Goal: Task Accomplishment & Management: Use online tool/utility

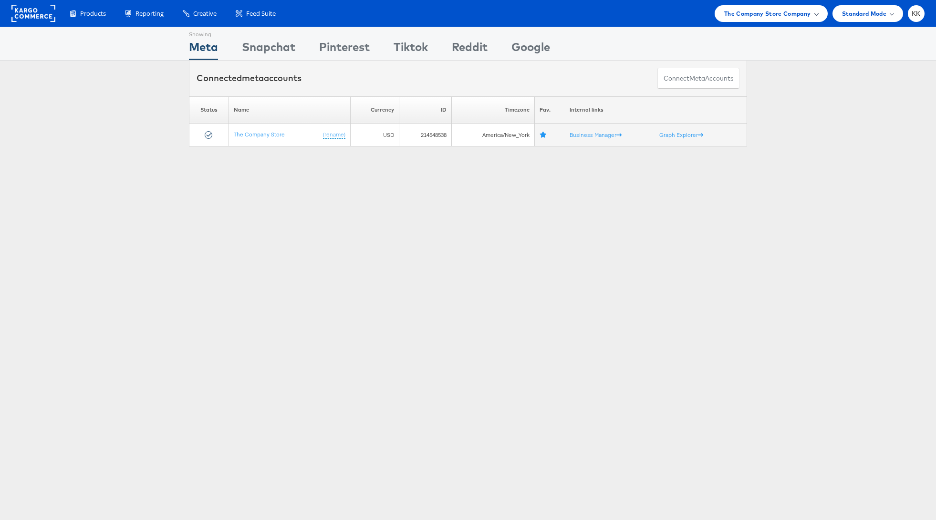
click at [779, 17] on span "The Company Store Company" at bounding box center [767, 14] width 87 height 10
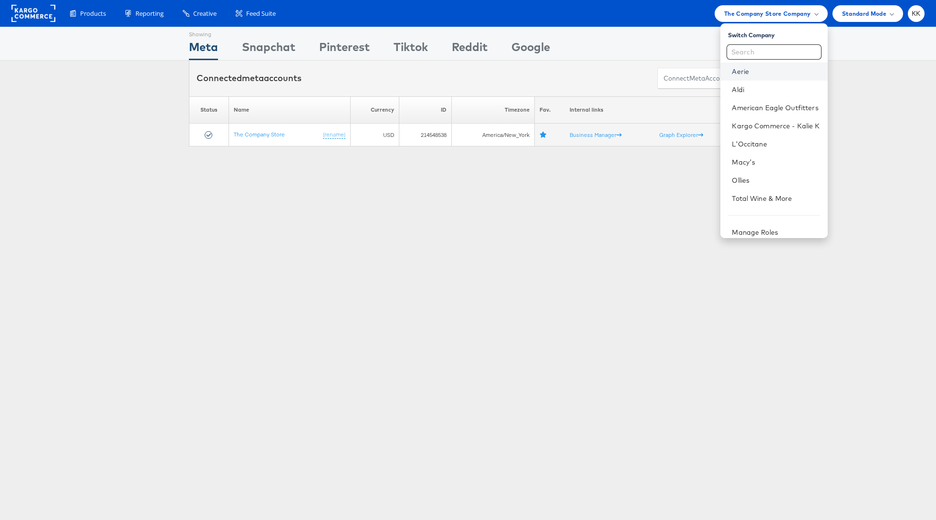
click at [741, 71] on link "Aerie" at bounding box center [776, 72] width 88 height 10
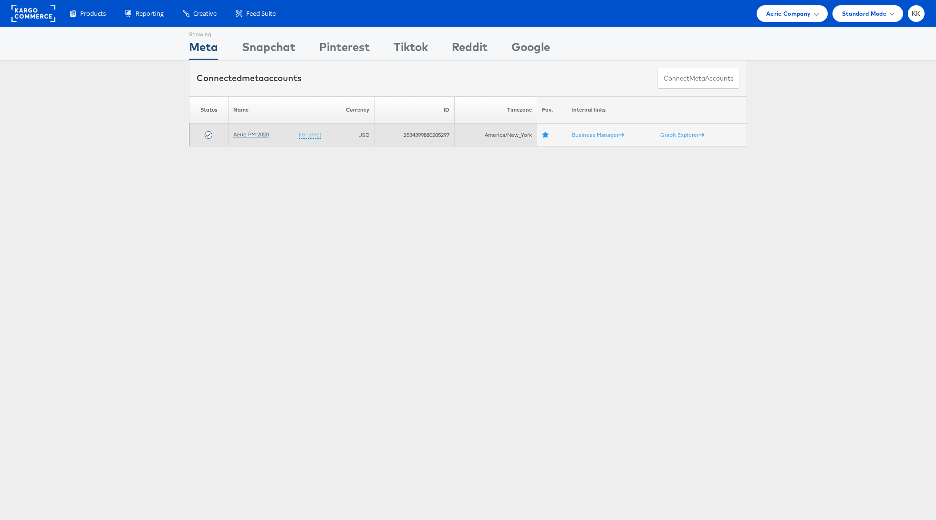
click at [243, 134] on link "Aerie PM 2020" at bounding box center [250, 134] width 35 height 7
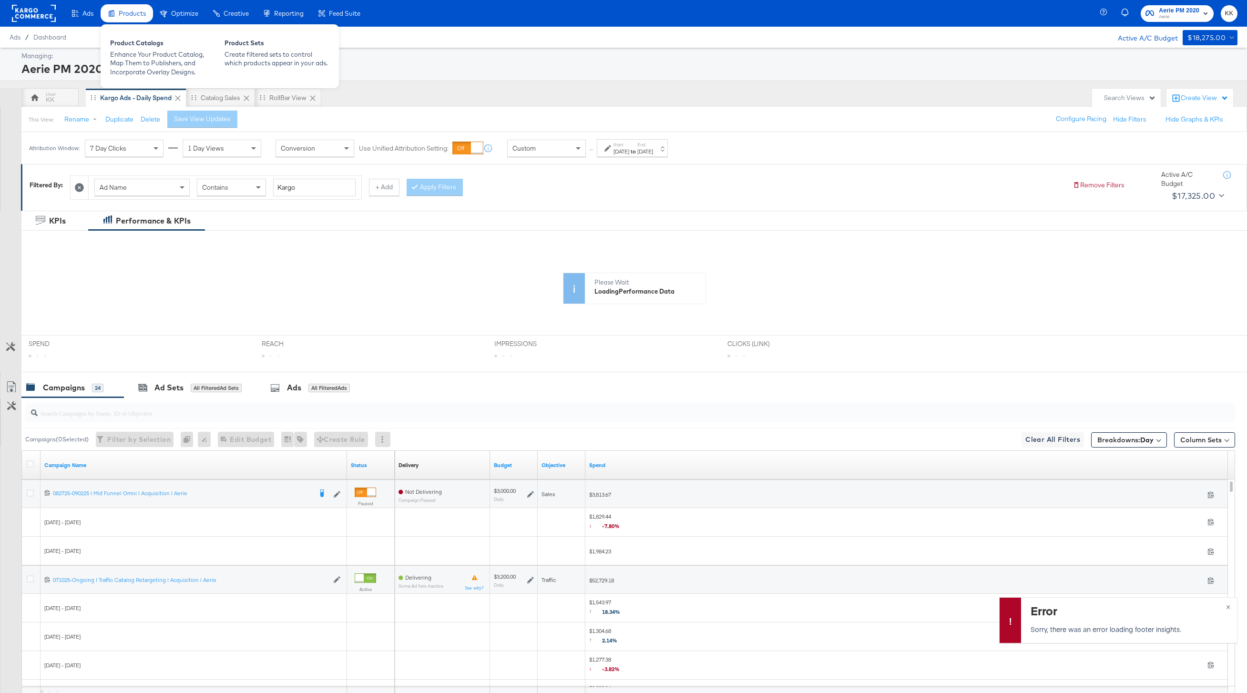
click at [132, 86] on div "Product Catalogs Enhance Your Product Catalog, Map Them to Publishers, and Inco…" at bounding box center [220, 56] width 238 height 64
click at [132, 66] on div "Enhance Your Product Catalog, Map Them to Publishers, and Incorporate Overlay D…" at bounding box center [162, 63] width 105 height 27
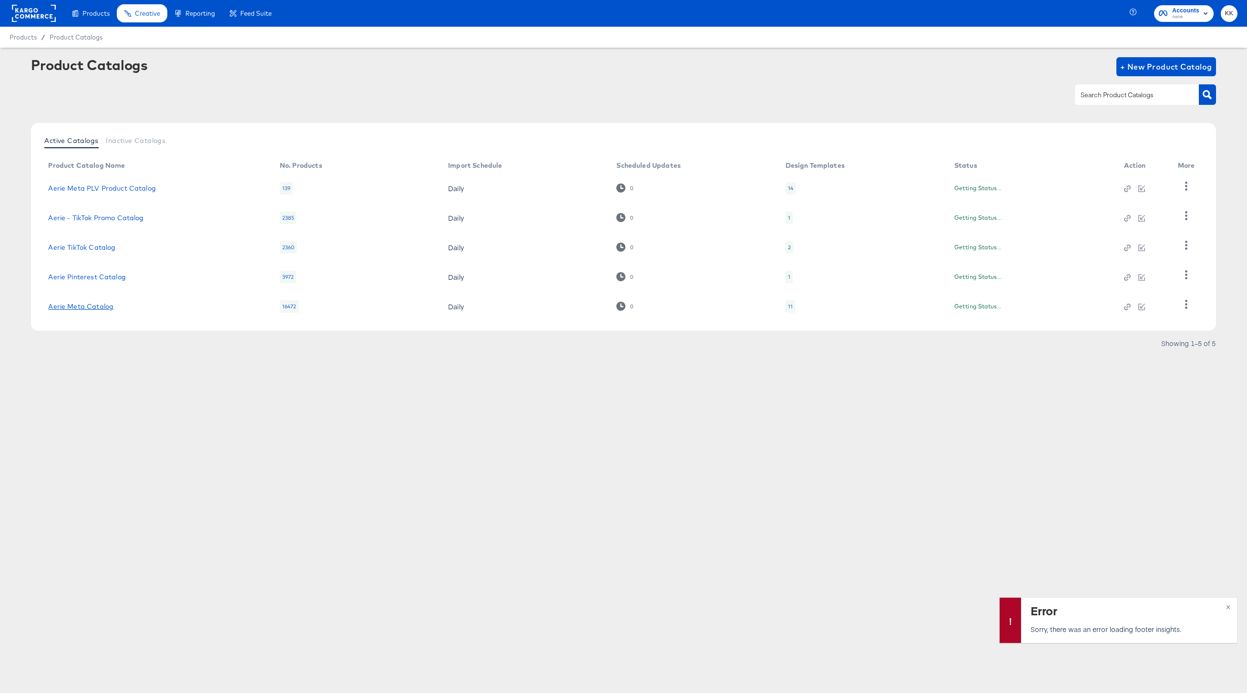
click at [94, 306] on link "Aerie Meta Catalog" at bounding box center [80, 307] width 65 height 8
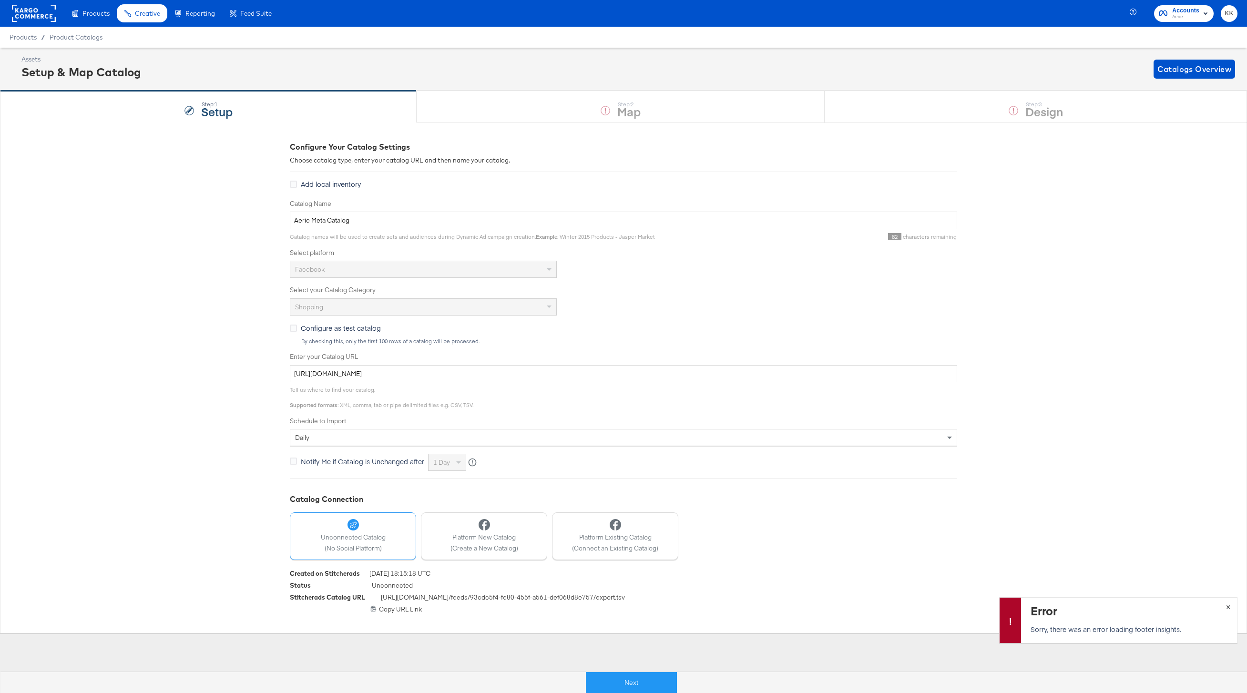
click at [1227, 603] on span "×" at bounding box center [1228, 606] width 4 height 11
click at [598, 679] on button "Next" at bounding box center [631, 682] width 91 height 21
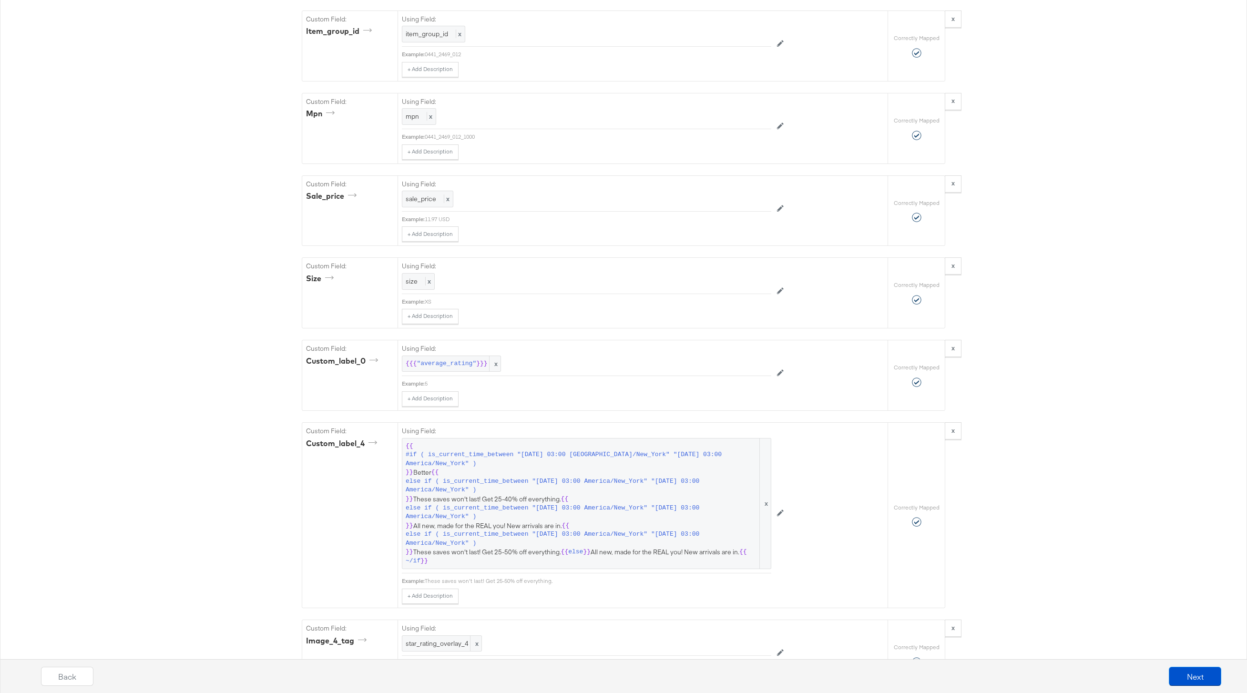
scroll to position [2080, 0]
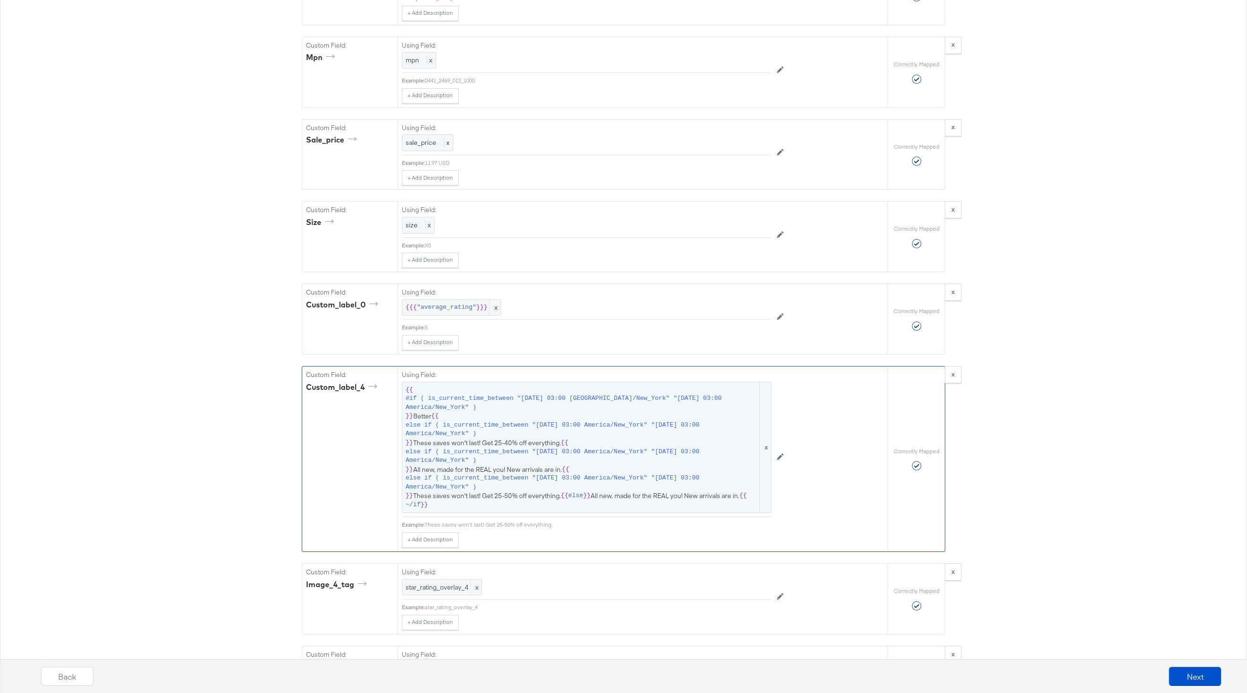
click at [628, 414] on span "{{ #if ( is_current_time_between "2024-06-11 03:00 America/New_York" "2024-06-1…" at bounding box center [587, 448] width 362 height 124
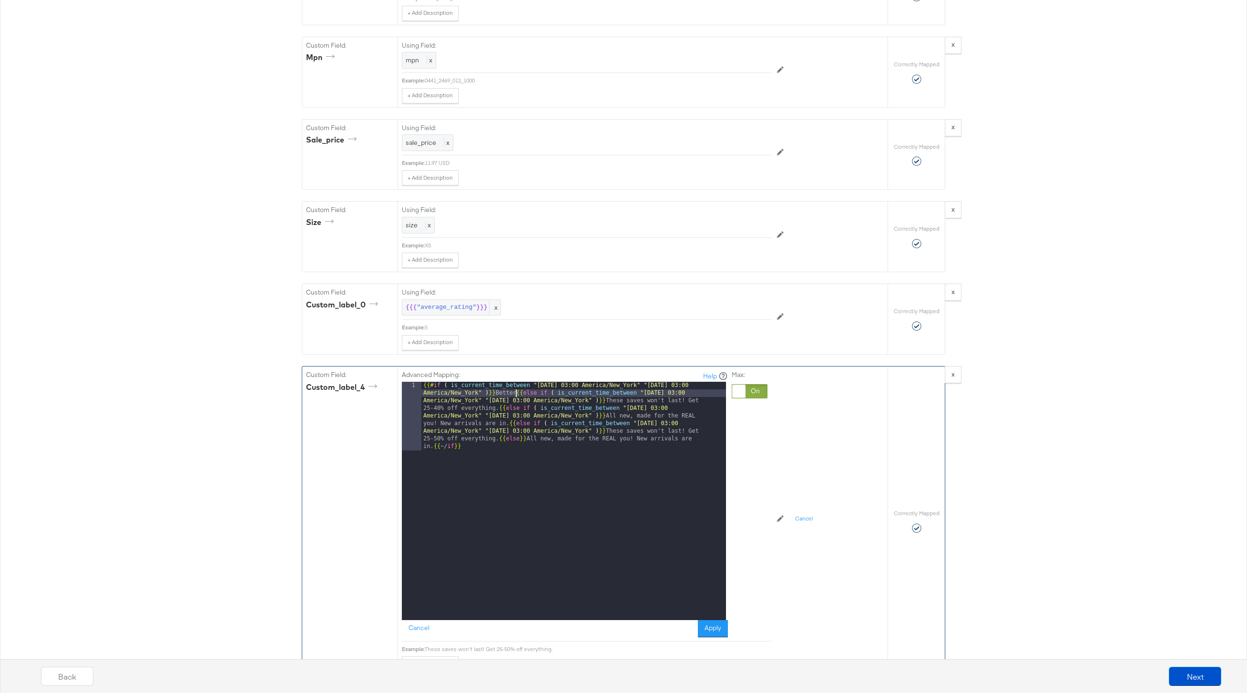
click at [518, 396] on div "{{# if ( is_current_time_between "2024-06-11 03:00 America/New_York" "2024-06-1…" at bounding box center [574, 570] width 305 height 376
click at [701, 614] on div "{{# if ( is_current_time_between "2024-06-11 03:00 America/New_York" "2024-06-1…" at bounding box center [574, 570] width 305 height 376
click at [709, 625] on button "Apply" at bounding box center [713, 628] width 30 height 17
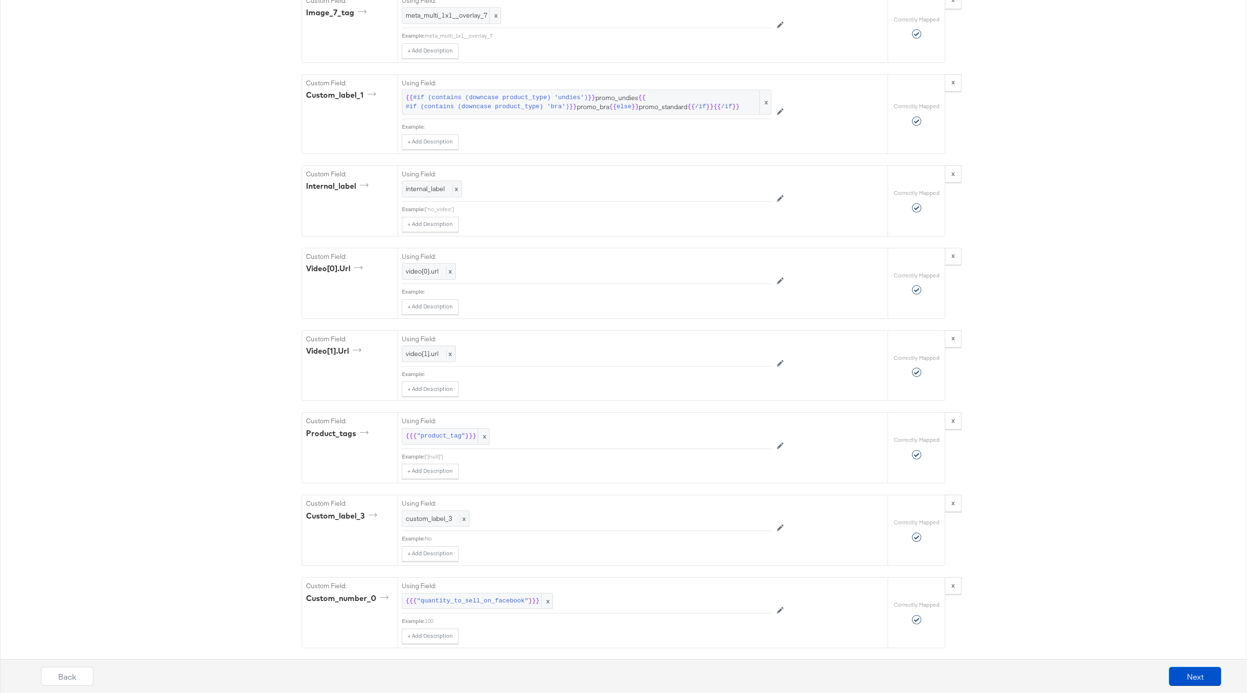
scroll to position [2898, 0]
click at [1187, 674] on button "Next" at bounding box center [1195, 676] width 52 height 19
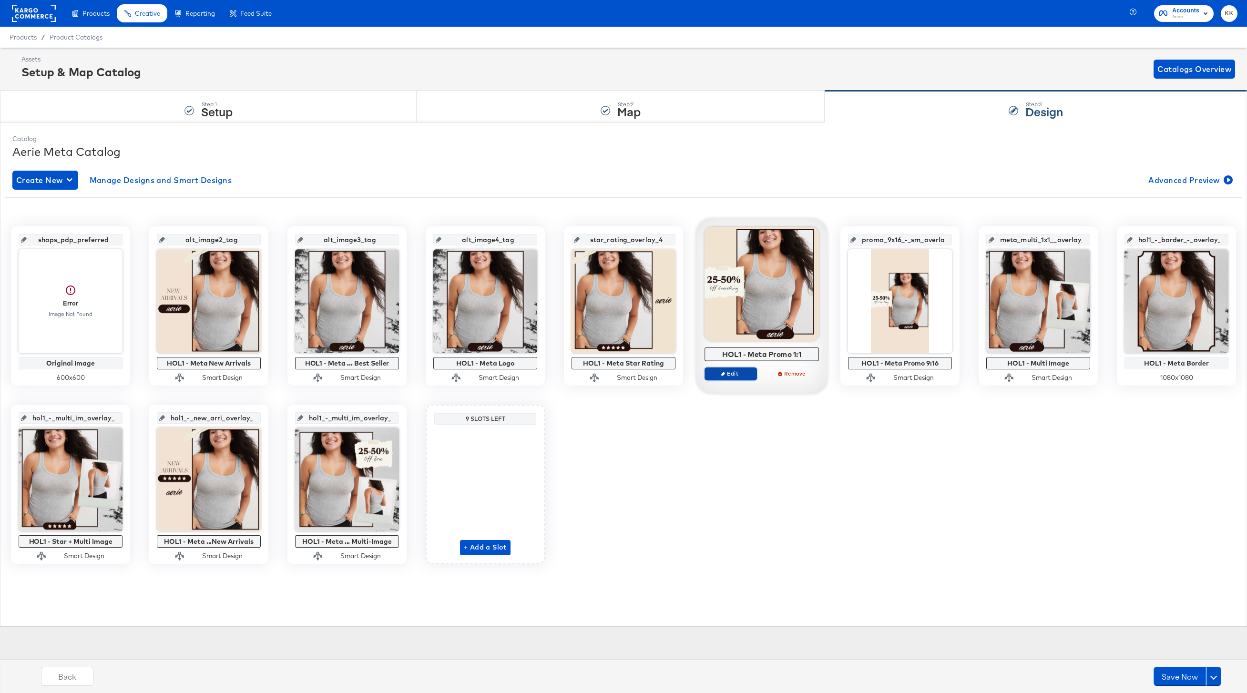
click at [741, 371] on span "Edit" at bounding box center [731, 373] width 44 height 7
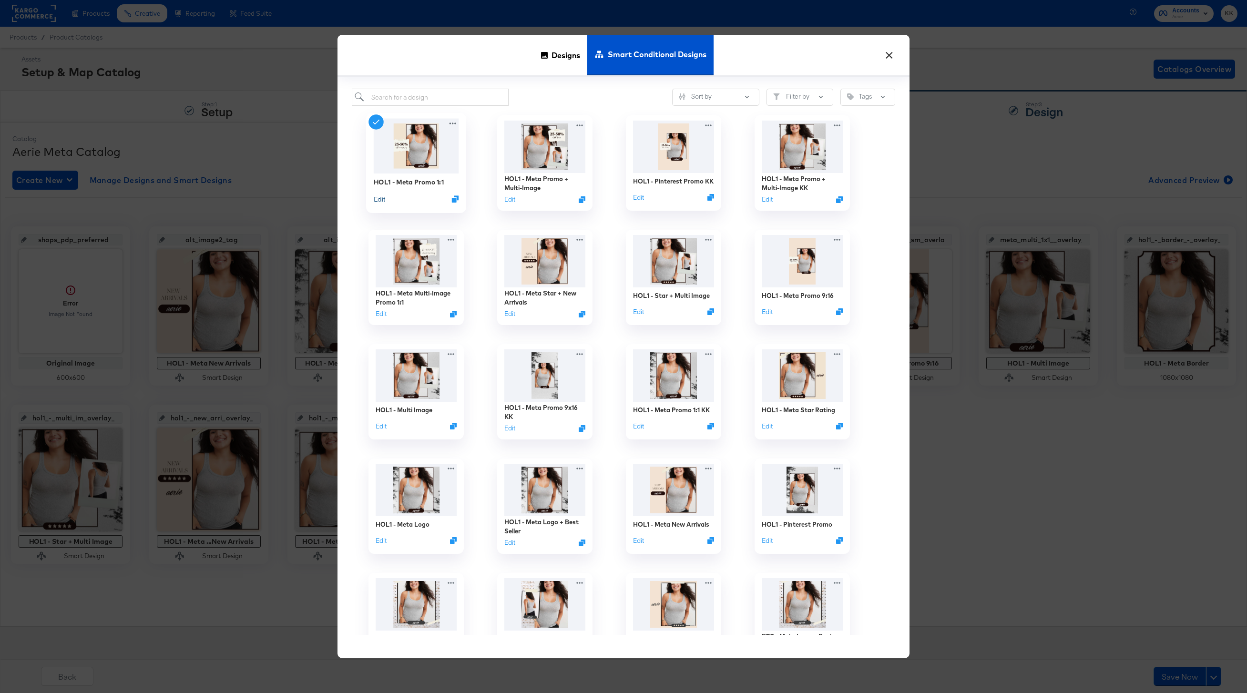
click at [383, 201] on button "Edit" at bounding box center [379, 199] width 11 height 9
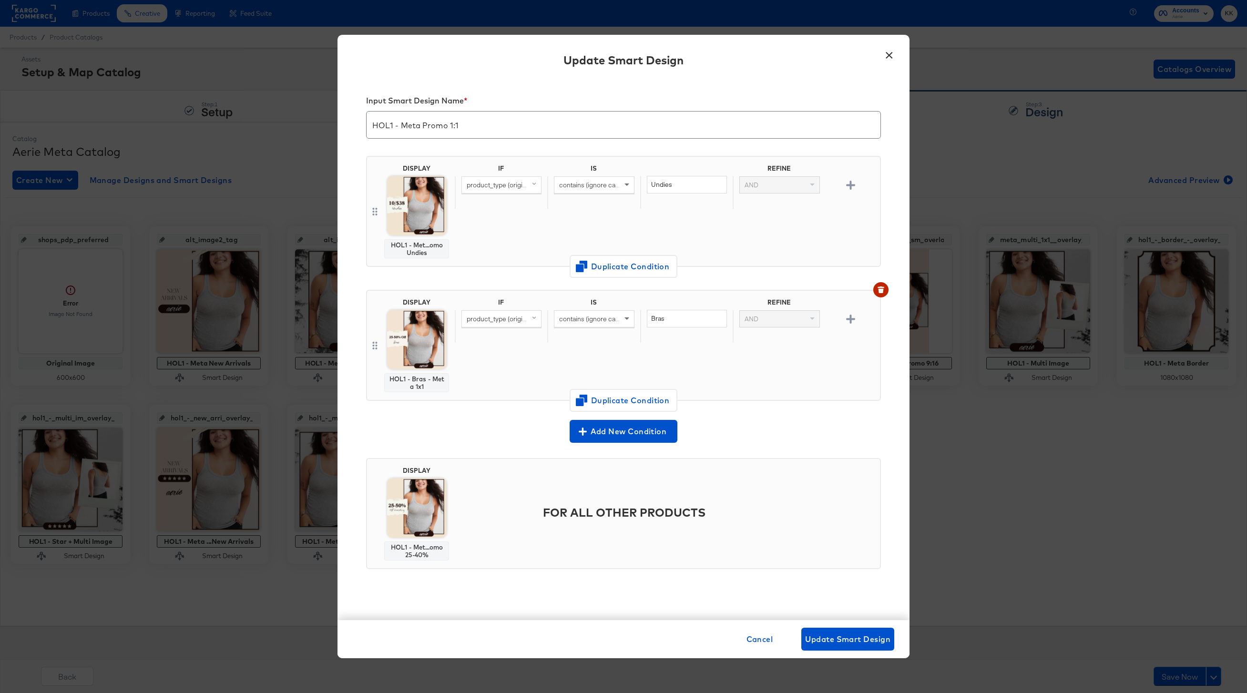
click at [882, 59] on button "×" at bounding box center [889, 52] width 17 height 17
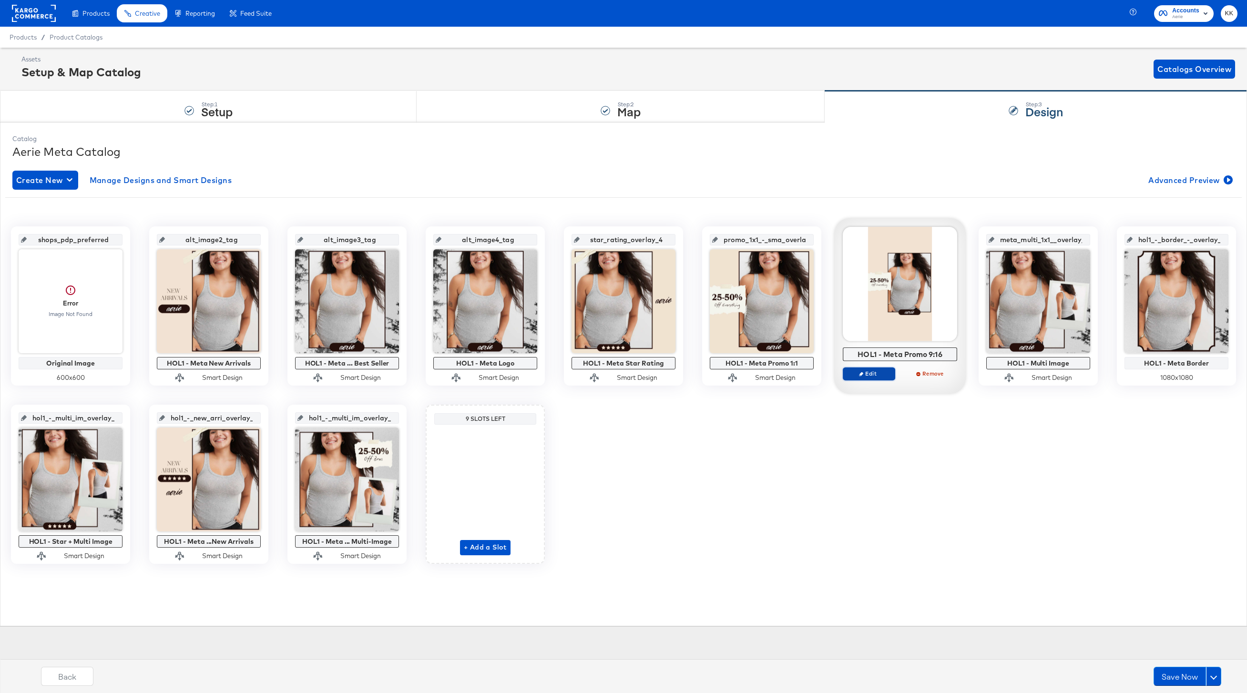
click at [879, 370] on span "Edit" at bounding box center [869, 373] width 44 height 7
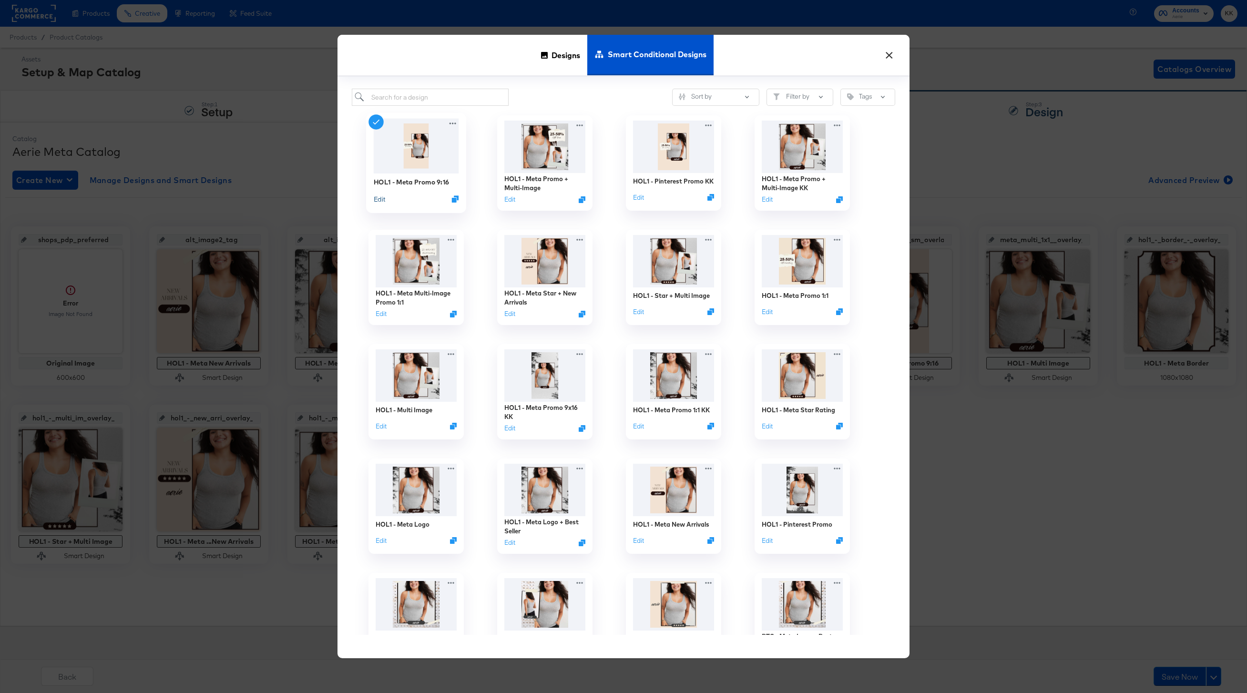
click at [384, 199] on button "Edit" at bounding box center [379, 199] width 11 height 9
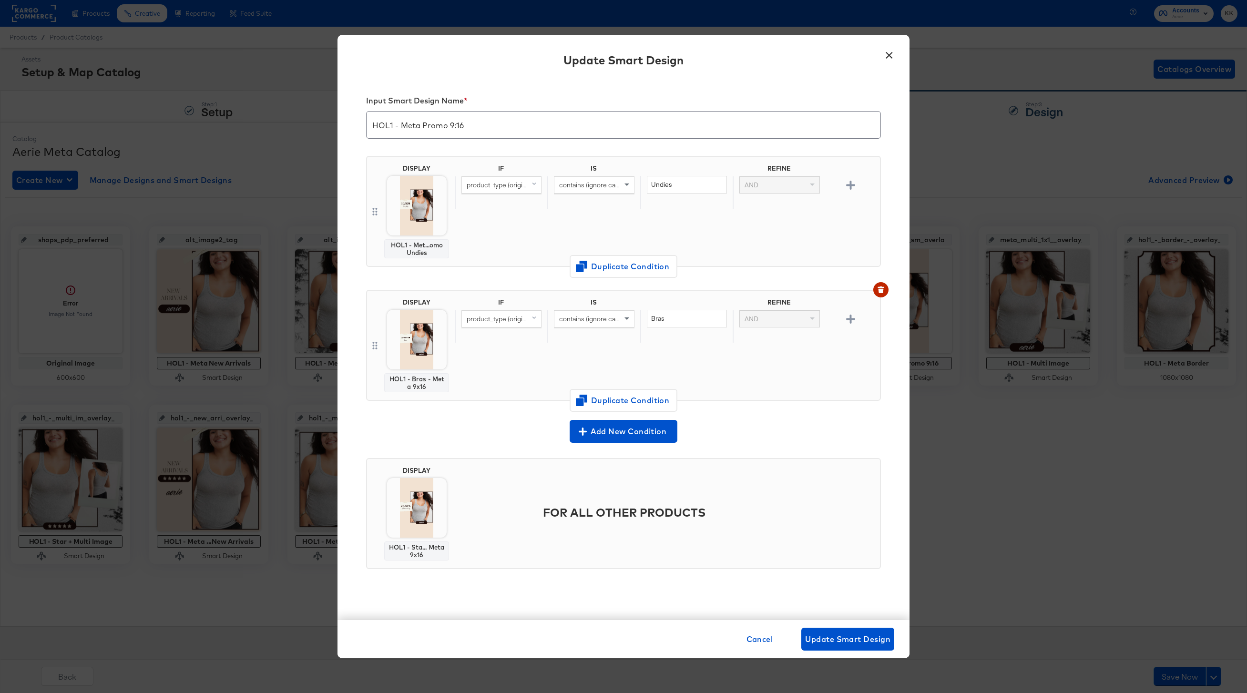
click at [886, 61] on button "×" at bounding box center [889, 52] width 17 height 17
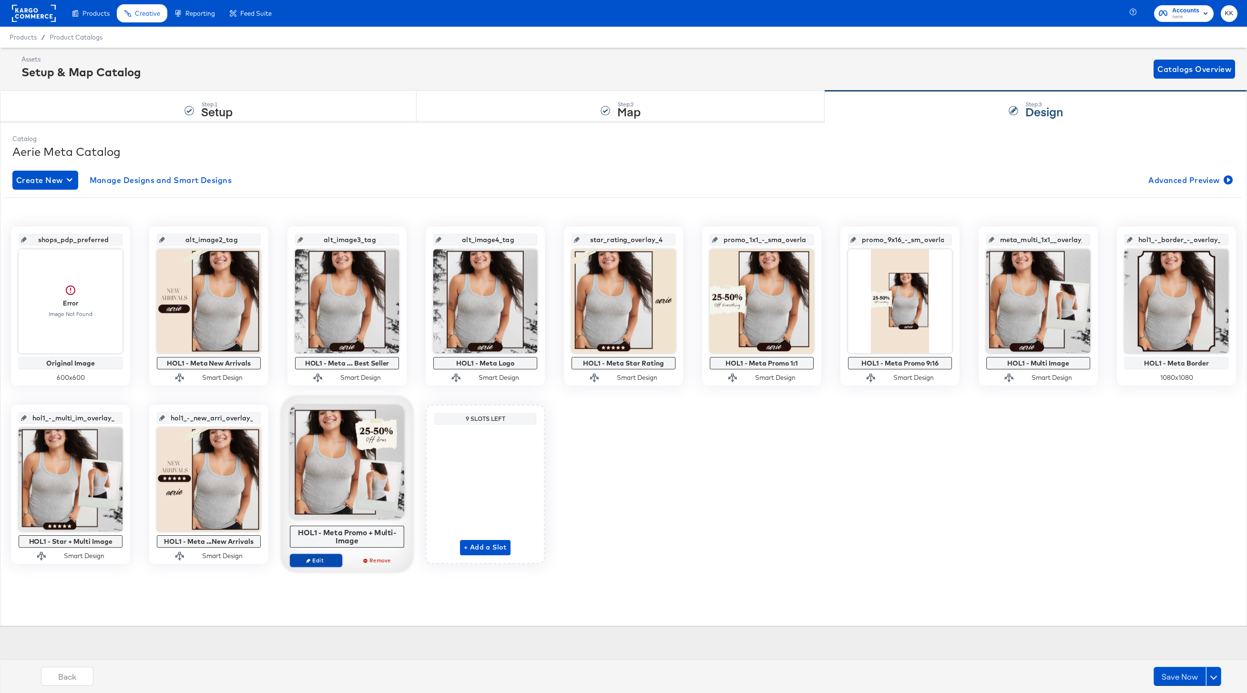
click at [324, 562] on span "Edit" at bounding box center [316, 560] width 44 height 7
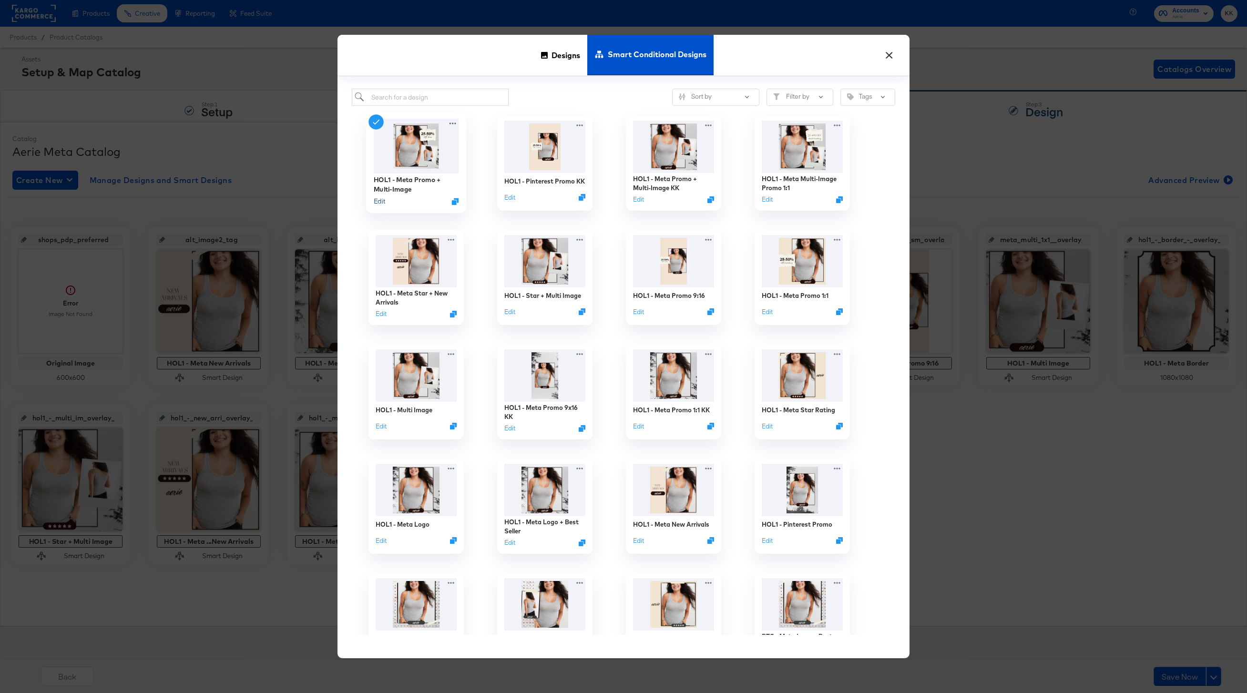
click at [382, 201] on button "Edit" at bounding box center [379, 201] width 11 height 9
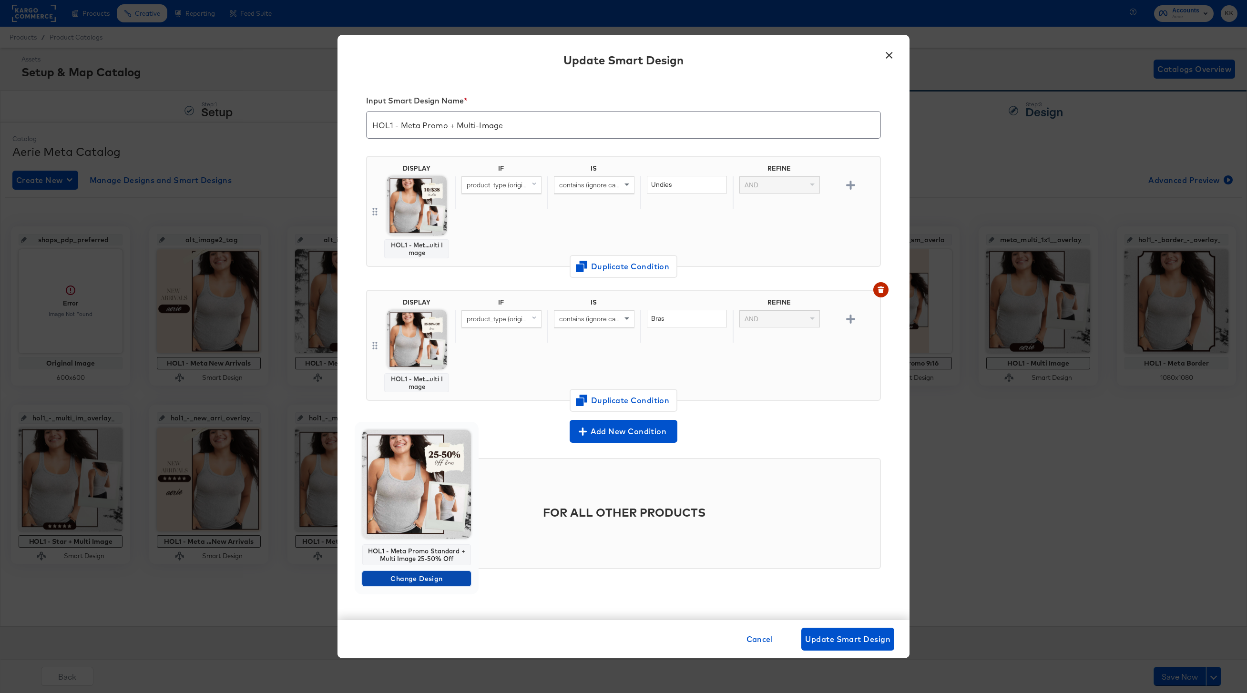
click at [425, 578] on span "Change Design" at bounding box center [416, 579] width 101 height 12
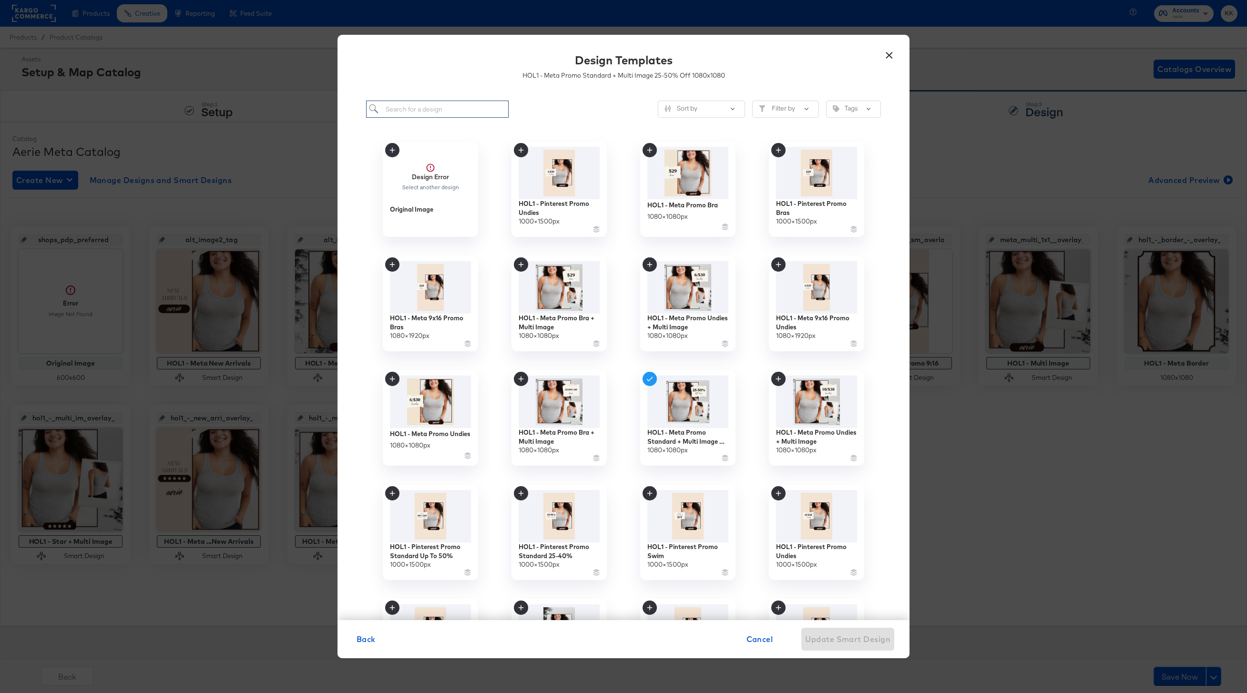
click at [437, 109] on input "search" at bounding box center [437, 110] width 143 height 18
type input "multi-image"
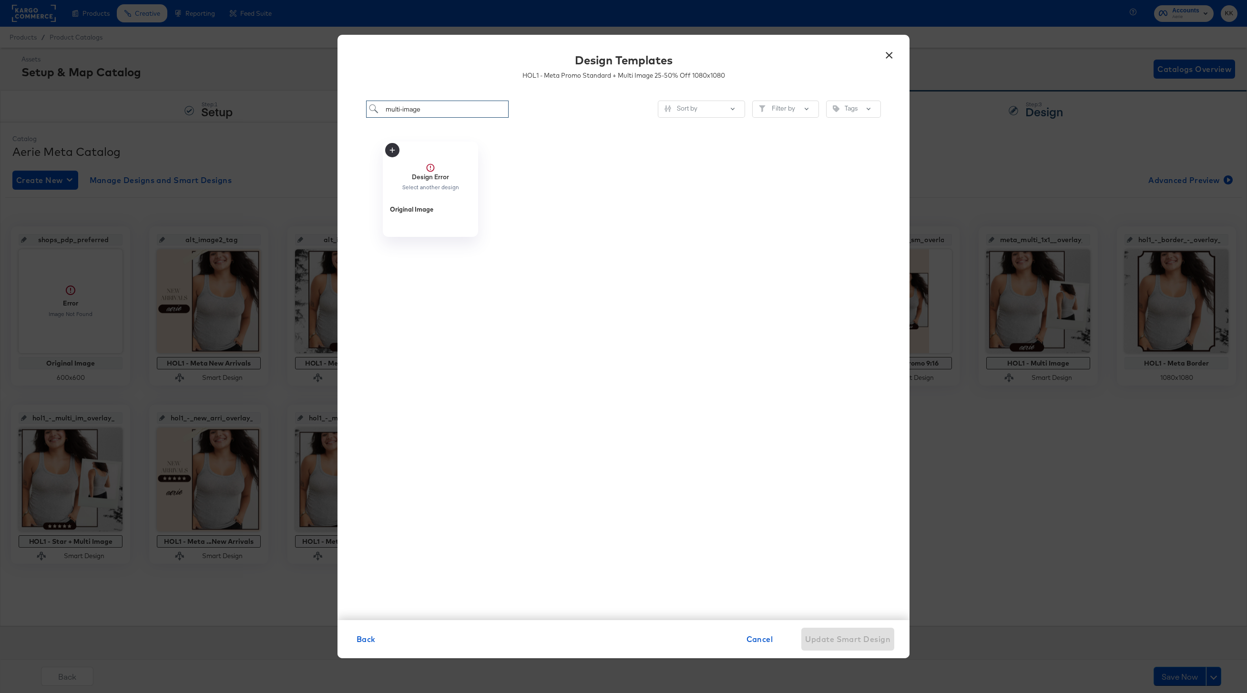
drag, startPoint x: 457, startPoint y: 108, endPoint x: 351, endPoint y: 108, distance: 105.9
click at [351, 108] on div "multi-image Sort by Filter by Tags Design Error Select another design Original …" at bounding box center [624, 356] width 572 height 530
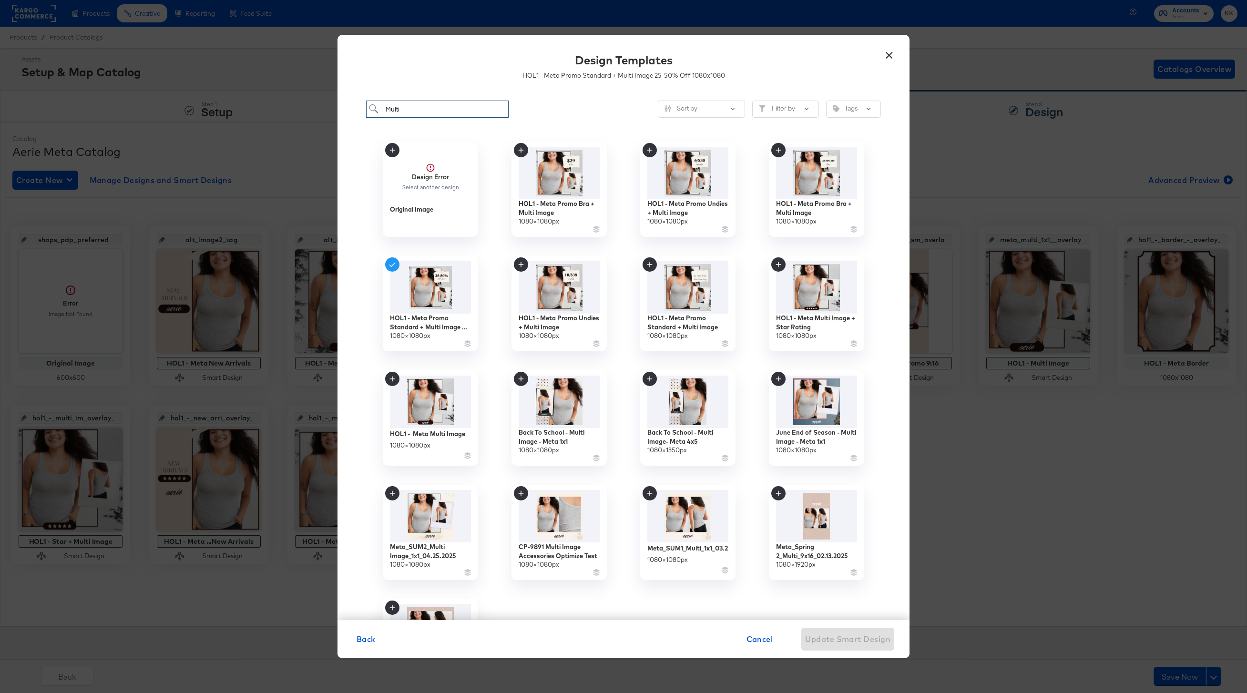
type input "Multi"
click at [886, 56] on button "×" at bounding box center [889, 52] width 17 height 17
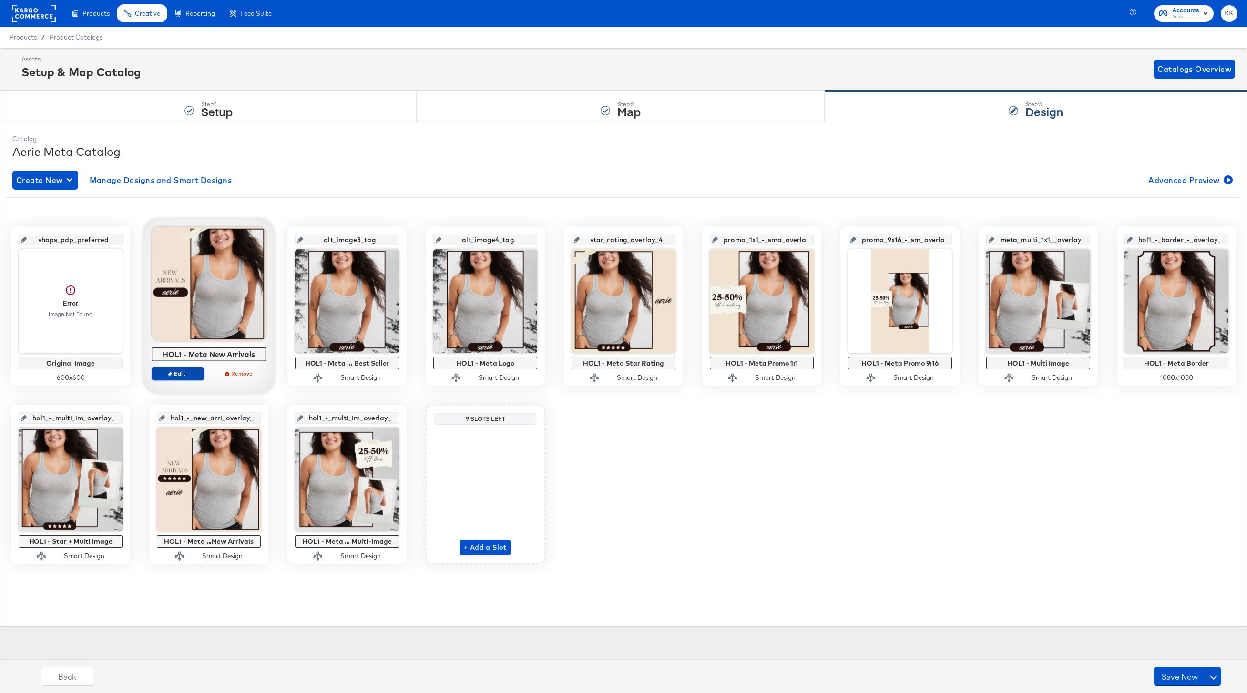
click at [176, 377] on span "Edit" at bounding box center [178, 373] width 44 height 7
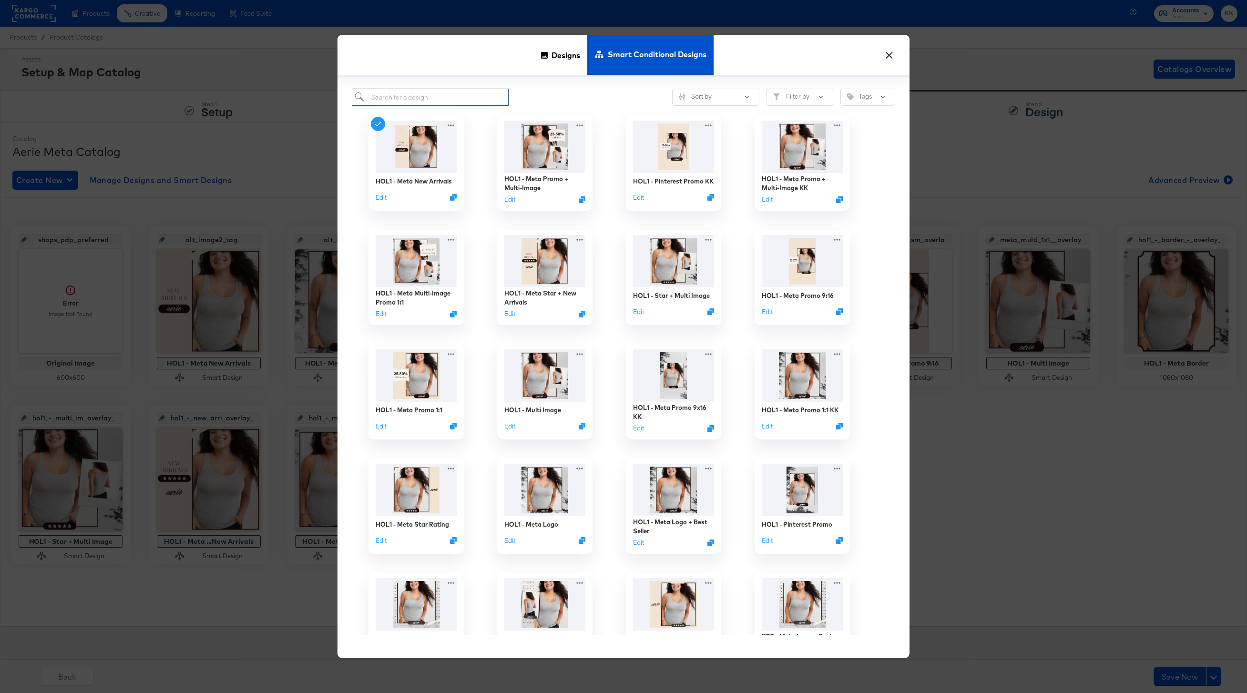
click at [394, 101] on input "search" at bounding box center [430, 98] width 157 height 18
click at [546, 66] on div "Designs" at bounding box center [560, 55] width 53 height 41
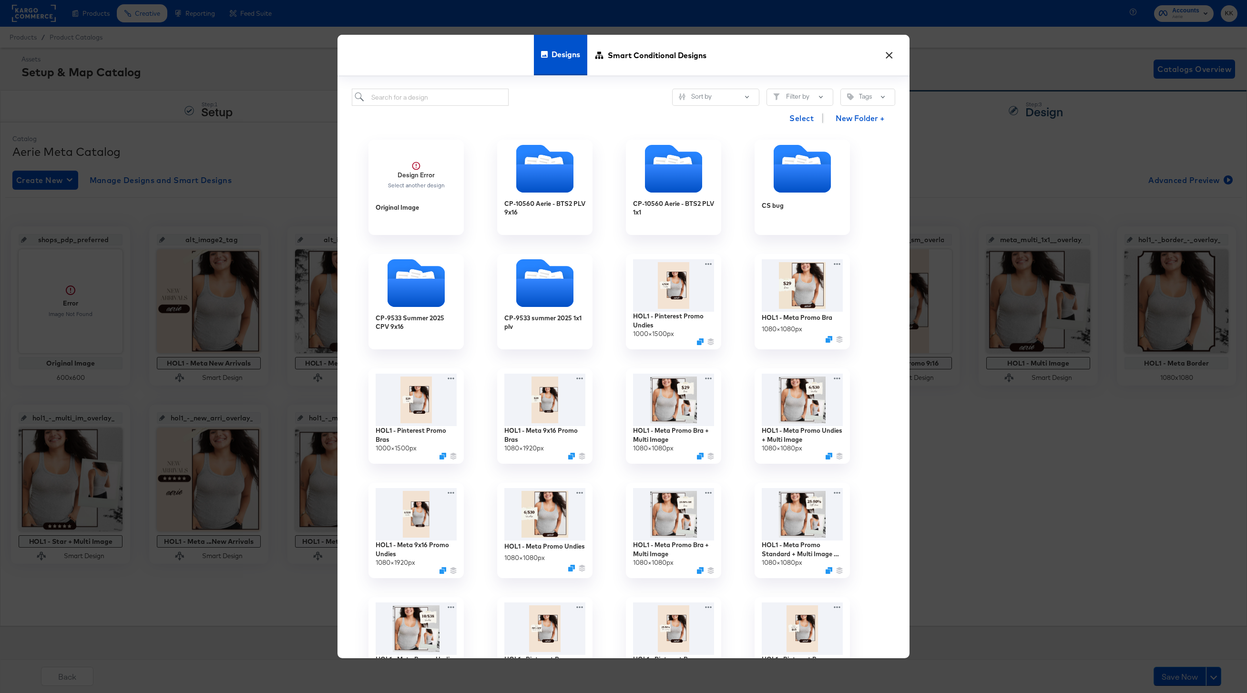
click at [422, 85] on div "Sort by Filter by Tags Select New Folder + Design Error Select another design O…" at bounding box center [624, 368] width 572 height 582
click at [415, 91] on input "search" at bounding box center [430, 98] width 157 height 18
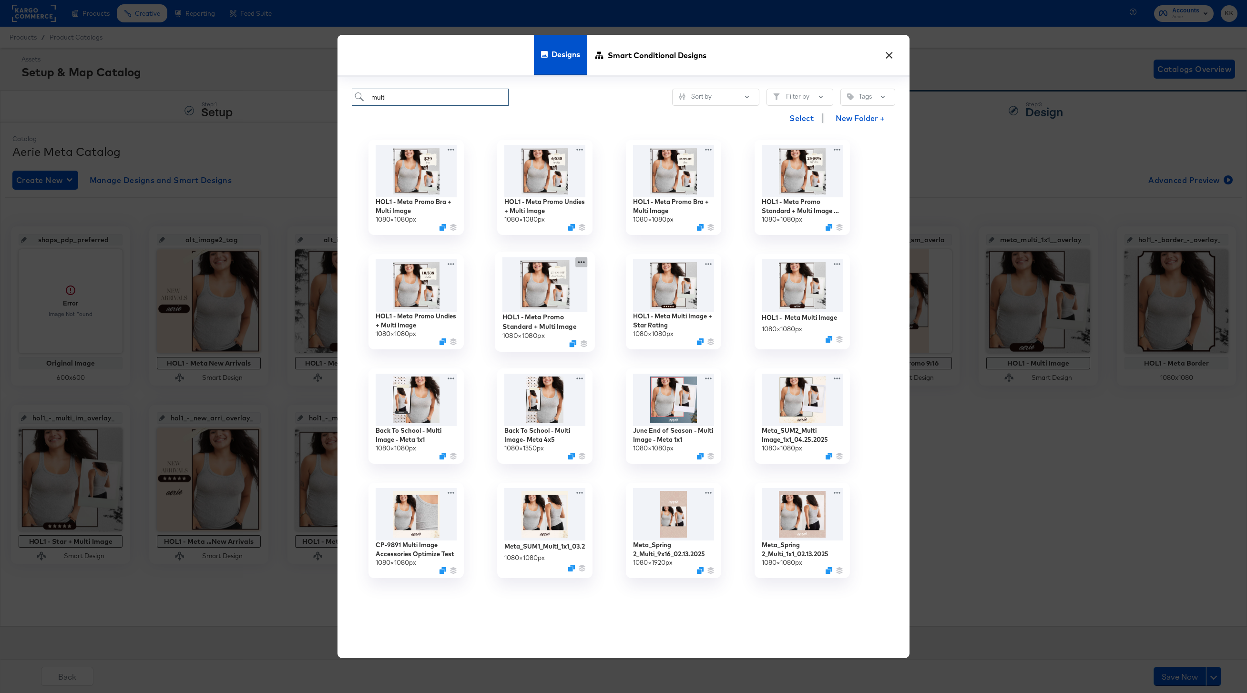
click at [581, 263] on icon at bounding box center [582, 263] width 12 height 10
type input "multi"
click at [626, 319] on div "Edit Design Edit Design" at bounding box center [626, 319] width 0 height 0
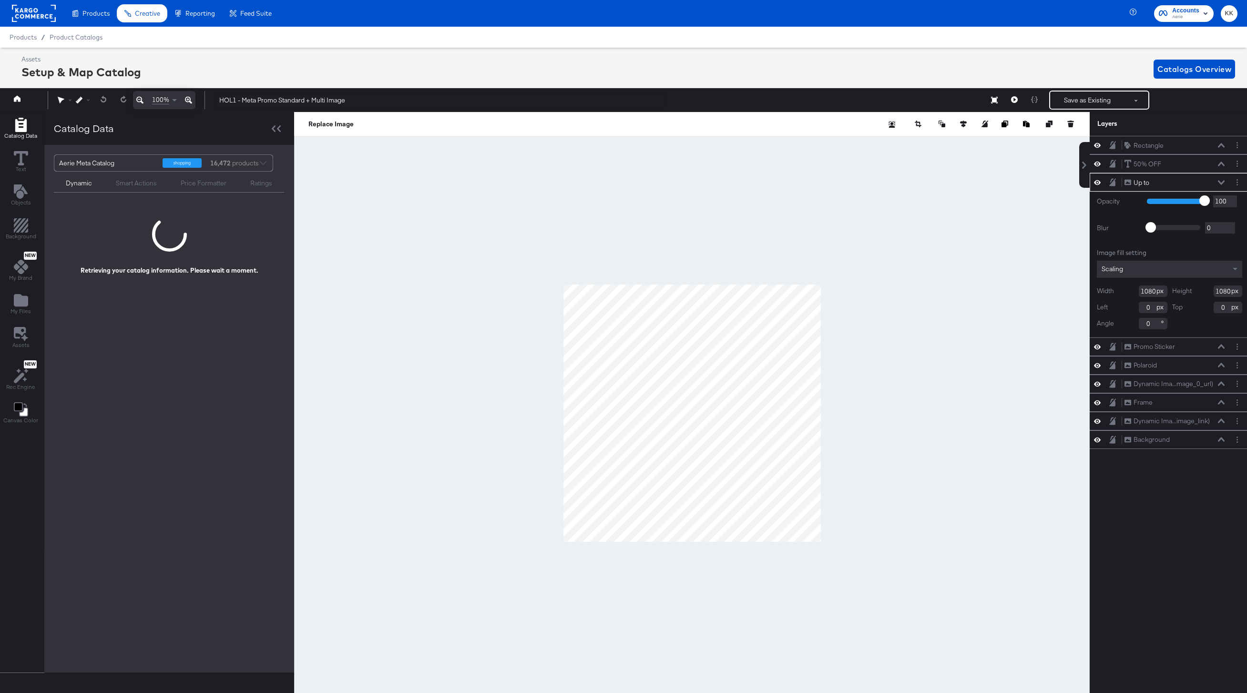
scroll to position [0, 2]
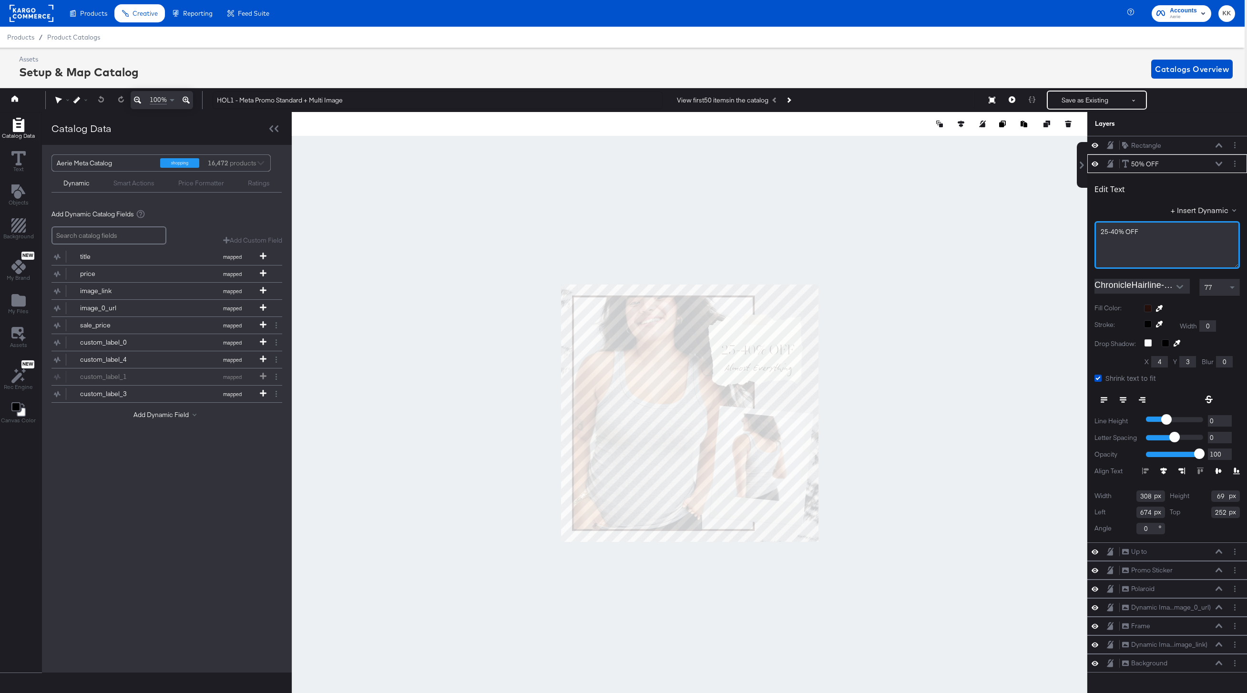
click at [1115, 231] on span "25-40% OFF" at bounding box center [1120, 231] width 38 height 9
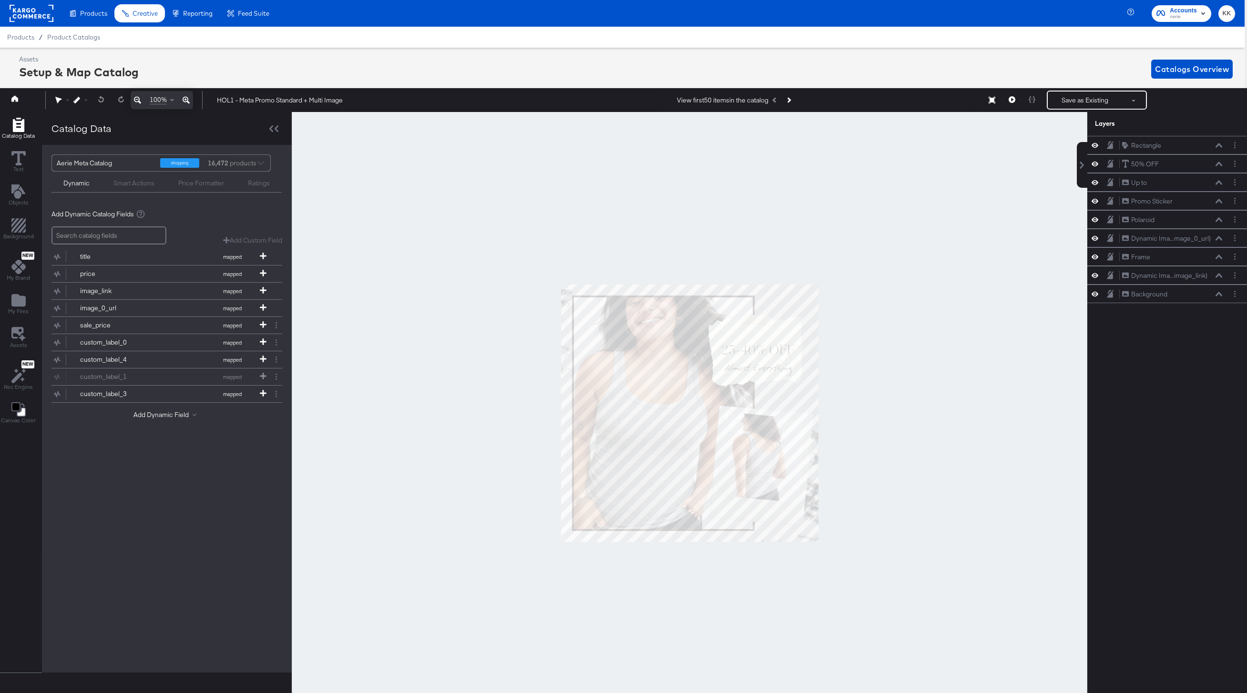
click at [1030, 266] on div at bounding box center [690, 413] width 796 height 603
click at [1079, 101] on button "Save as Existing" at bounding box center [1085, 100] width 74 height 17
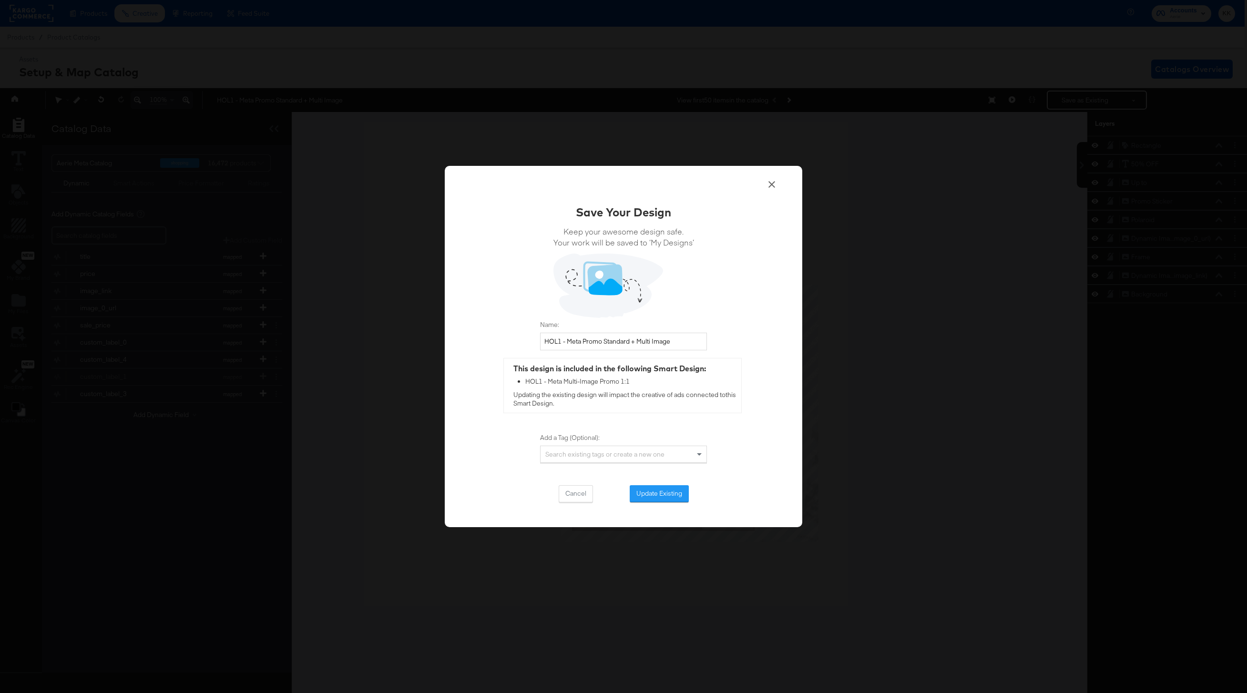
click at [674, 482] on div "Save Your Design Keep your awesome design safe. Your work will be saved to ‘My …" at bounding box center [623, 353] width 167 height 299
click at [674, 489] on button "Update Existing" at bounding box center [659, 493] width 59 height 17
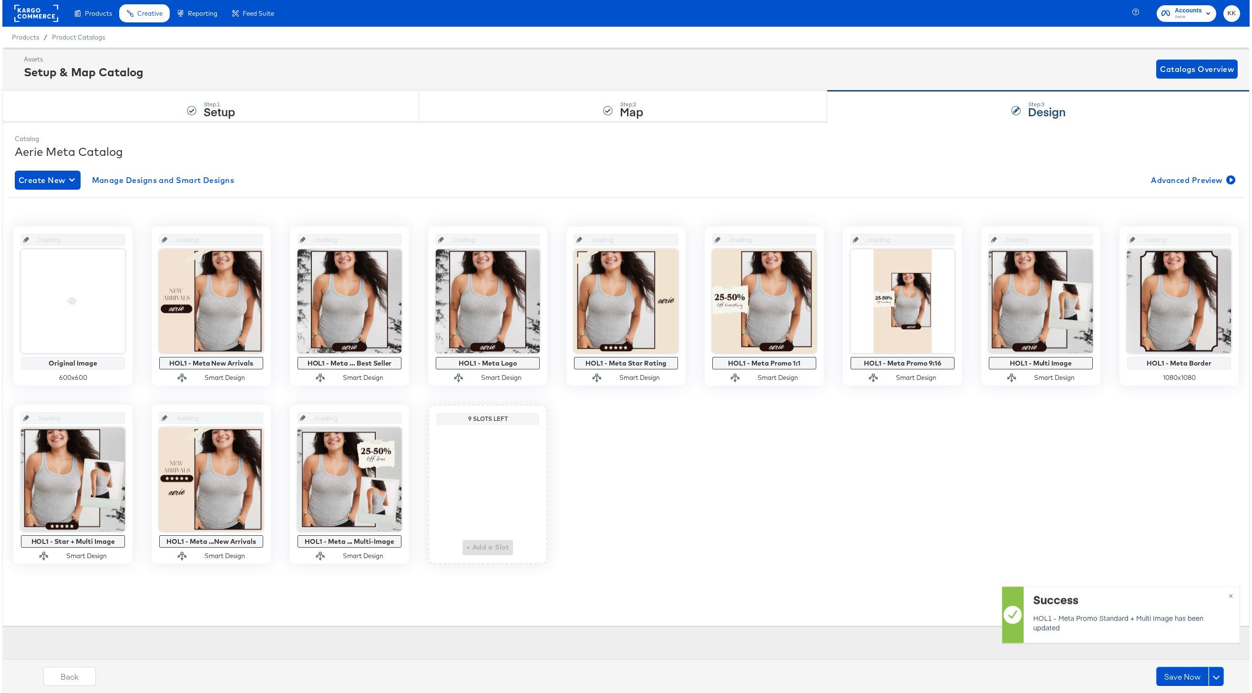
scroll to position [0, 0]
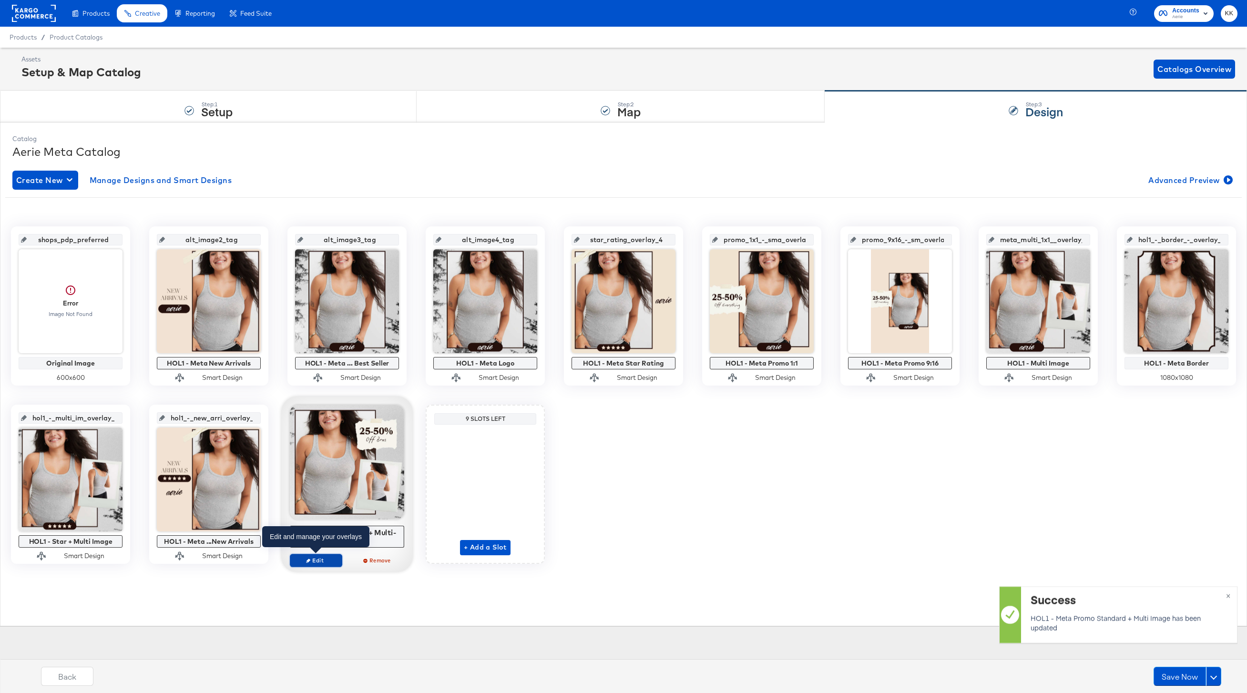
click at [329, 560] on span "Edit" at bounding box center [316, 560] width 44 height 7
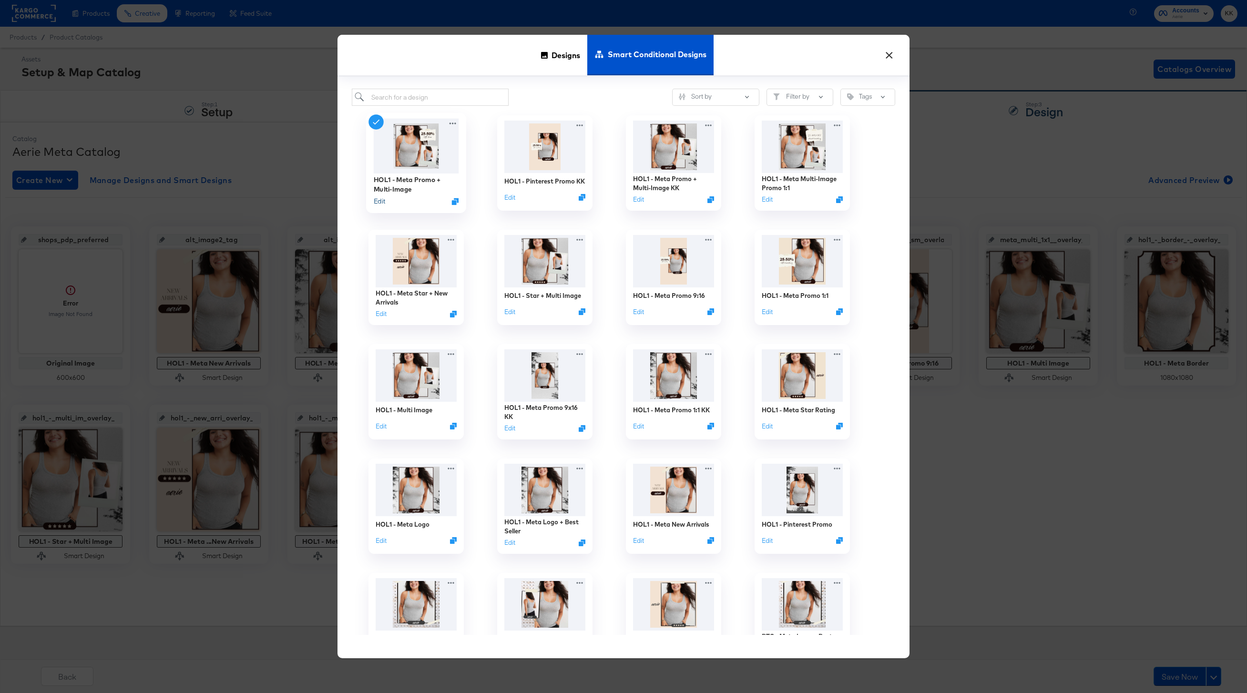
click at [378, 202] on button "Edit" at bounding box center [379, 201] width 11 height 9
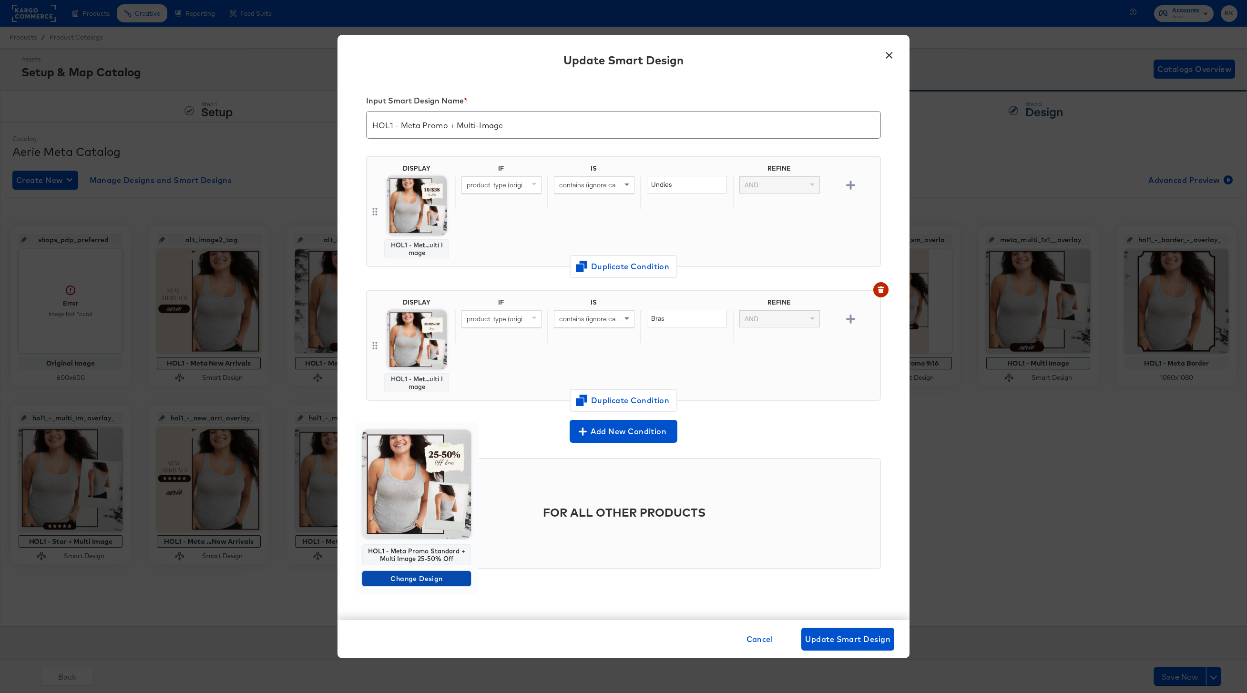
click at [423, 577] on span "Change Design" at bounding box center [416, 579] width 101 height 12
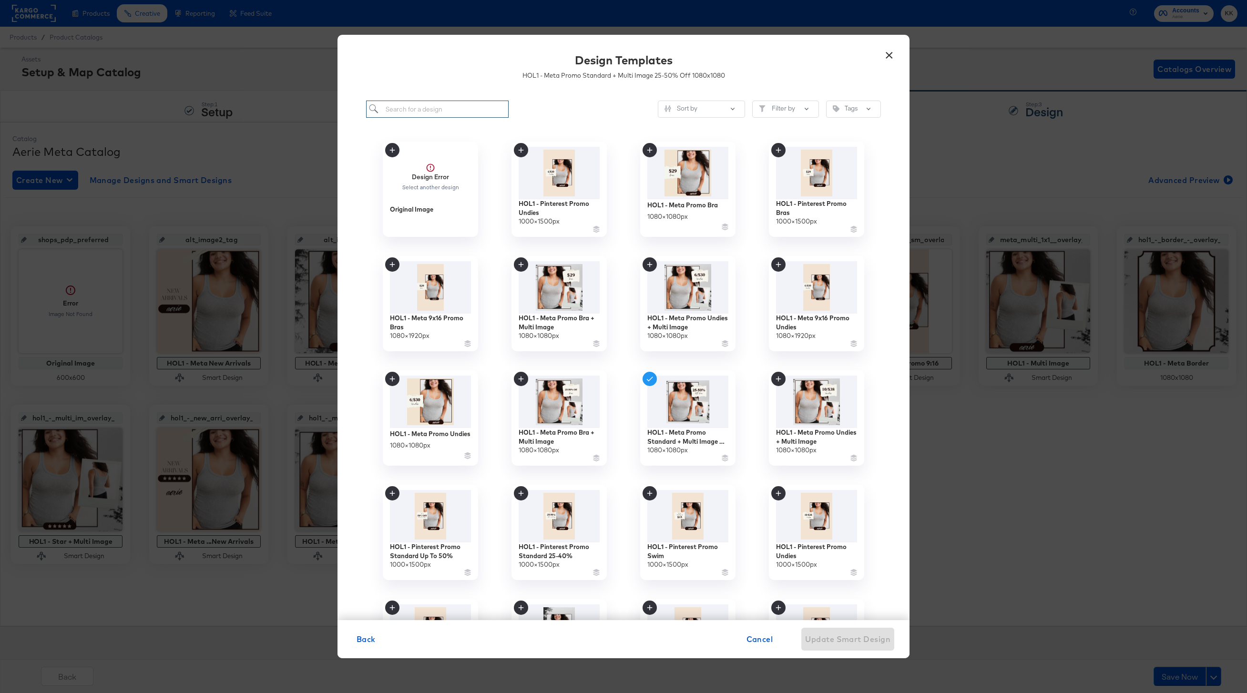
click at [426, 109] on input "search" at bounding box center [437, 110] width 143 height 18
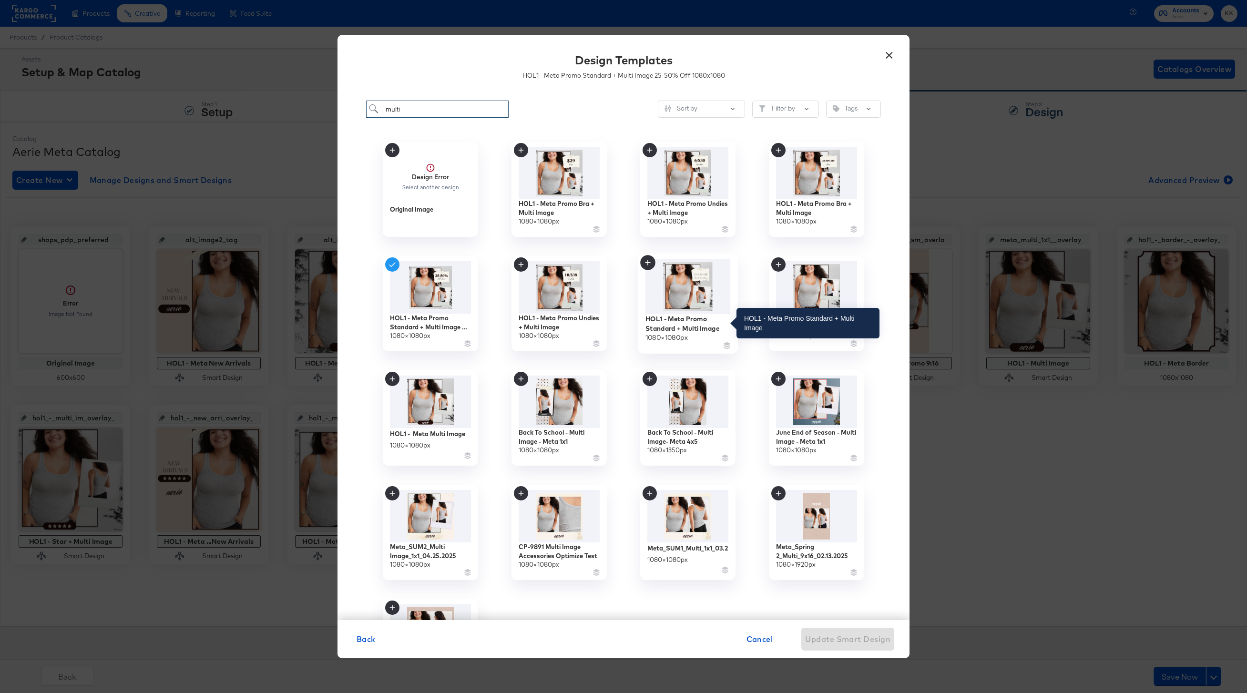
type input "multi"
click at [665, 320] on div "HOL1 - Meta Promo Standard + Multi Image" at bounding box center [688, 323] width 85 height 19
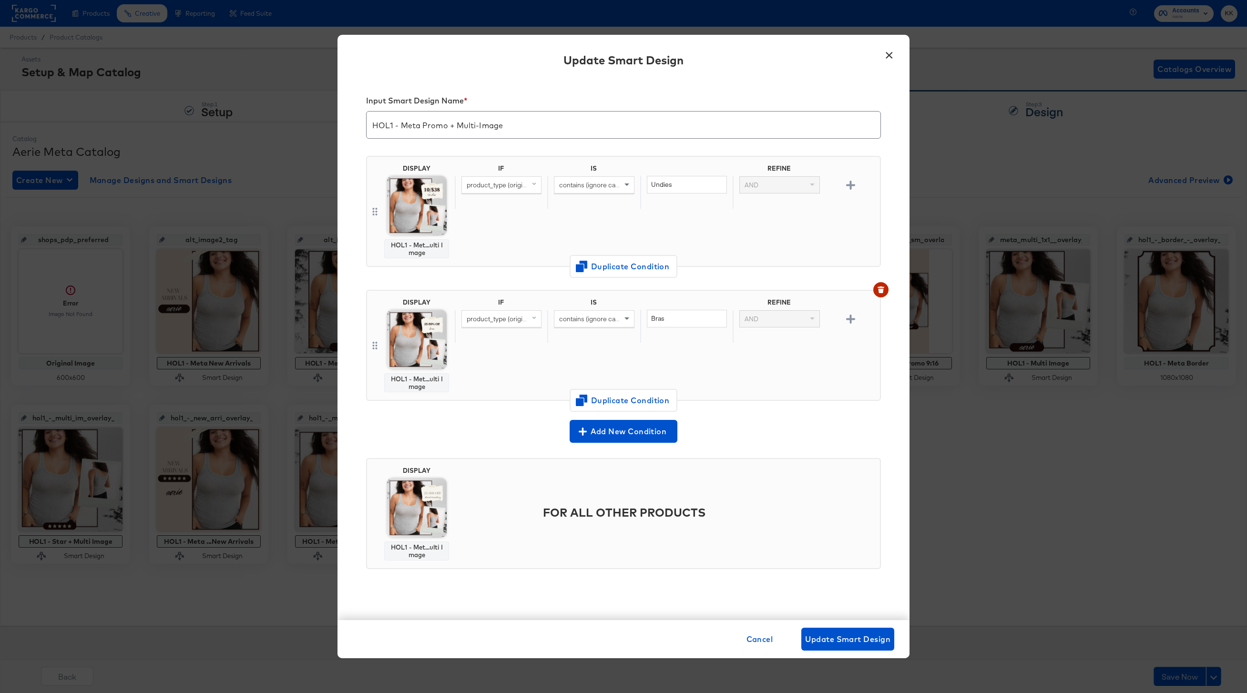
click at [837, 654] on div "Cancel Update Smart Design" at bounding box center [624, 639] width 572 height 38
click at [849, 647] on button "Update Smart Design" at bounding box center [848, 639] width 93 height 23
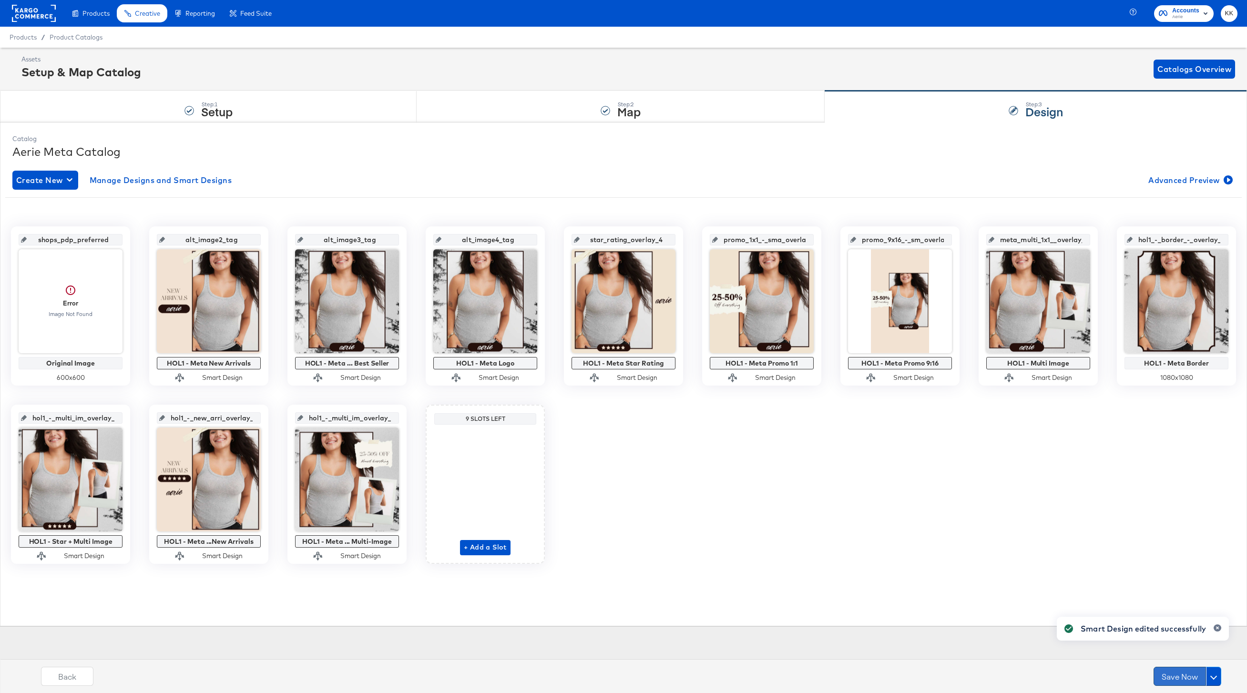
click at [1161, 672] on button "Save Now" at bounding box center [1180, 676] width 52 height 19
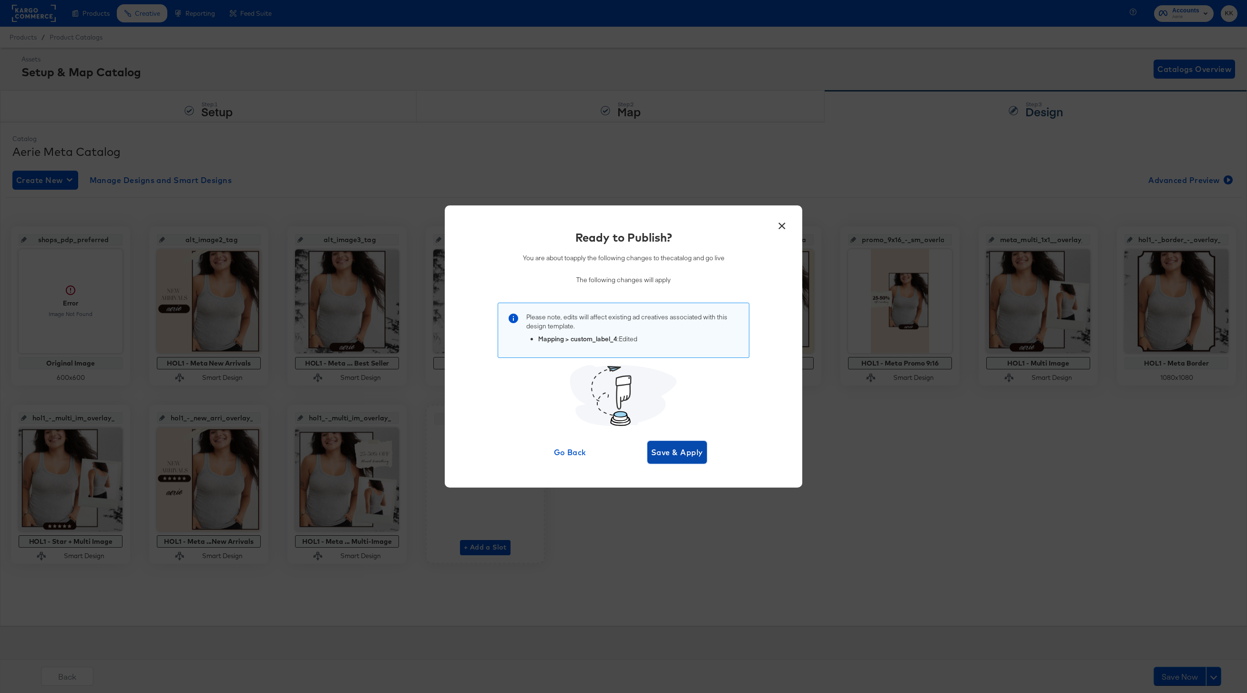
click at [698, 450] on span "Save & Apply" at bounding box center [677, 452] width 52 height 13
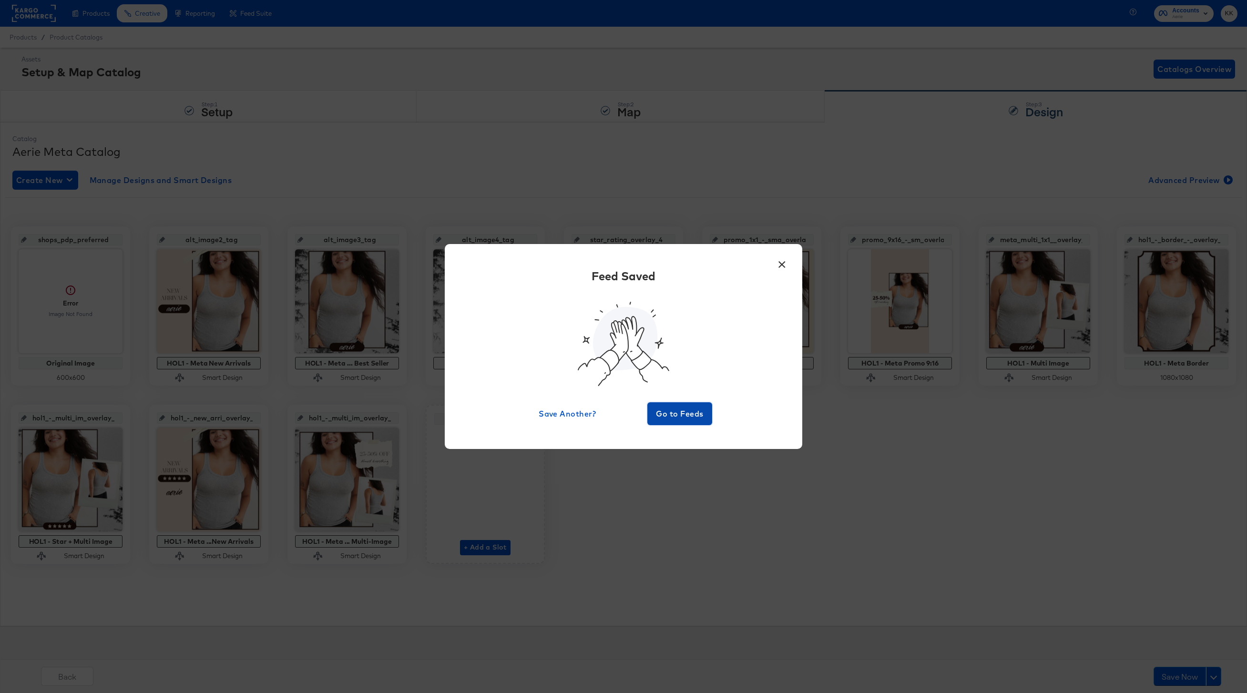
drag, startPoint x: 682, startPoint y: 406, endPoint x: 708, endPoint y: 406, distance: 25.3
click at [682, 406] on button "Go to Feeds" at bounding box center [680, 413] width 65 height 23
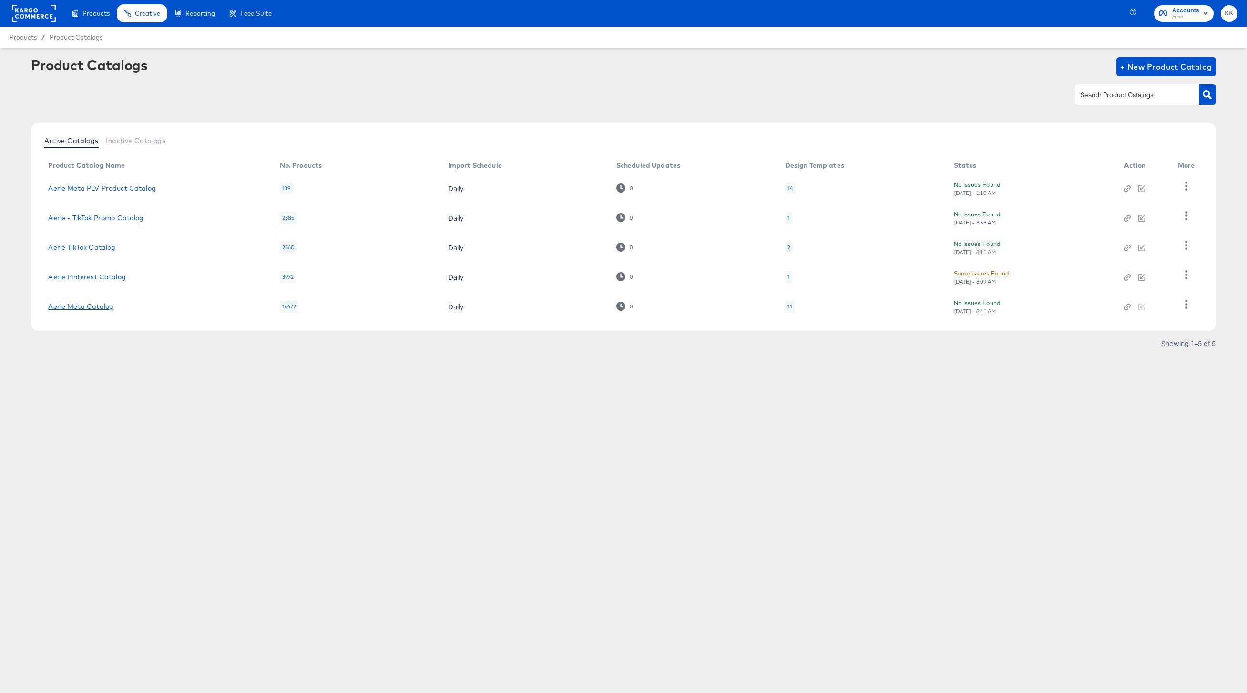
click at [97, 303] on link "Aerie Meta Catalog" at bounding box center [80, 307] width 65 height 8
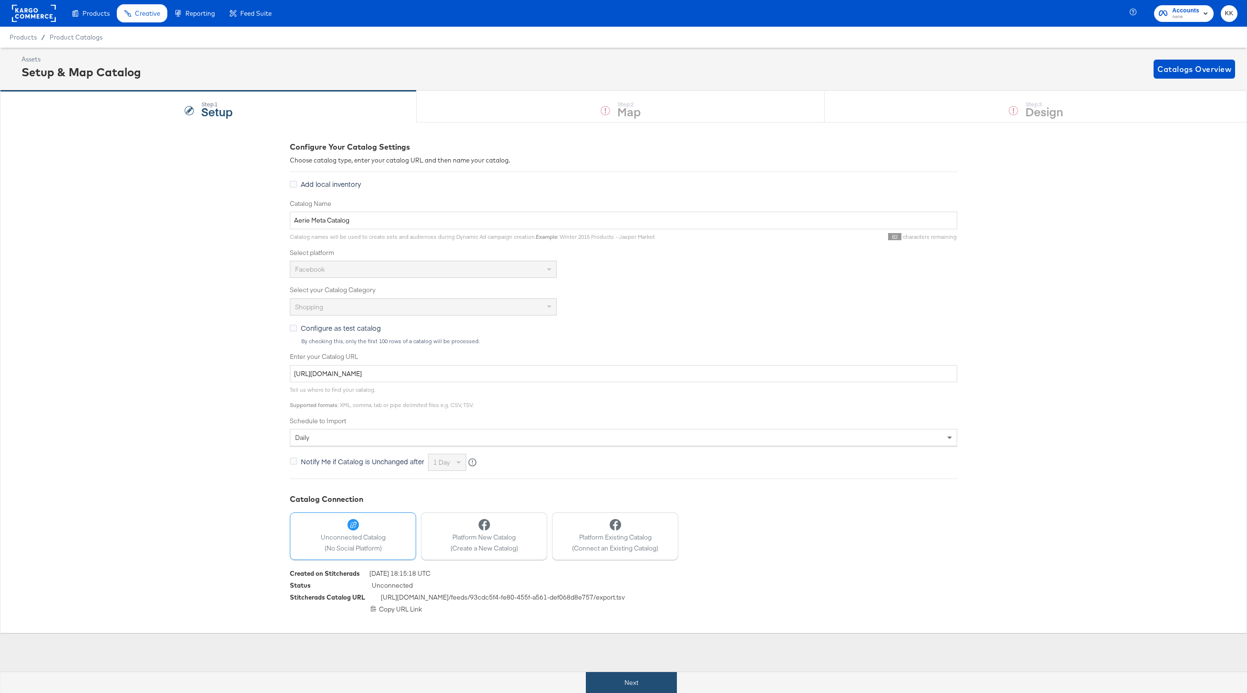
click at [642, 678] on button "Next" at bounding box center [631, 682] width 91 height 21
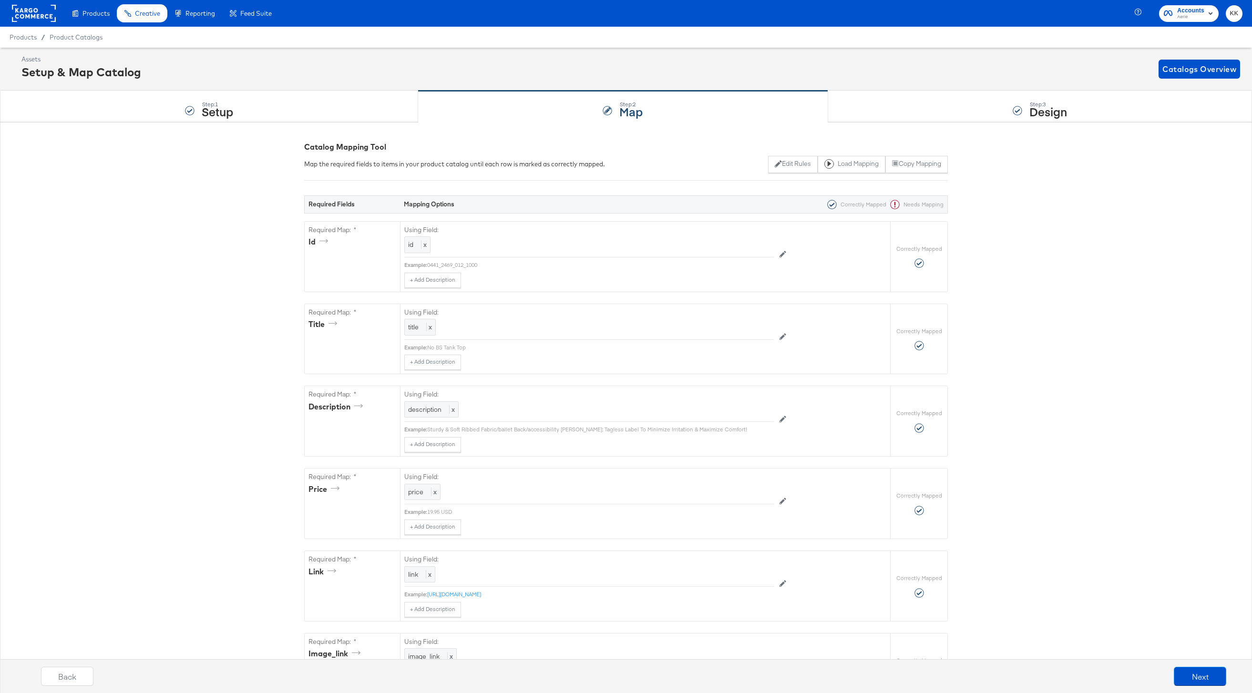
click at [44, 10] on rect at bounding box center [34, 13] width 44 height 17
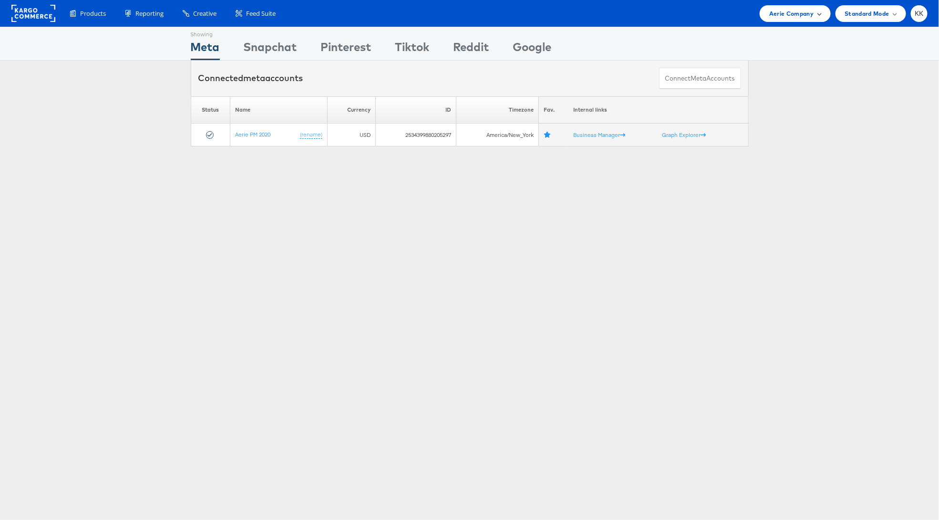
click at [796, 14] on span "Aerie Company" at bounding box center [791, 14] width 44 height 10
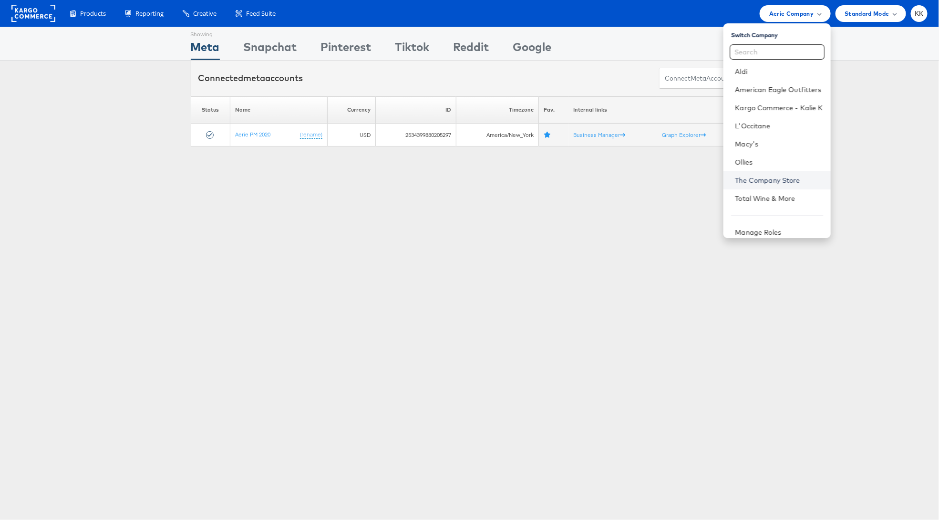
click at [780, 183] on link "The Company Store" at bounding box center [779, 180] width 88 height 10
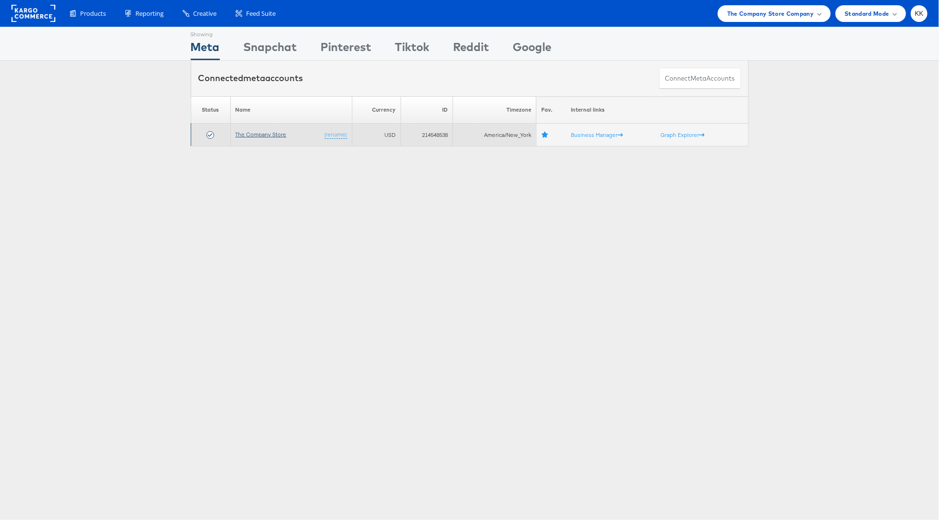
click at [244, 134] on link "The Company Store" at bounding box center [261, 134] width 51 height 7
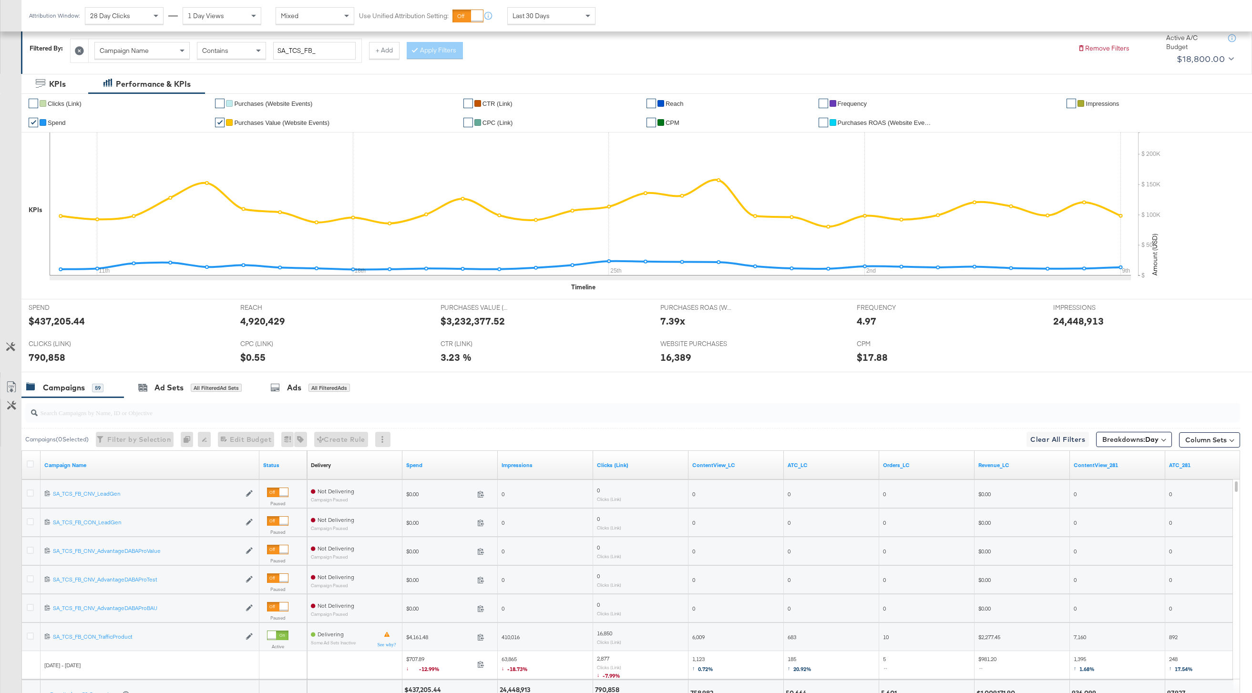
scroll to position [222, 0]
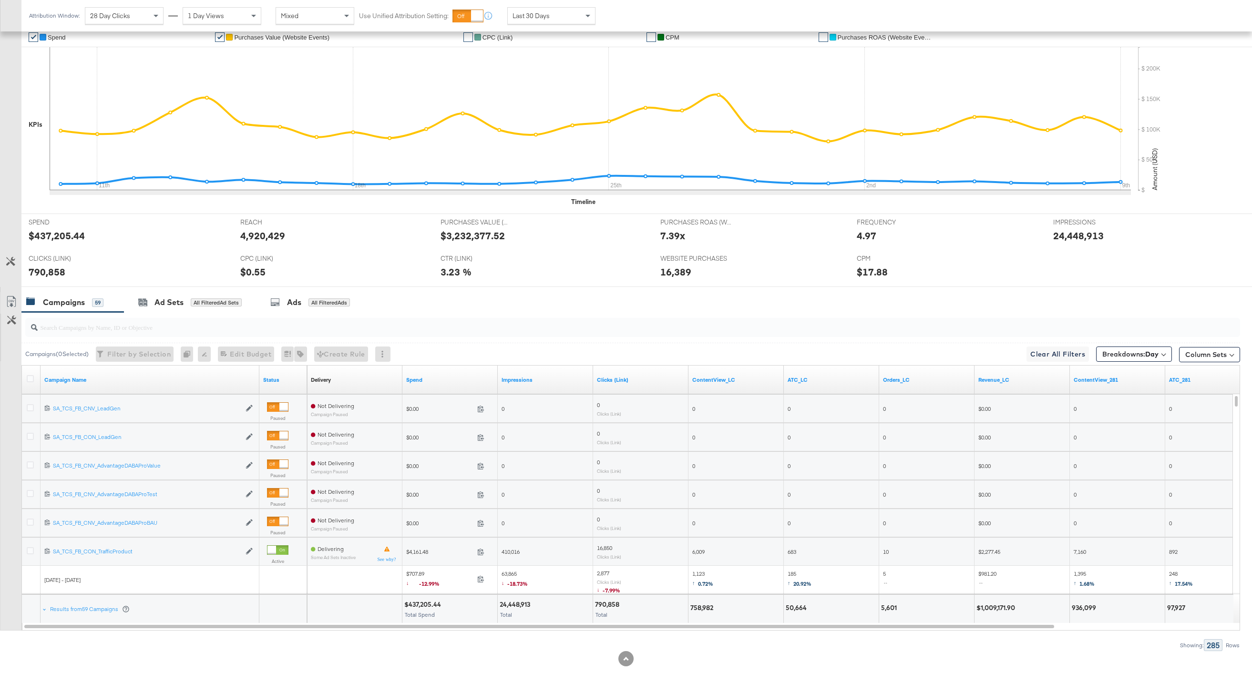
click at [154, 314] on input "search" at bounding box center [582, 323] width 1088 height 19
click at [175, 309] on div "Ad Sets All Filtered Ad Sets" at bounding box center [190, 302] width 132 height 21
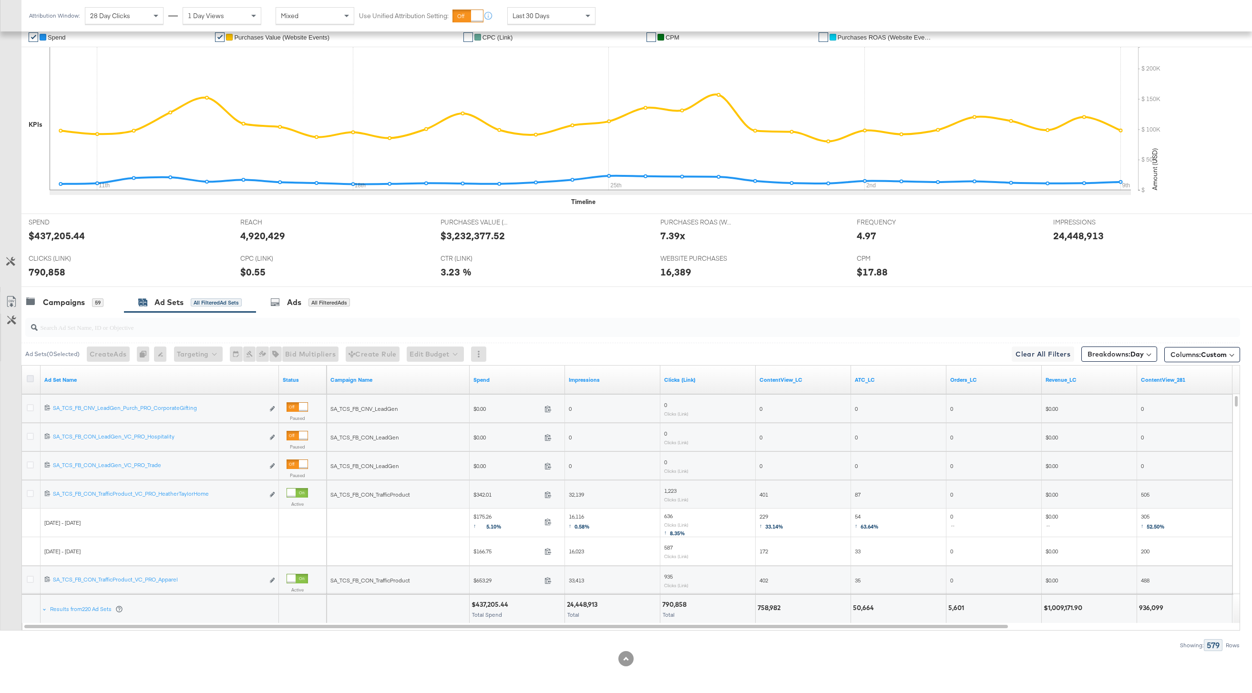
click at [33, 378] on icon at bounding box center [30, 378] width 7 height 7
click at [0, 0] on input "checkbox" at bounding box center [0, 0] width 0 height 0
click at [12, 305] on icon at bounding box center [11, 301] width 11 height 11
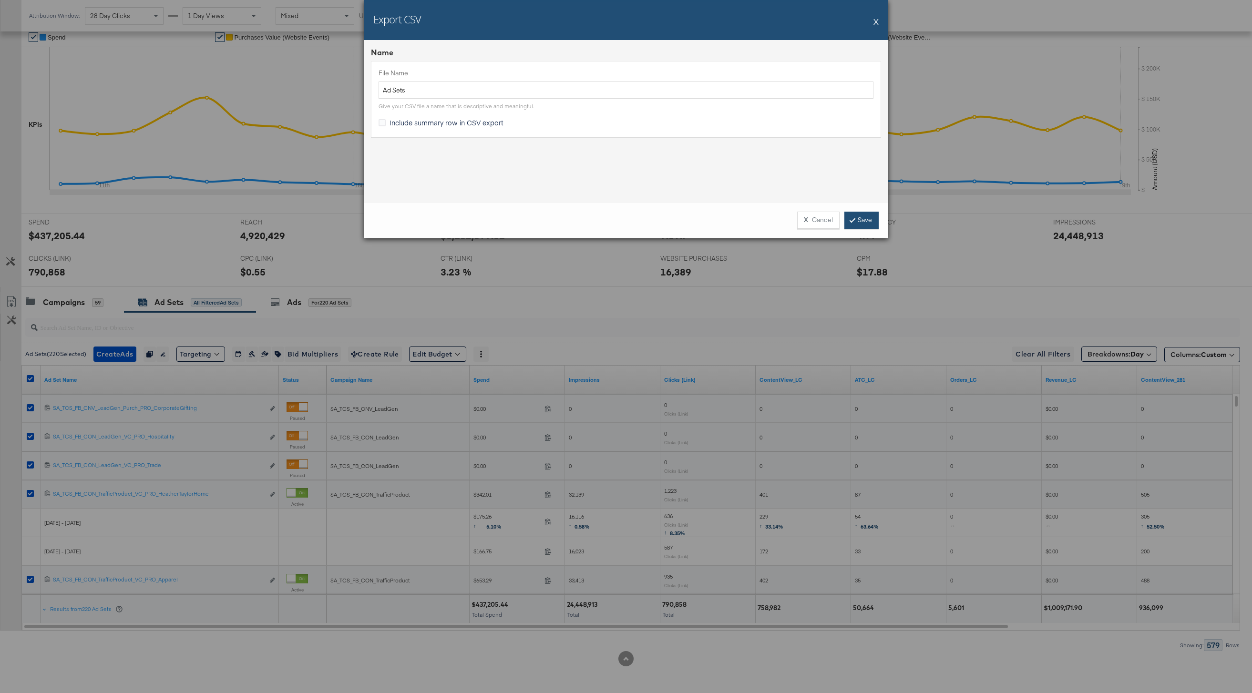
click at [870, 219] on link "Save" at bounding box center [862, 220] width 34 height 17
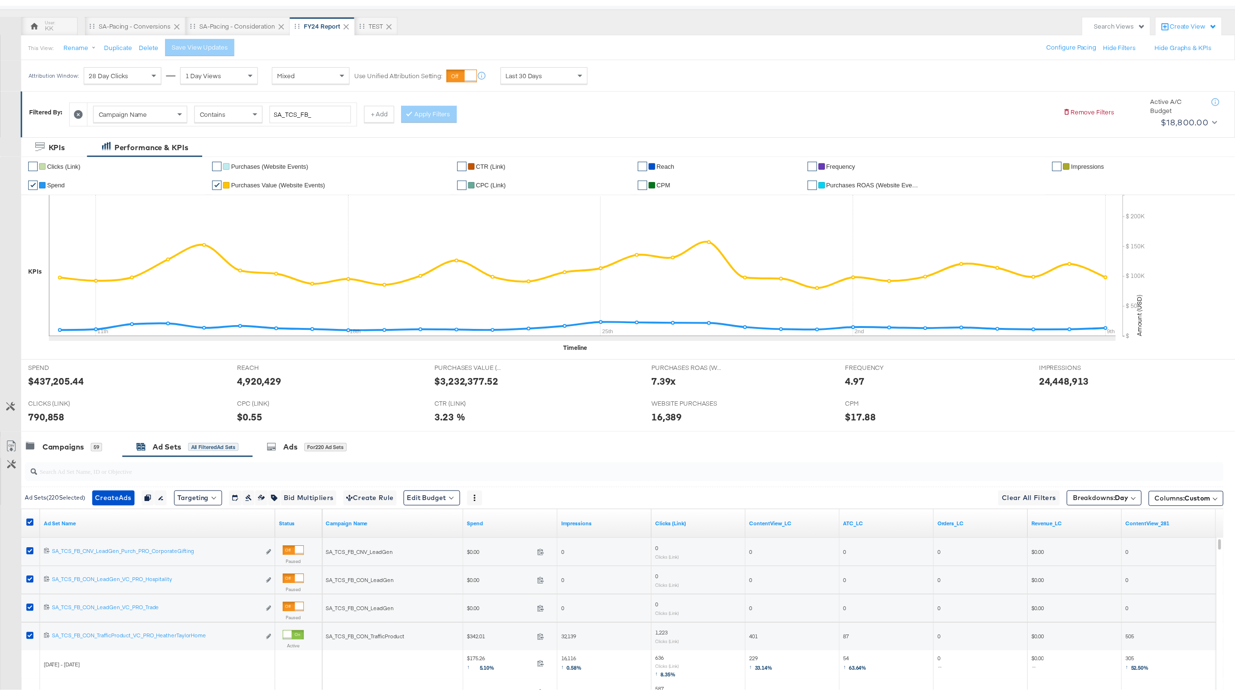
scroll to position [0, 0]
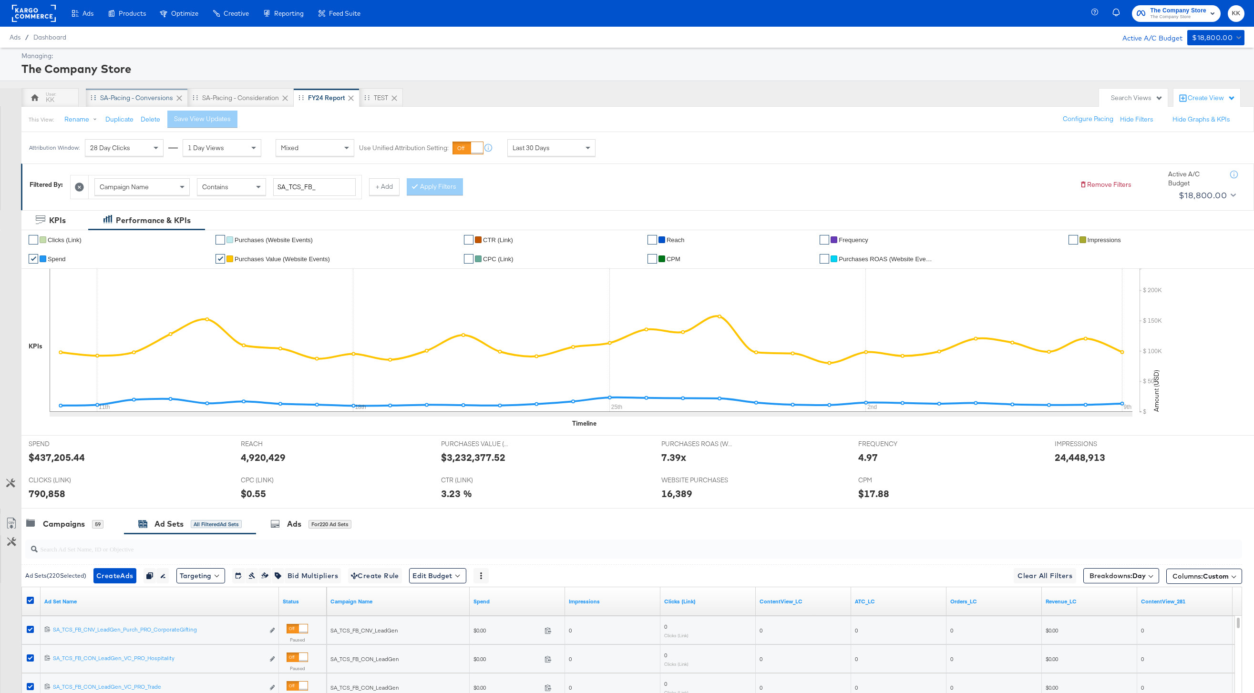
click at [130, 97] on div "SA-Pacing - Conversions" at bounding box center [136, 97] width 73 height 9
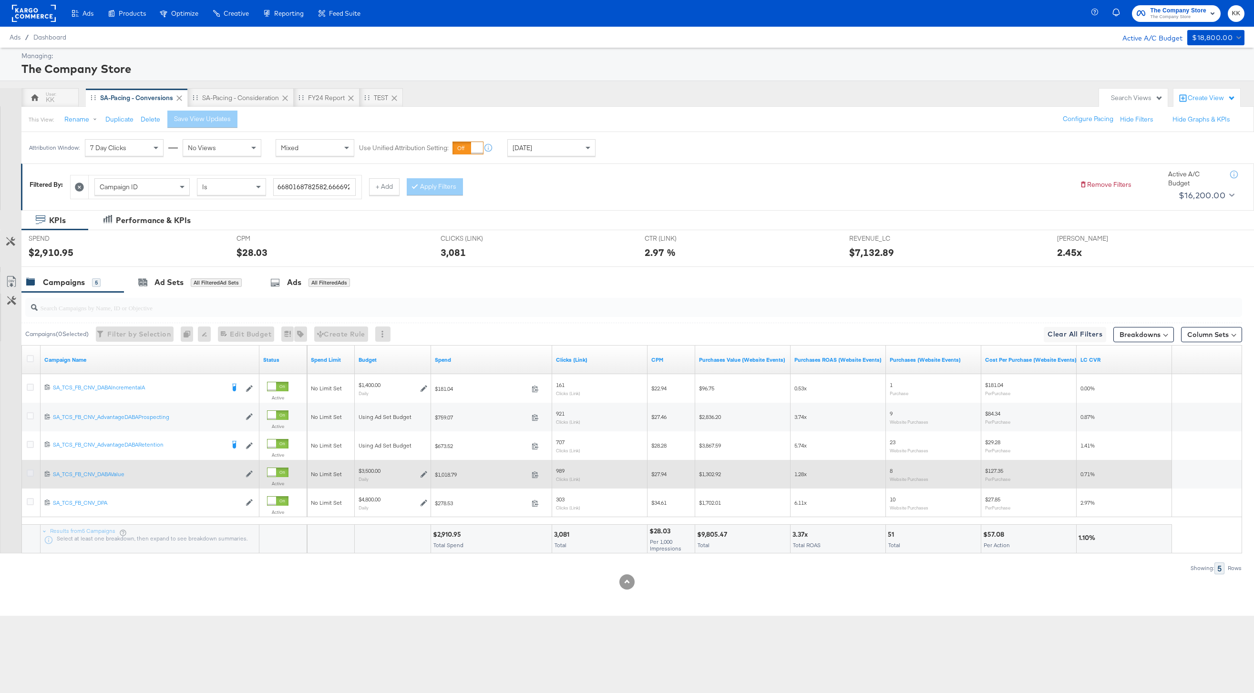
click at [28, 475] on icon at bounding box center [30, 473] width 7 height 7
click at [0, 0] on input "checkbox" at bounding box center [0, 0] width 0 height 0
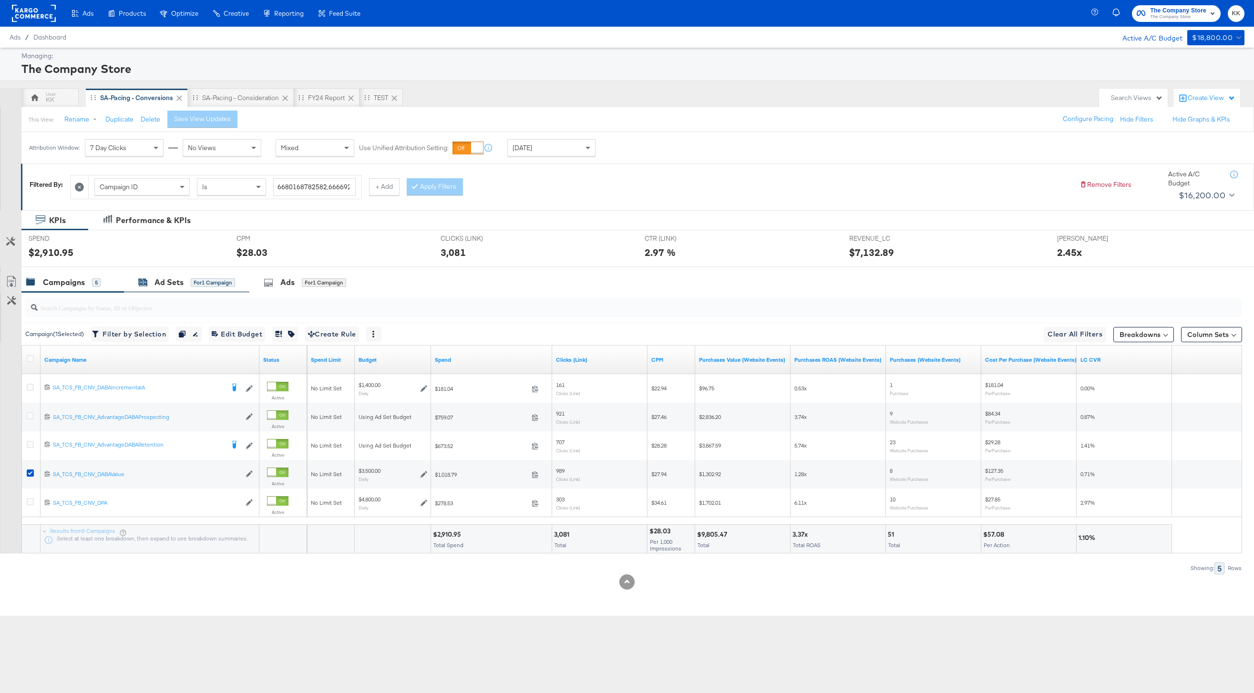
click at [219, 282] on div "for 1 Campaign" at bounding box center [213, 282] width 44 height 9
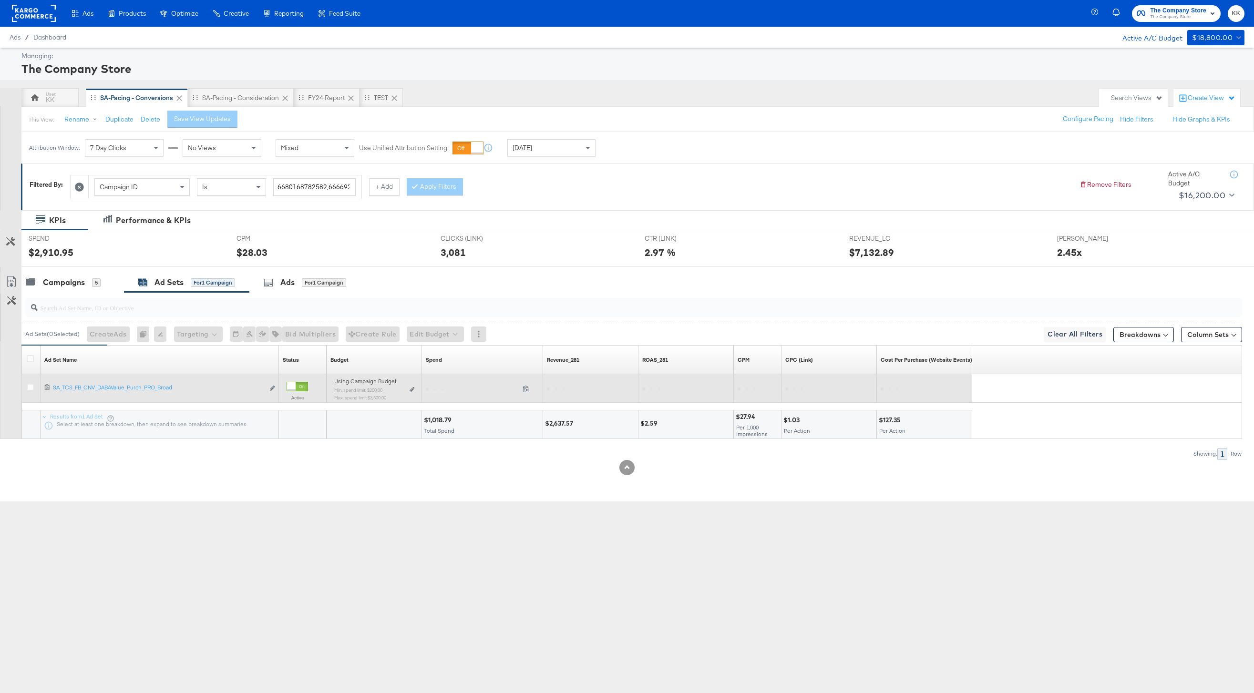
click at [418, 389] on div "Using Campaign Budget Min. spend limit: $200.00 Max. spend limit : $3,500.00 Ed…" at bounding box center [374, 393] width 88 height 30
click at [417, 389] on div "Using Campaign Budget Min. spend limit: $200.00 Max. spend limit : $3,500.00 Ed…" at bounding box center [374, 393] width 88 height 30
click at [408, 387] on div "Using Campaign Budget Min. spend limit: $200.00 Max. spend limit : $3,500.00 Ed…" at bounding box center [374, 393] width 80 height 22
click at [410, 389] on icon at bounding box center [412, 389] width 5 height 5
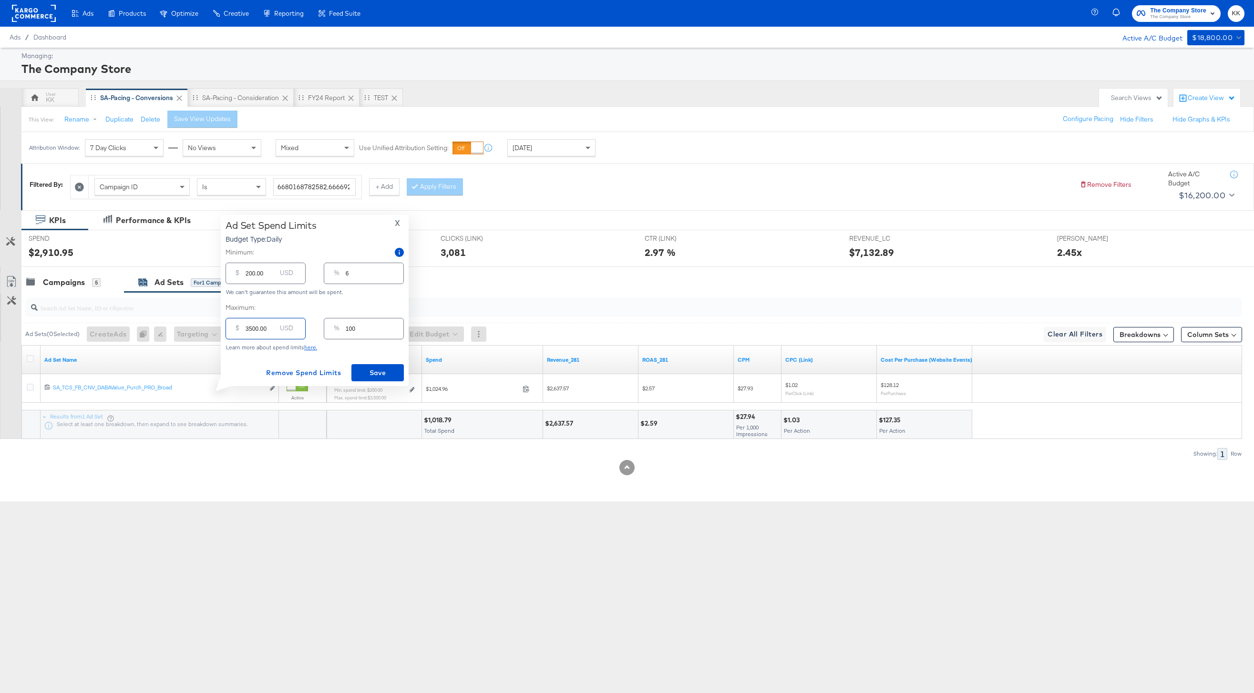
drag, startPoint x: 251, startPoint y: 328, endPoint x: 232, endPoint y: 328, distance: 19.1
click at [232, 328] on div "$ 3500.00 USD" at bounding box center [266, 328] width 80 height 21
type input "100.00"
type input "3"
type input "1800.00"
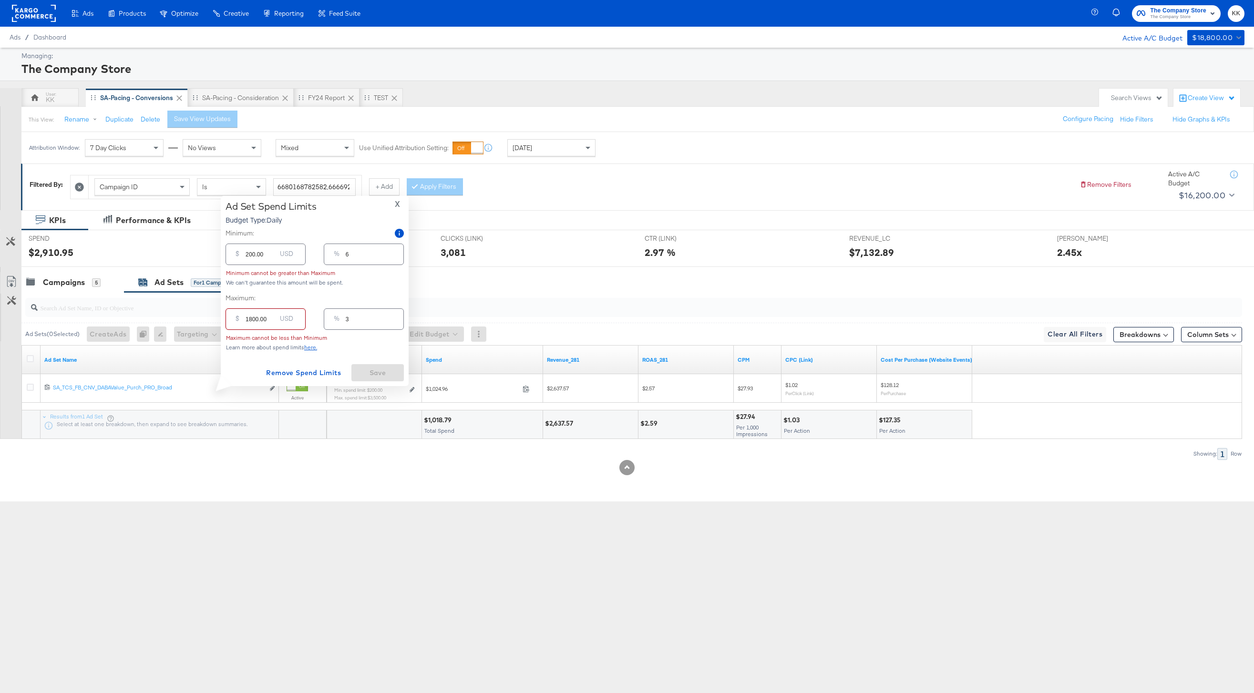
type input "51"
type input "1800.00"
click at [381, 374] on span "Save" at bounding box center [377, 373] width 45 height 12
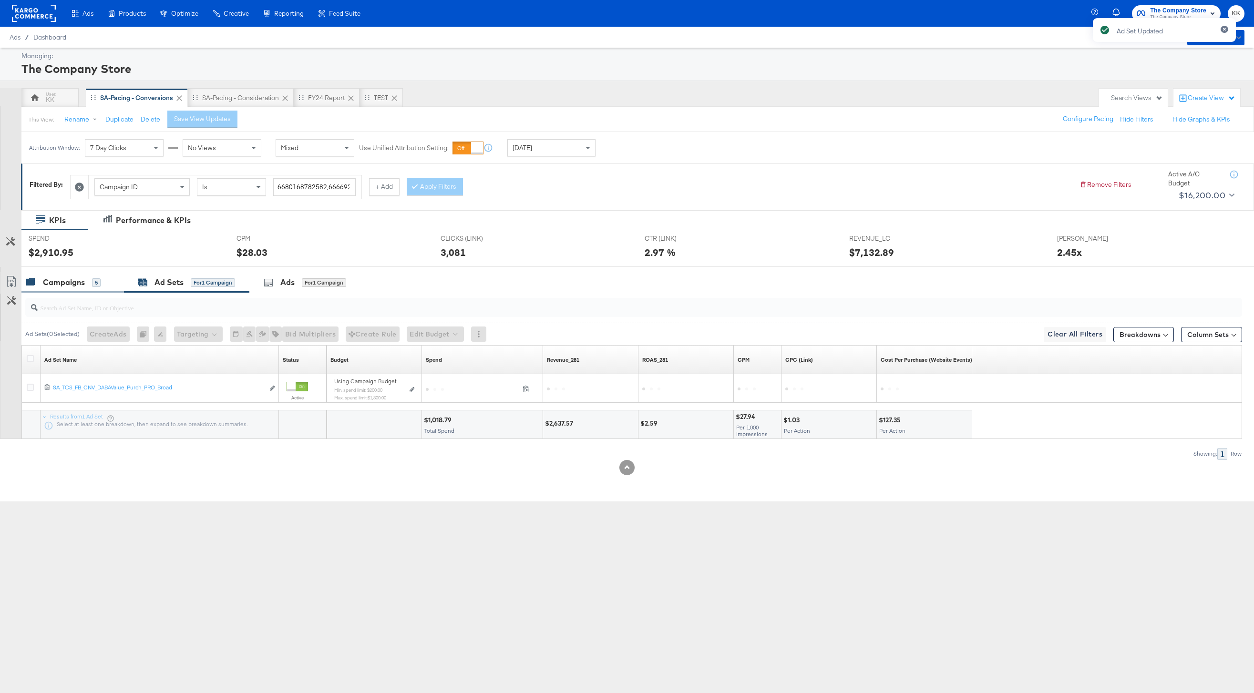
click at [80, 284] on div "Campaigns" at bounding box center [64, 282] width 42 height 11
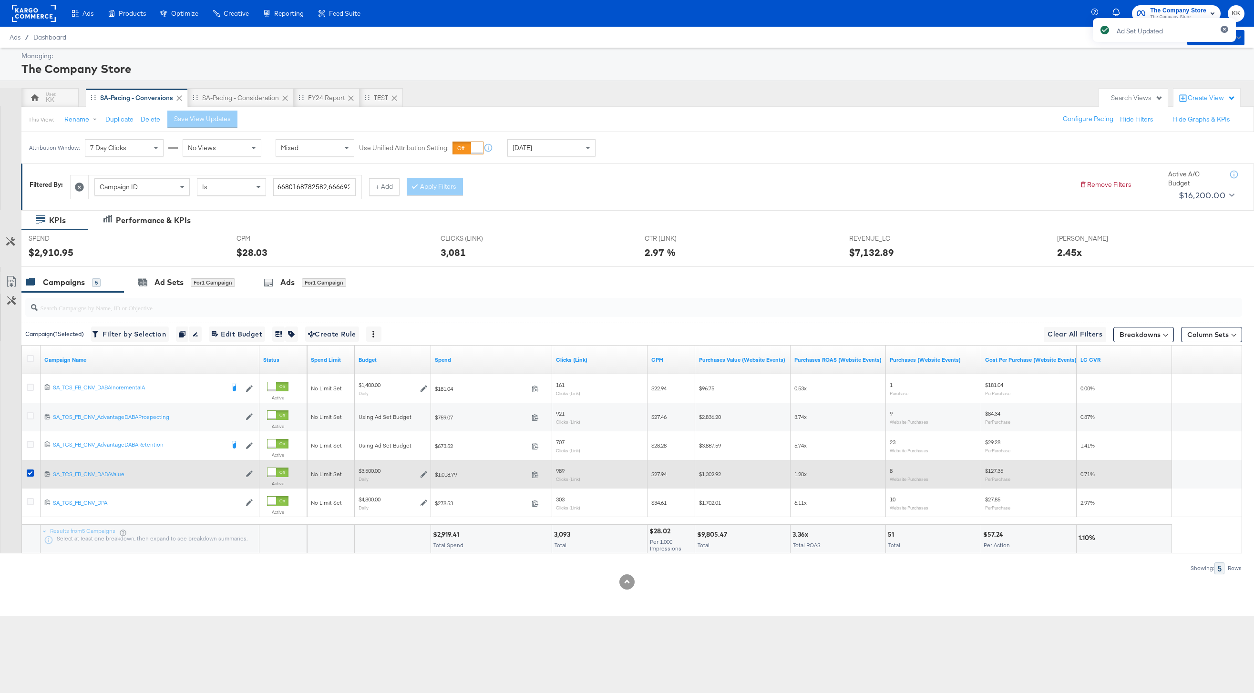
click at [34, 470] on div at bounding box center [32, 475] width 10 height 10
click at [27, 475] on icon at bounding box center [30, 473] width 7 height 7
click at [0, 0] on input "checkbox" at bounding box center [0, 0] width 0 height 0
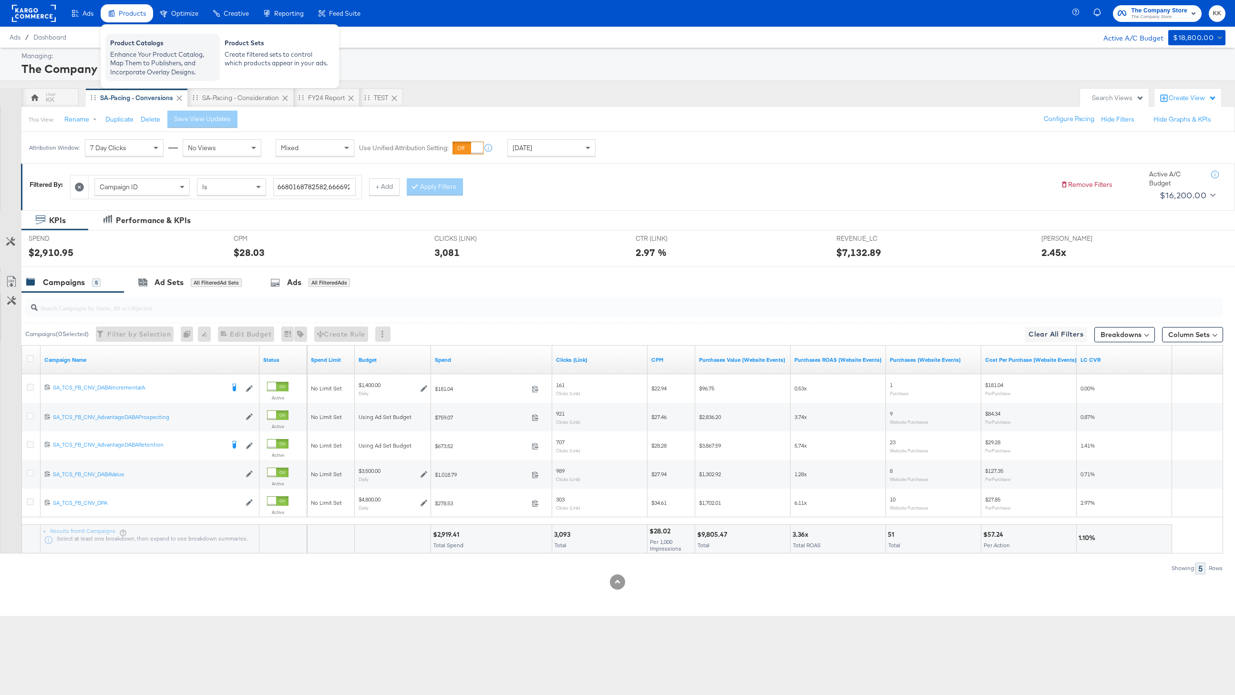
click at [135, 45] on div "Product Catalogs" at bounding box center [162, 44] width 105 height 11
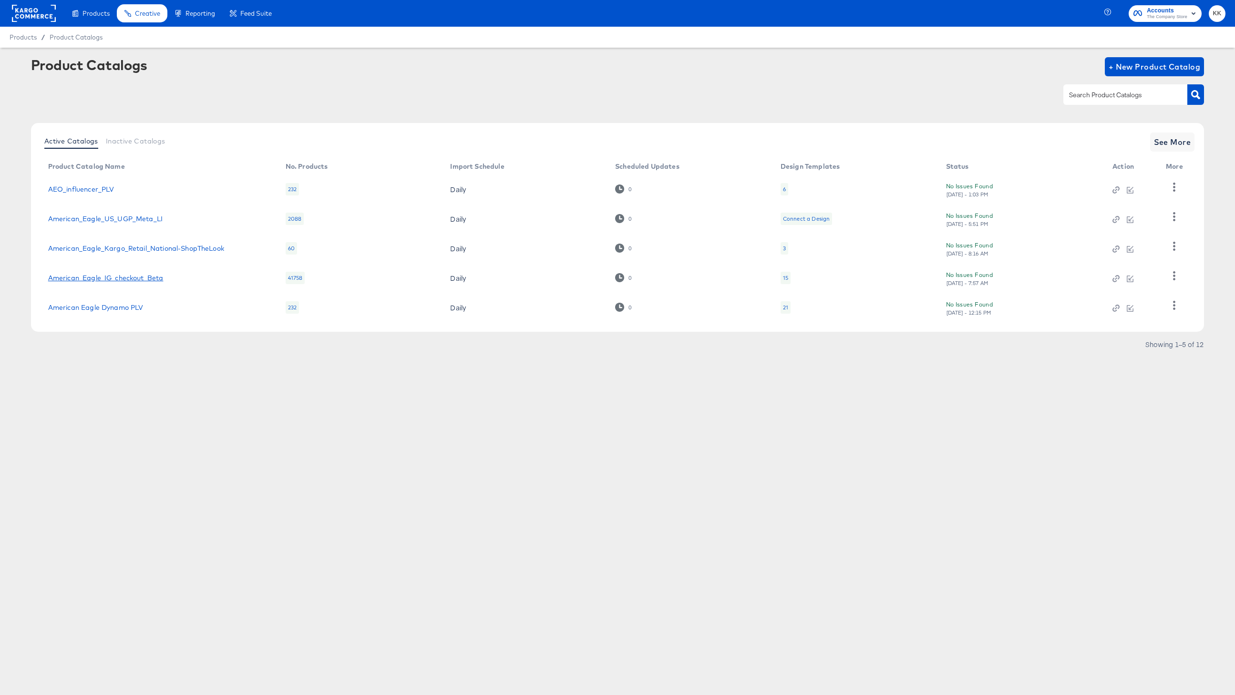
click at [118, 280] on link "American_Eagle_IG_checkout_Beta" at bounding box center [105, 278] width 115 height 8
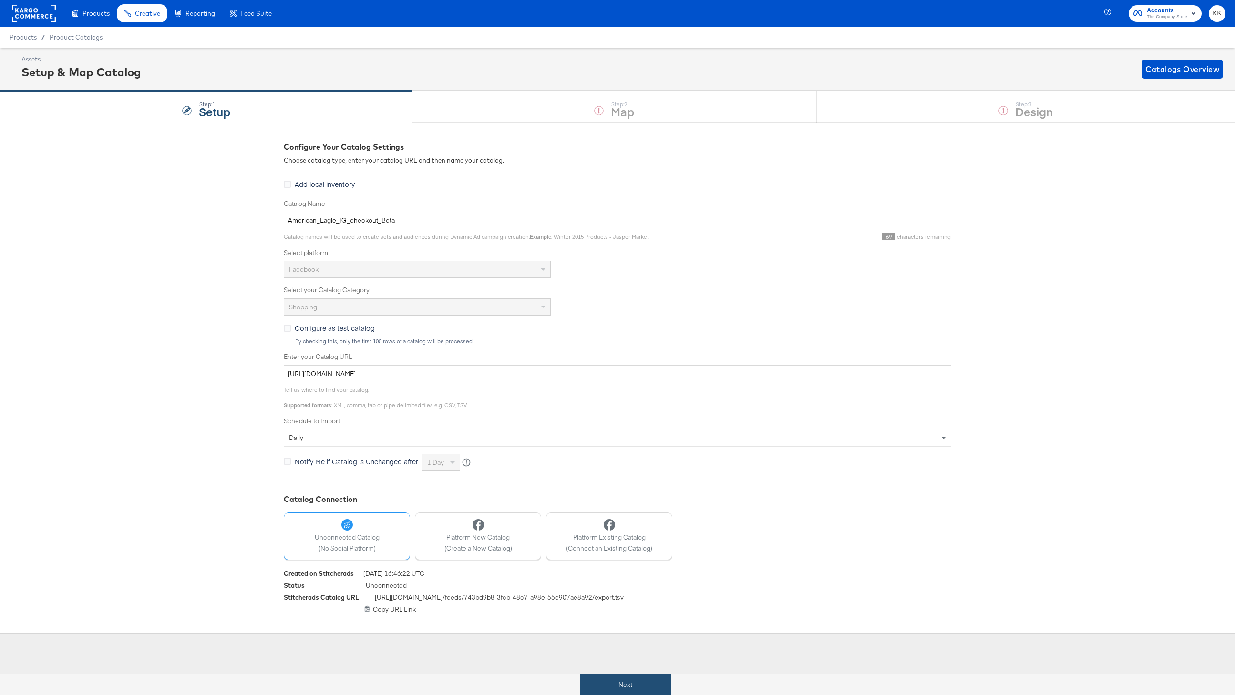
click at [649, 690] on button "Next" at bounding box center [625, 684] width 91 height 21
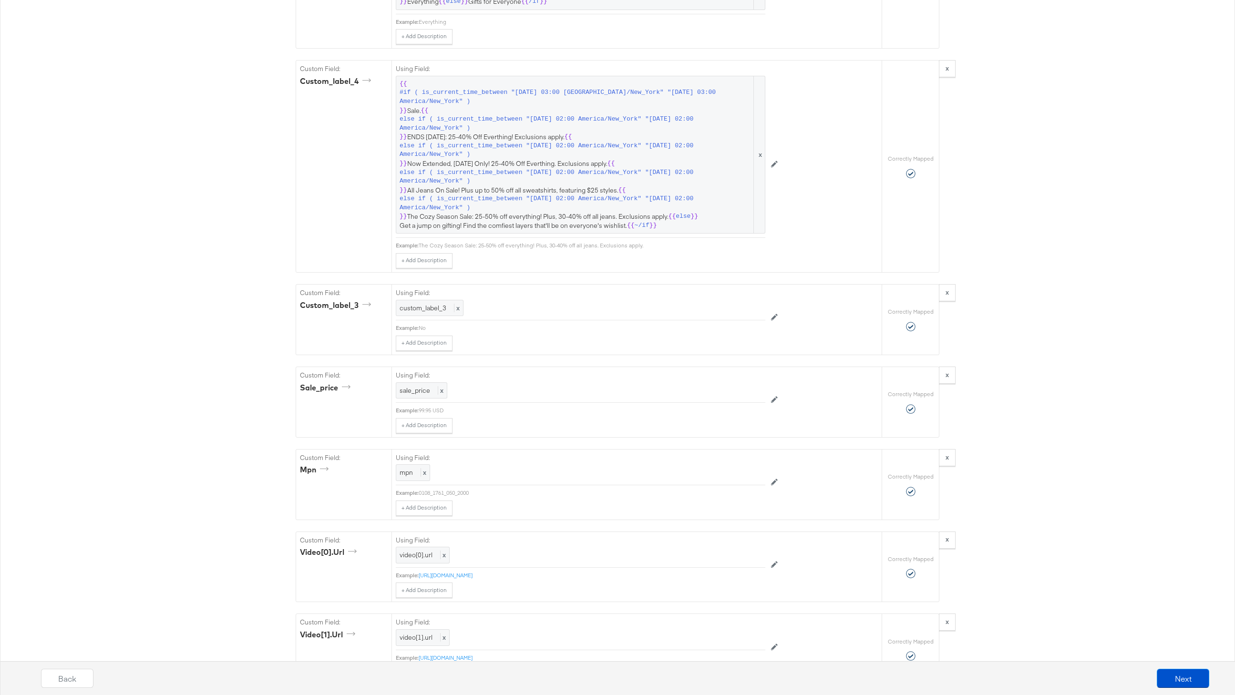
scroll to position [1372, 0]
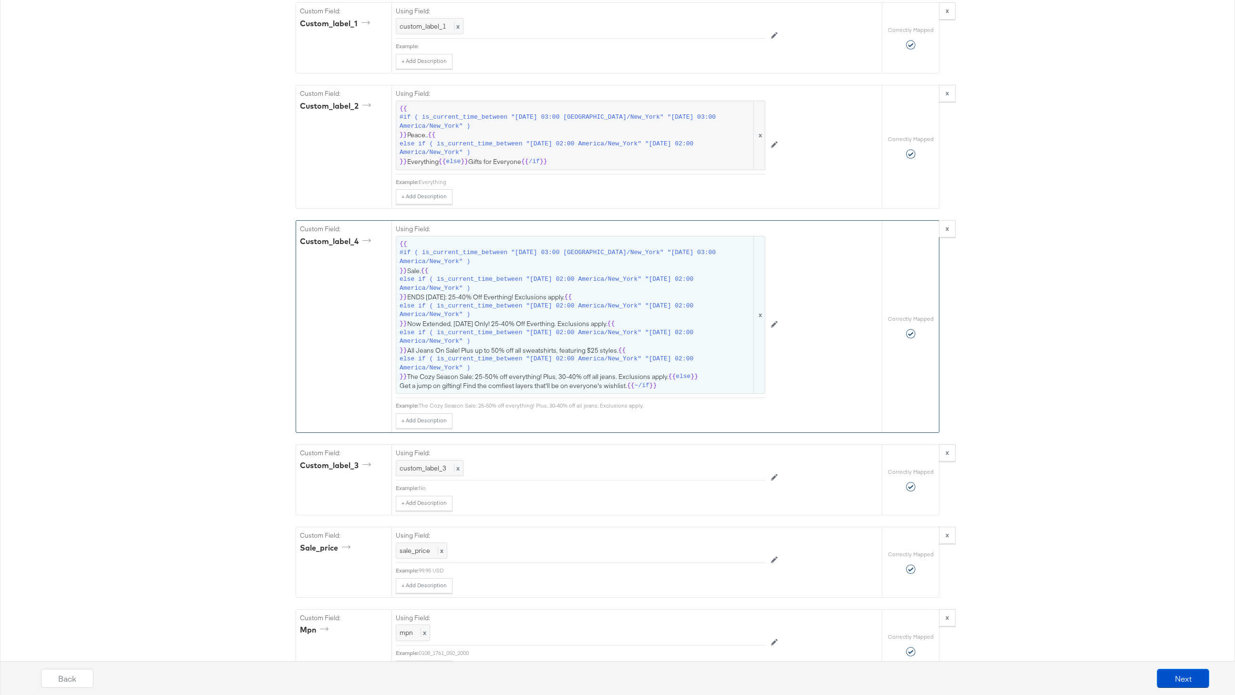
click at [565, 248] on span "#if ( is_current_time_between "2024-06-11 03:00 America/New_York" "2024-06-14 0…" at bounding box center [576, 257] width 352 height 18
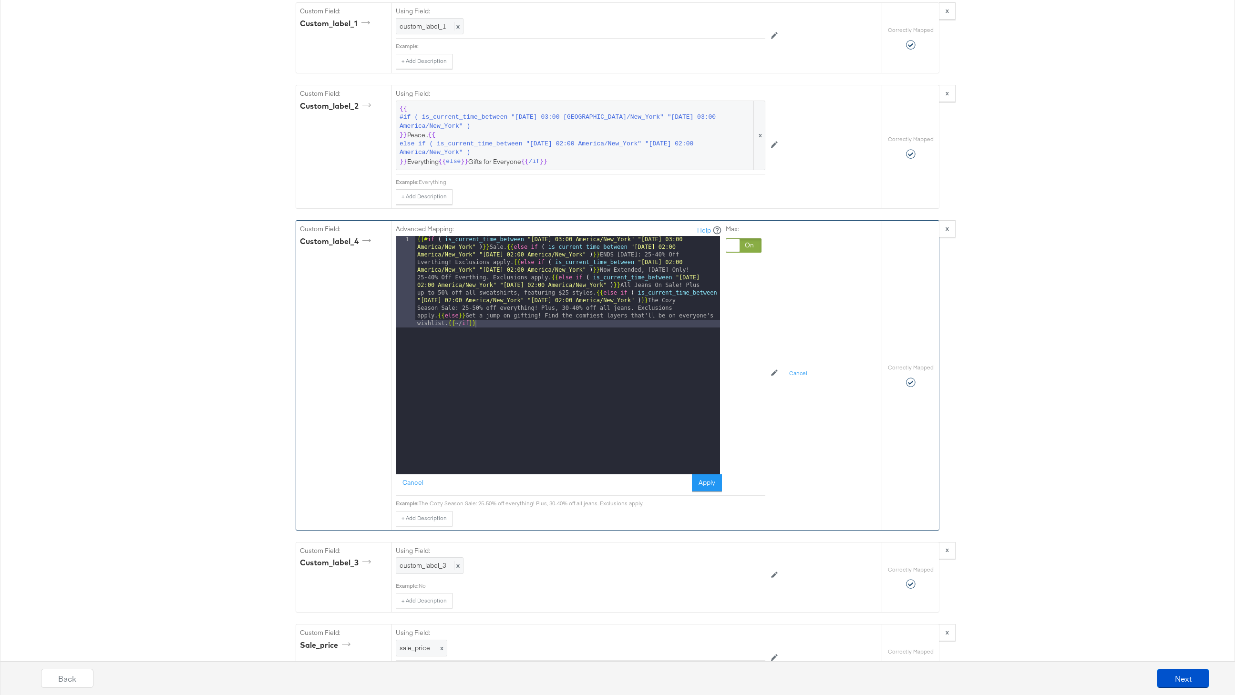
click at [507, 249] on div "{{# if ( is_current_time_between "2024-06-11 03:00 America/New_York" "2024-06-1…" at bounding box center [567, 447] width 305 height 422
click at [711, 474] on div "Advanced Mapping: Help 1 {{# if ( is_current_time_between "2024-06-11 03:00 Ame…" at bounding box center [559, 358] width 326 height 267
click at [711, 477] on button "Apply" at bounding box center [707, 482] width 30 height 17
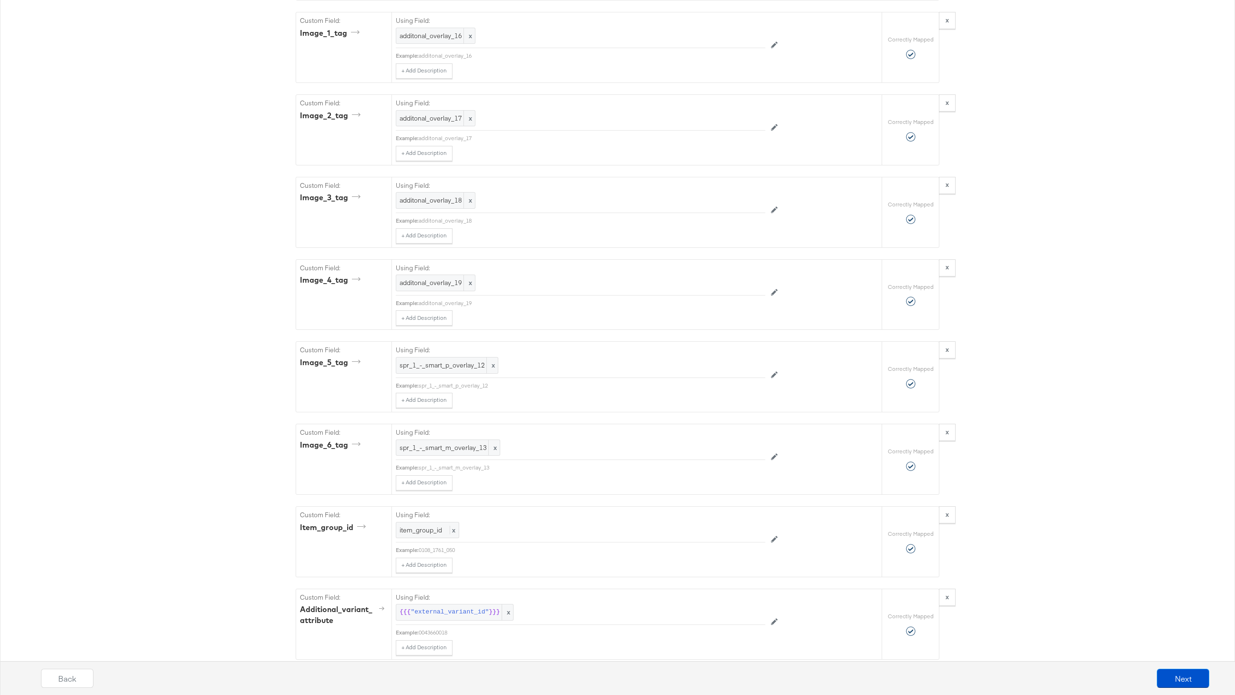
scroll to position [2609, 0]
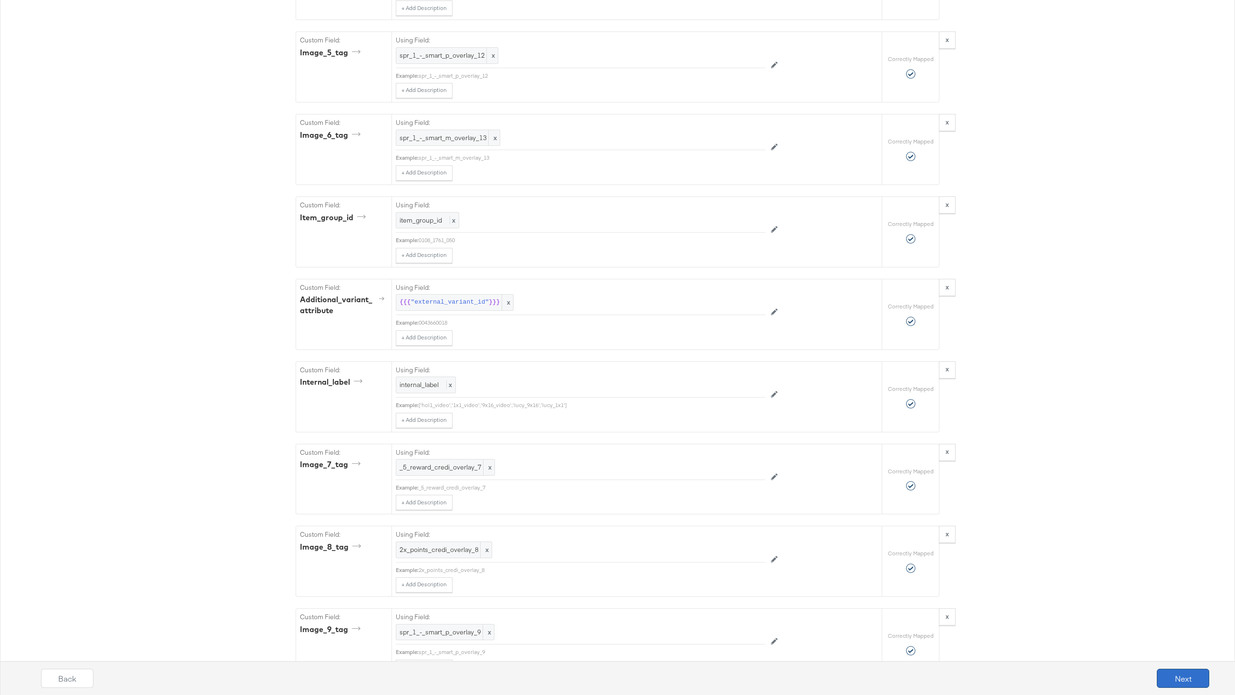
click at [1180, 683] on button "Next" at bounding box center [1183, 678] width 52 height 19
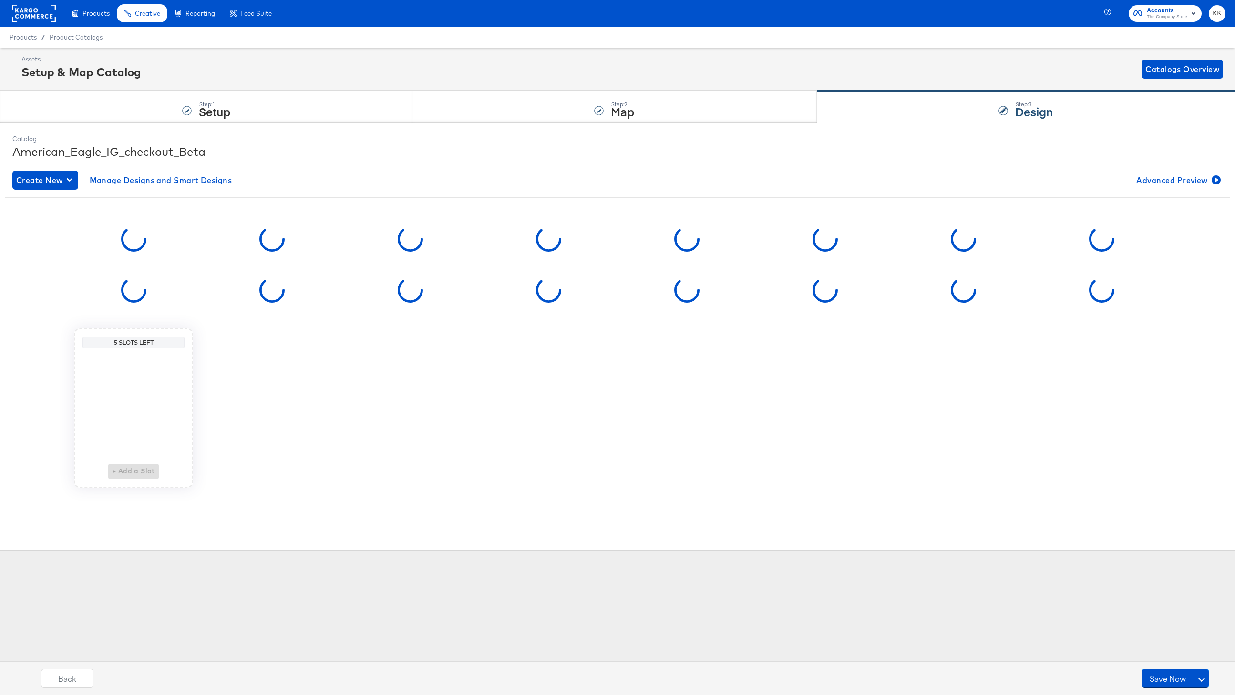
scroll to position [0, 0]
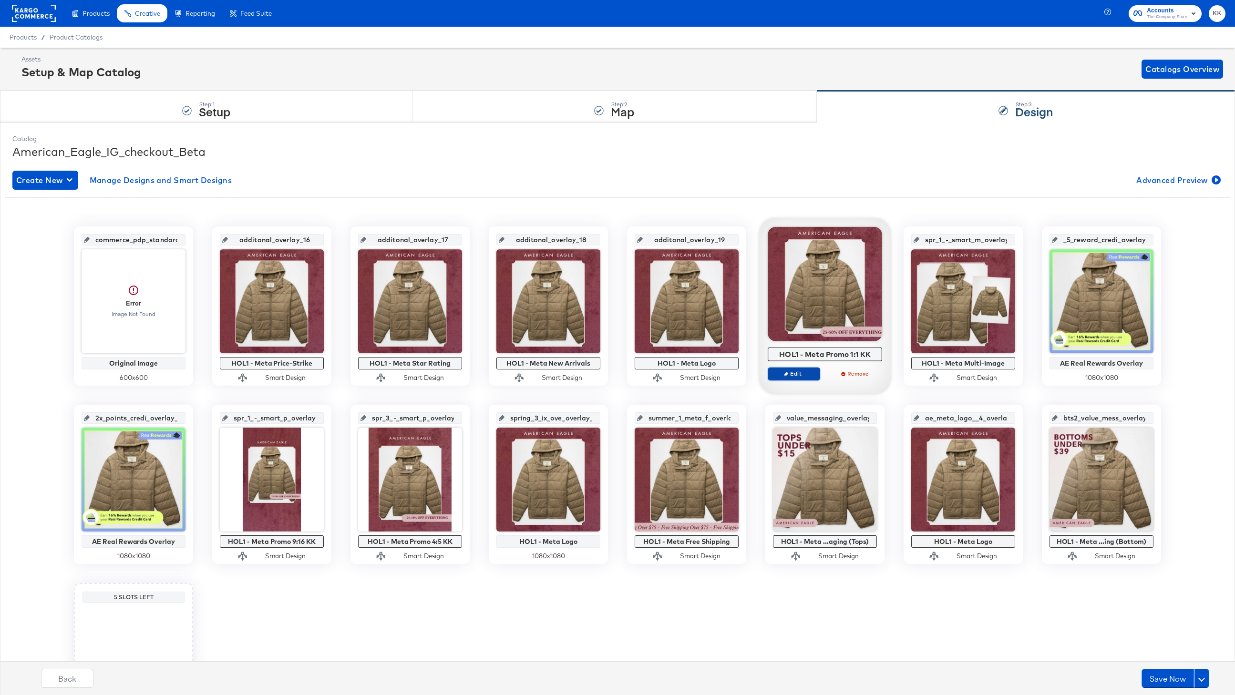
click at [801, 375] on span "Edit" at bounding box center [794, 373] width 44 height 7
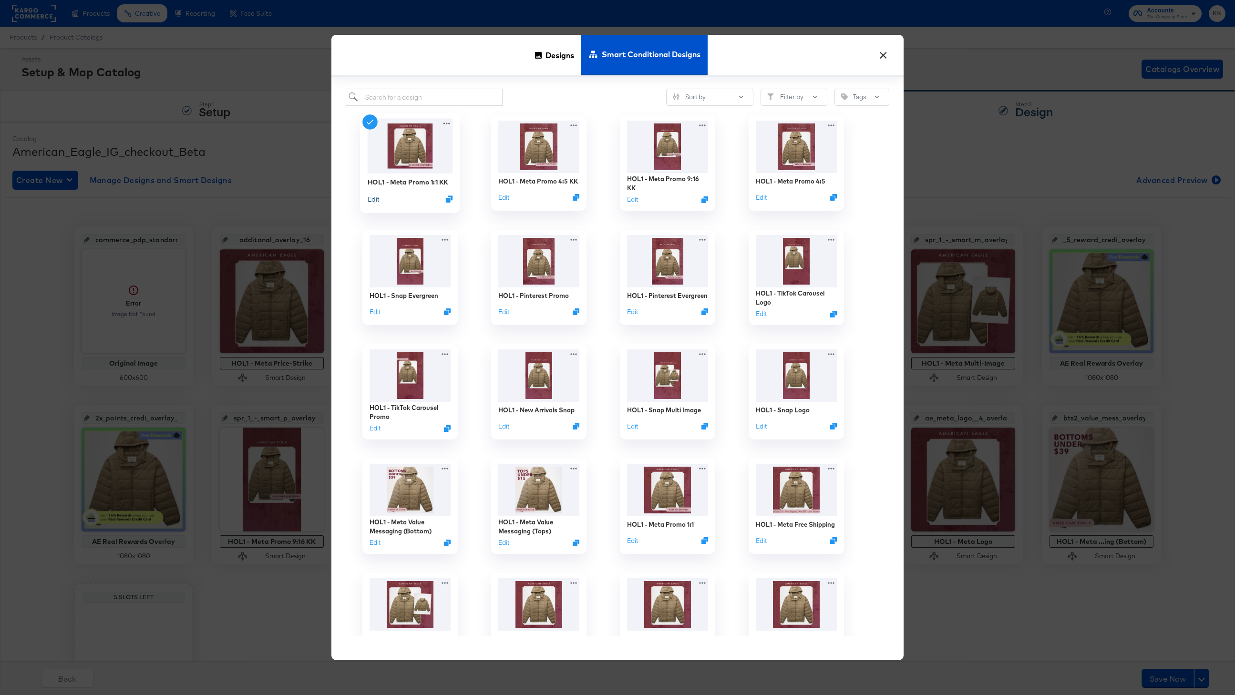
click at [375, 201] on button "Edit" at bounding box center [373, 199] width 11 height 9
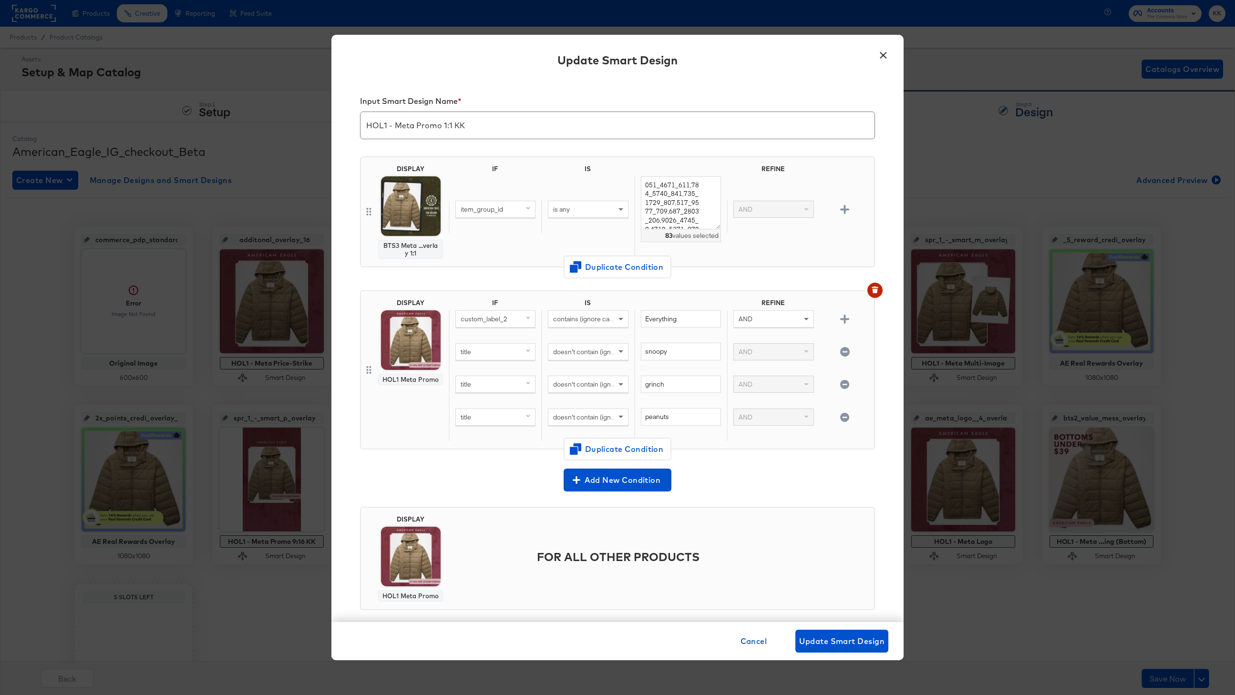
click at [506, 212] on div "item_group_id" at bounding box center [495, 209] width 79 height 16
click at [525, 181] on div "item_group_id is any 83 values selected AND" at bounding box center [660, 216] width 422 height 81
drag, startPoint x: 644, startPoint y: 184, endPoint x: 713, endPoint y: 256, distance: 99.8
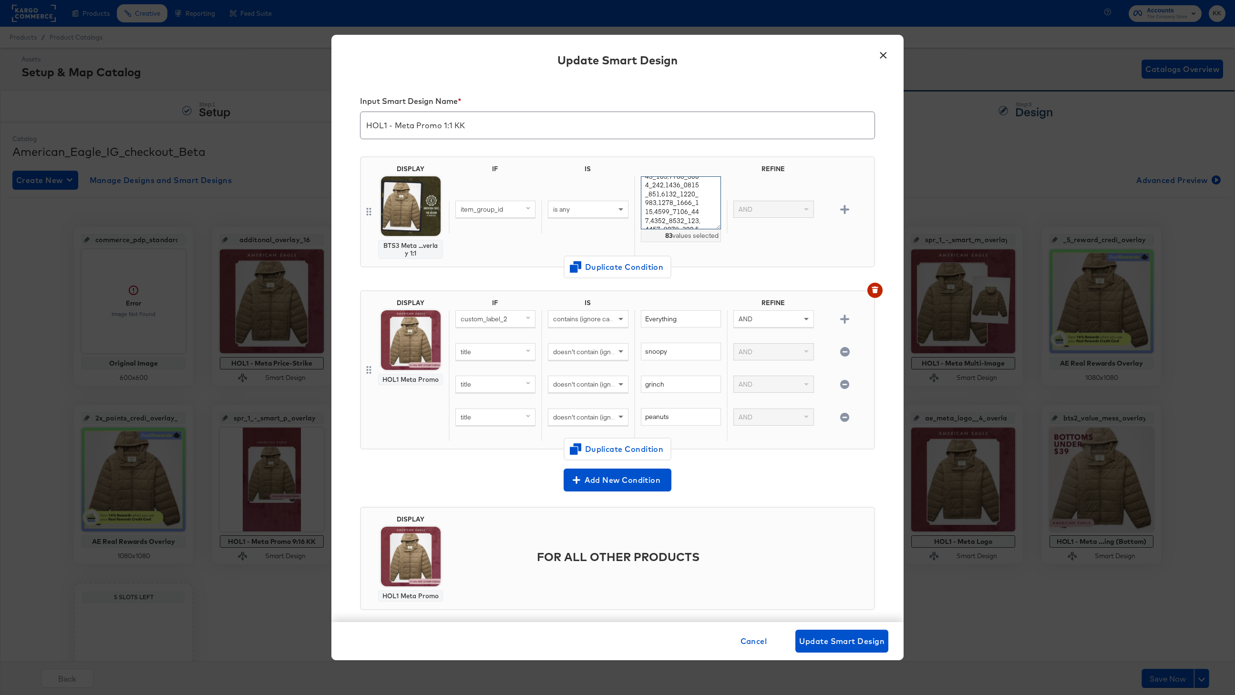
click at [713, 256] on div "83 values selected" at bounding box center [680, 216] width 93 height 81
click at [891, 54] on button "×" at bounding box center [883, 52] width 17 height 17
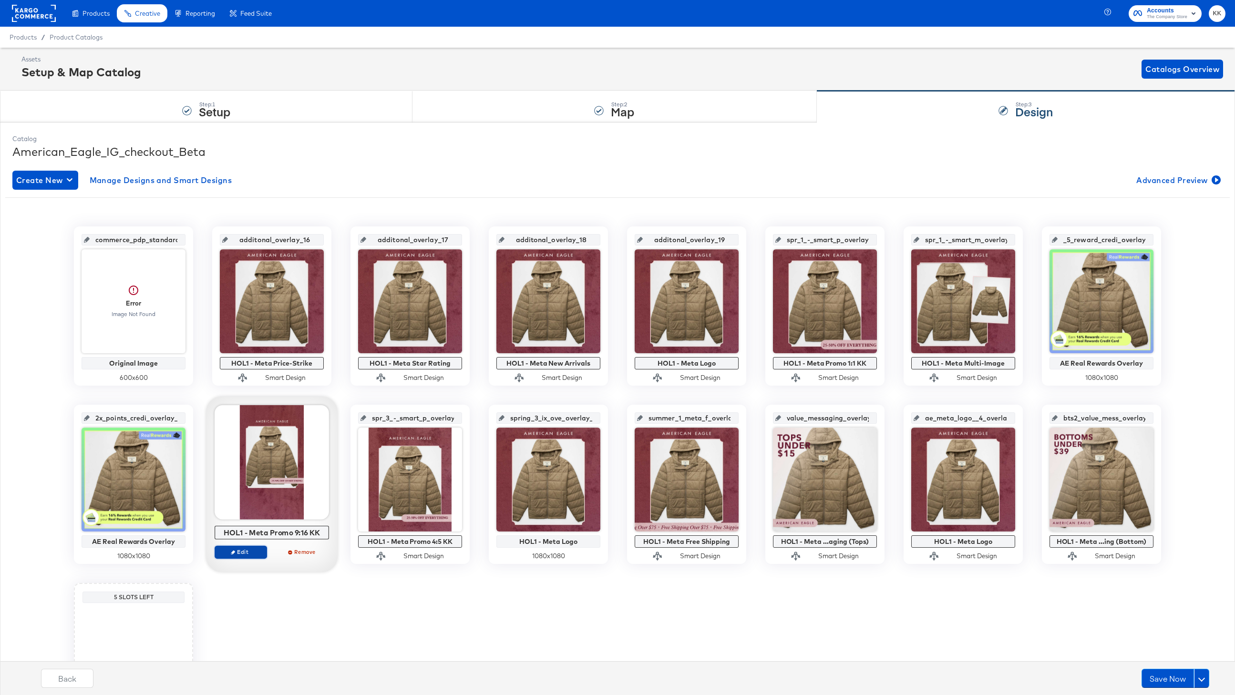
click at [252, 557] on button "Edit" at bounding box center [241, 552] width 52 height 13
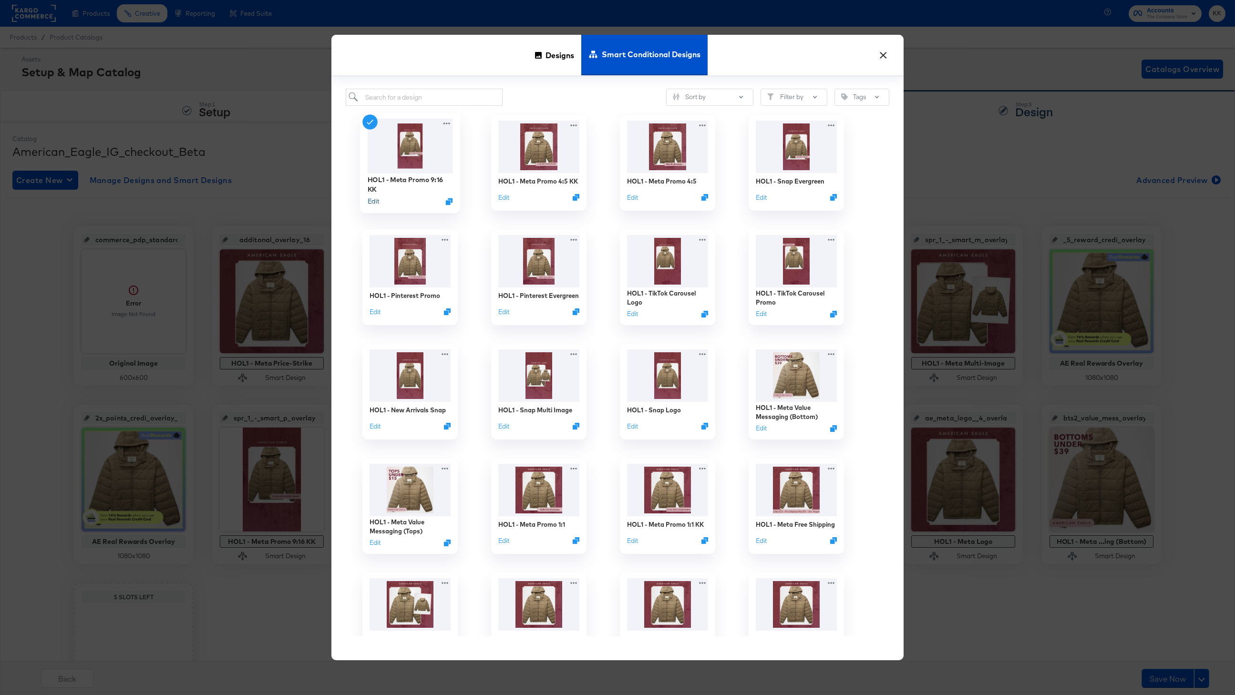
click at [371, 197] on button "Edit" at bounding box center [373, 201] width 11 height 9
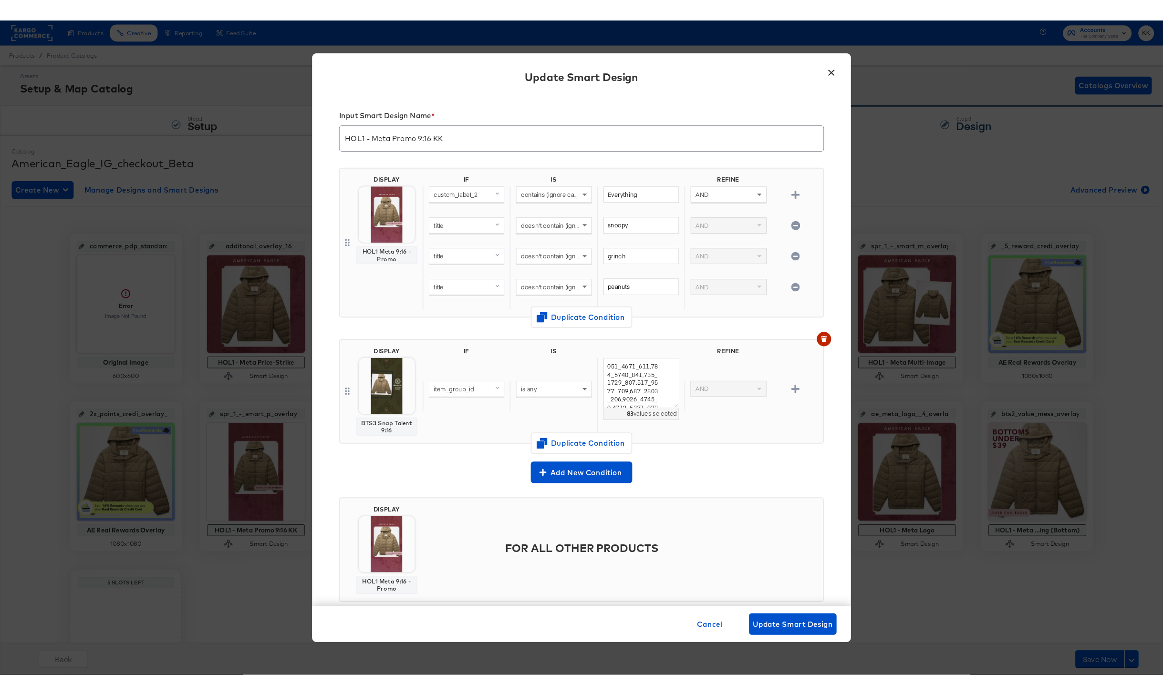
scroll to position [1, 0]
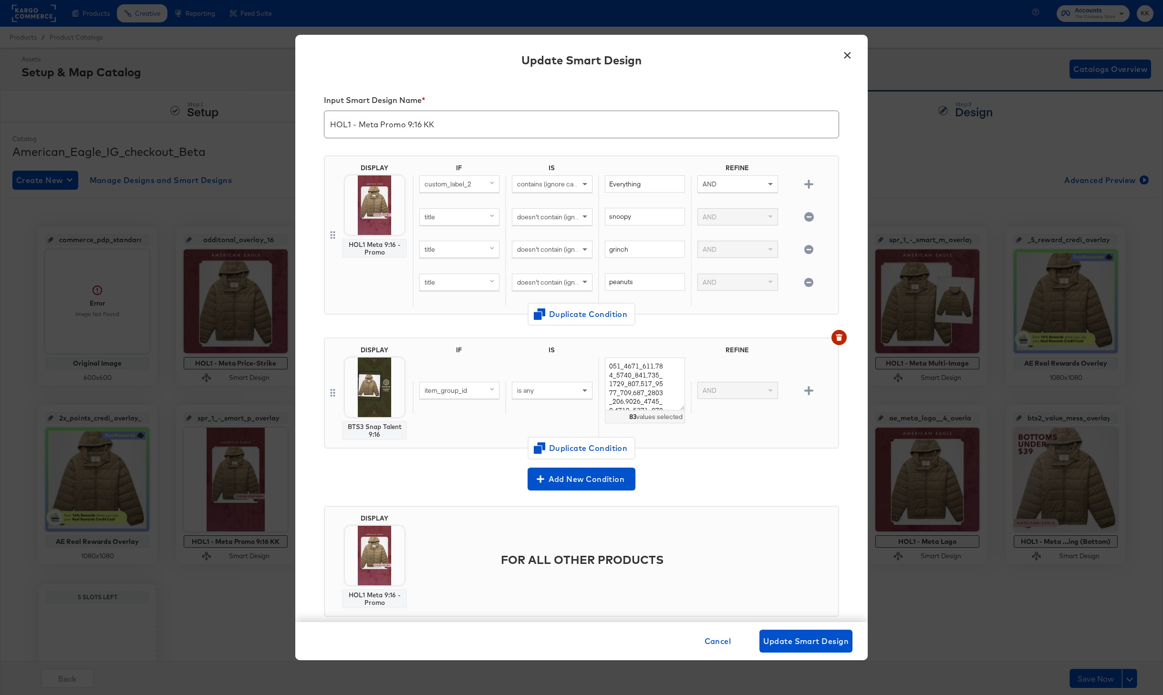
click at [845, 64] on div "Update Smart Design" at bounding box center [581, 61] width 572 height 35
click at [845, 53] on button "×" at bounding box center [846, 52] width 17 height 17
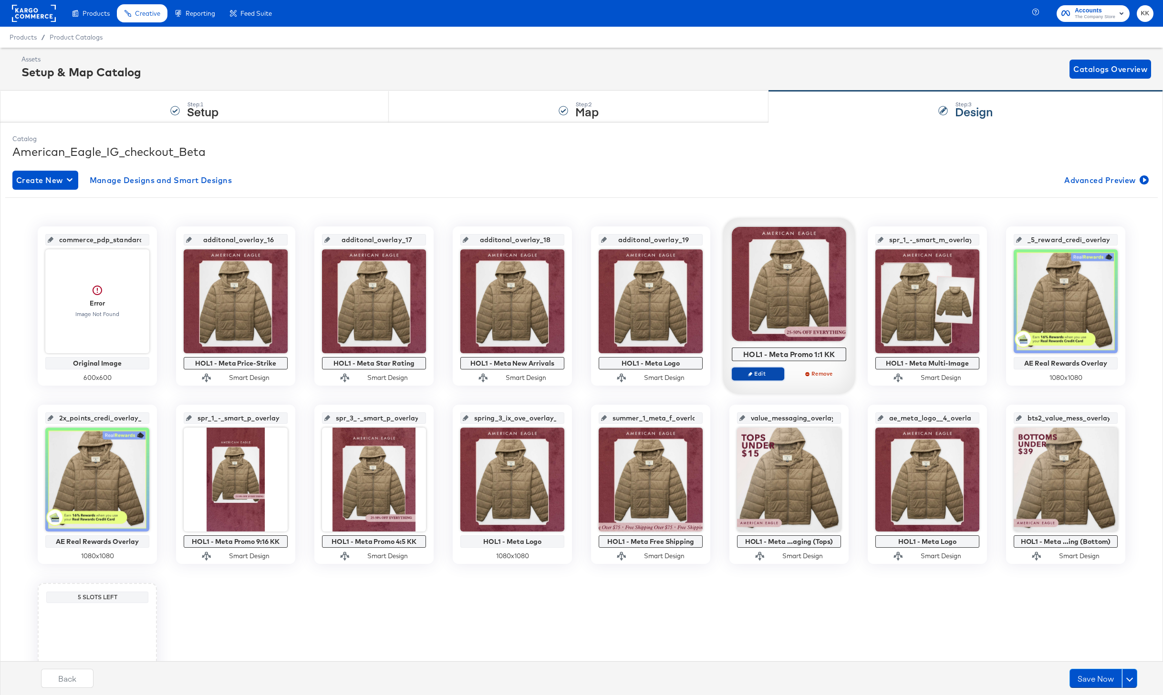
click at [754, 377] on span "Edit" at bounding box center [758, 373] width 44 height 7
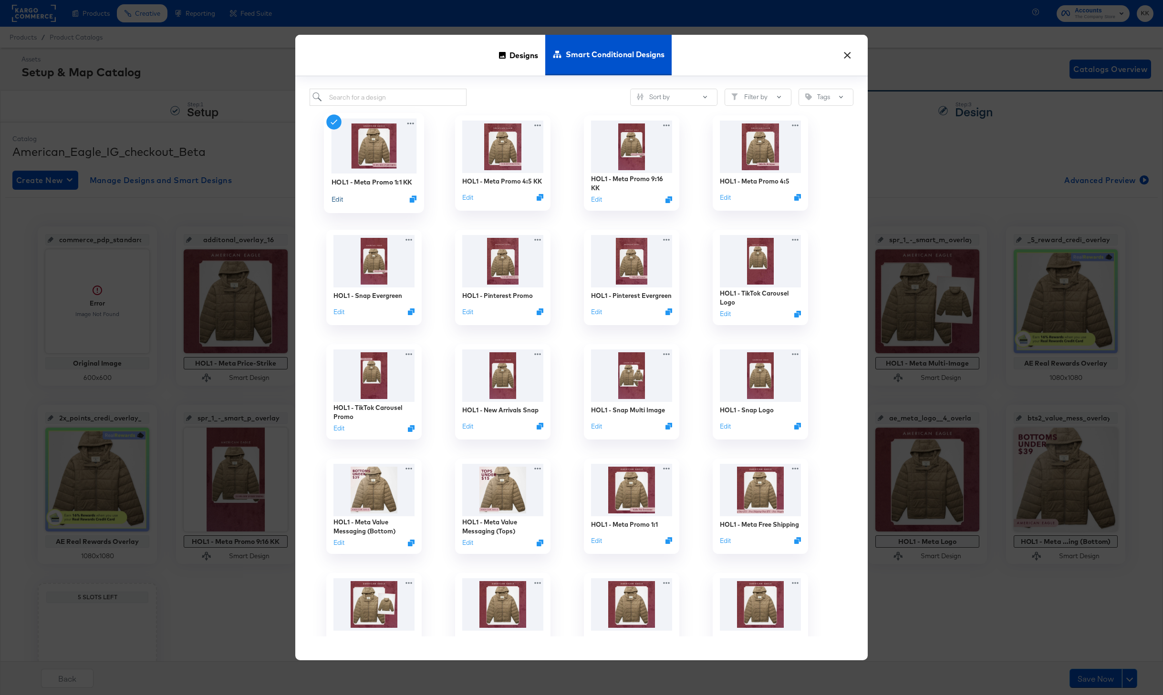
click at [336, 203] on button "Edit" at bounding box center [336, 199] width 11 height 9
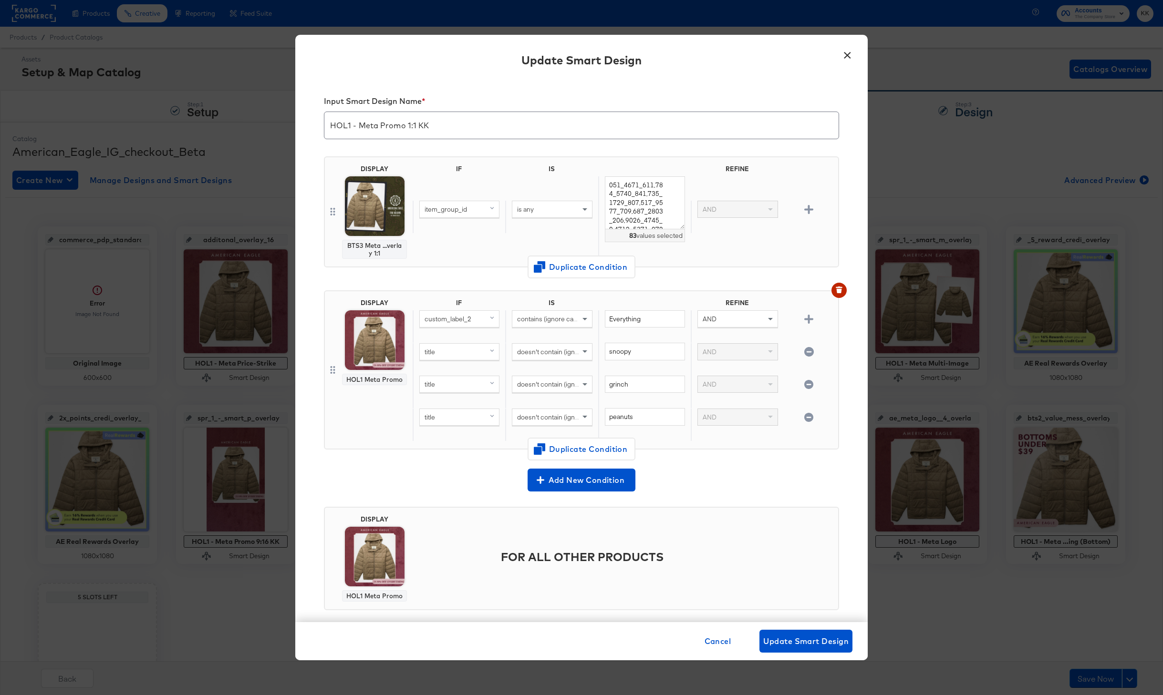
click at [846, 55] on button "×" at bounding box center [846, 52] width 17 height 17
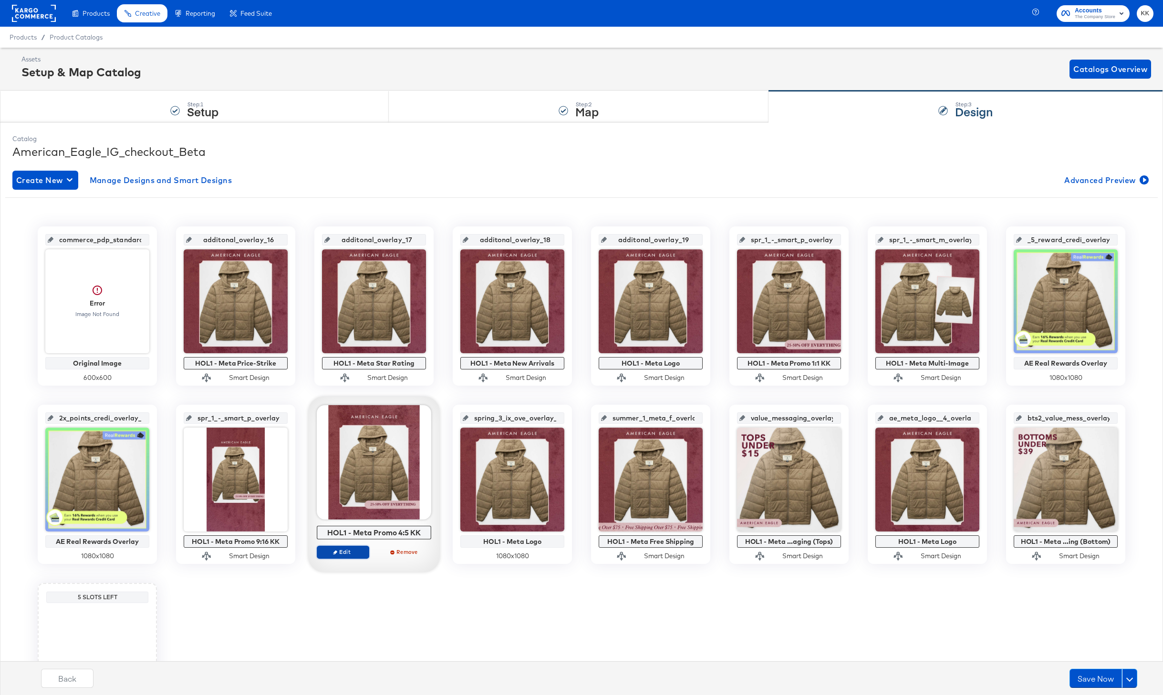
click at [356, 552] on span "Edit" at bounding box center [343, 551] width 44 height 7
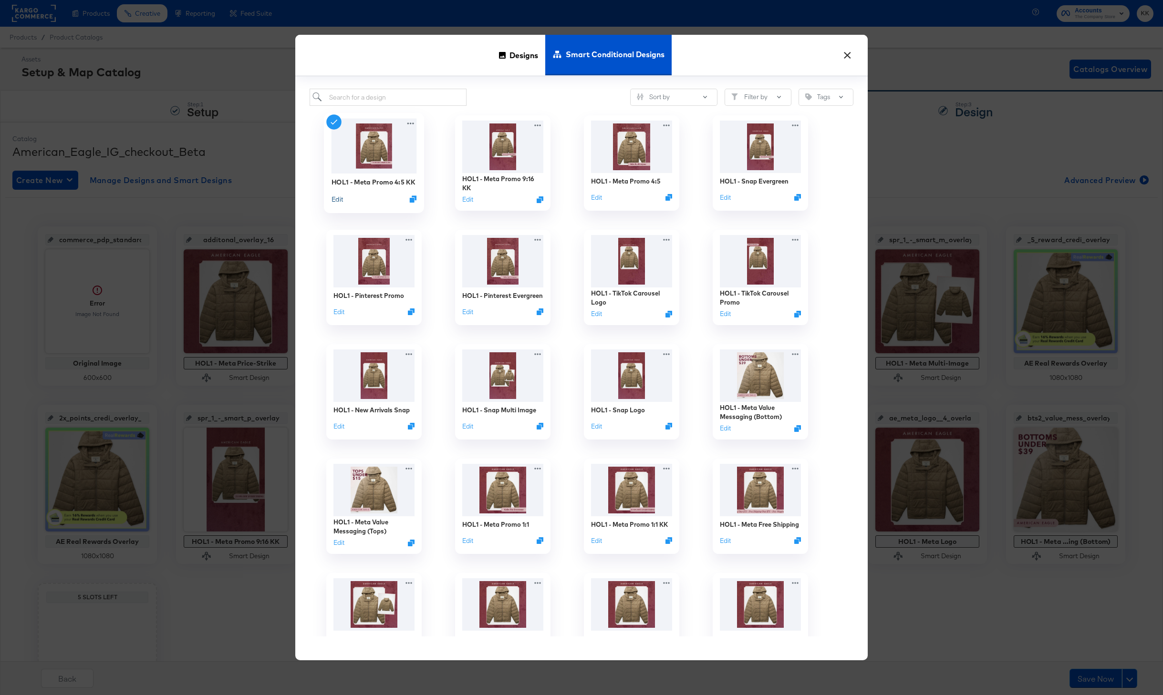
click at [336, 203] on button "Edit" at bounding box center [336, 199] width 11 height 9
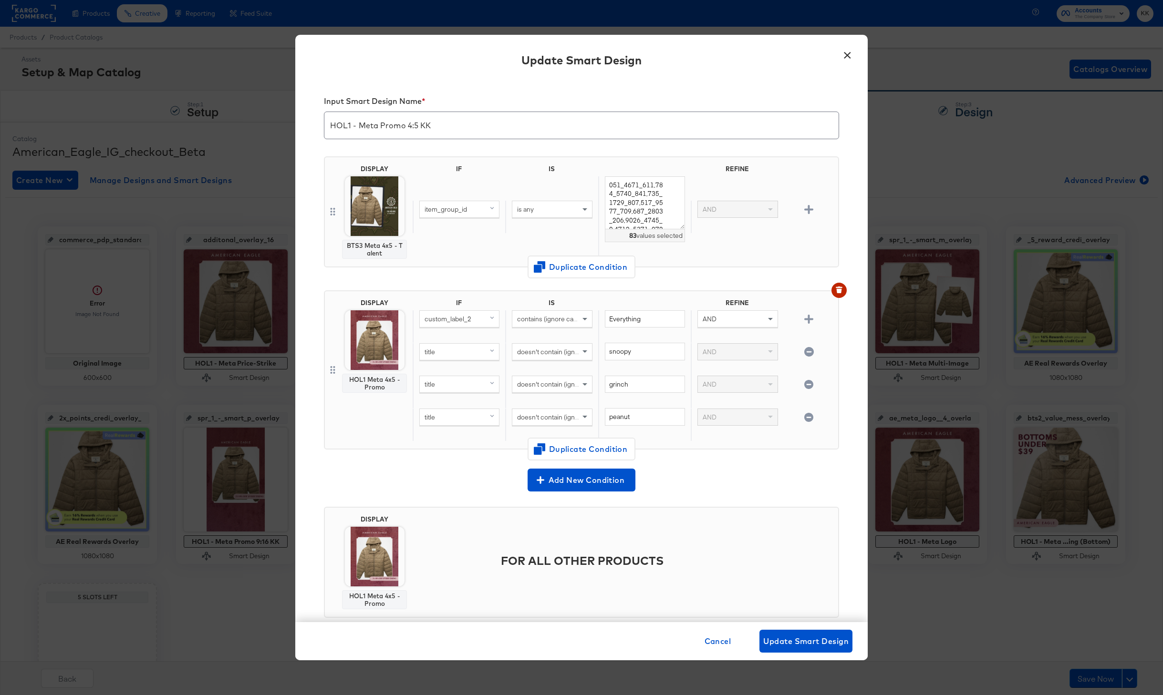
click at [845, 56] on button "×" at bounding box center [846, 52] width 17 height 17
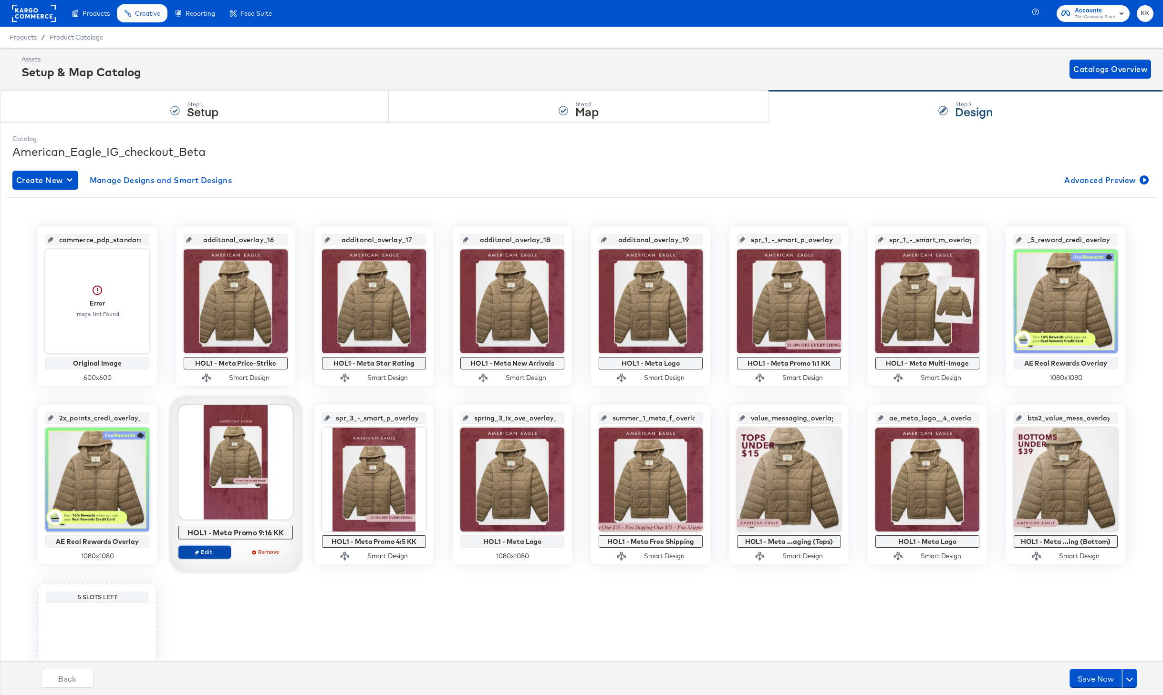
click at [208, 554] on span "Edit" at bounding box center [205, 551] width 44 height 7
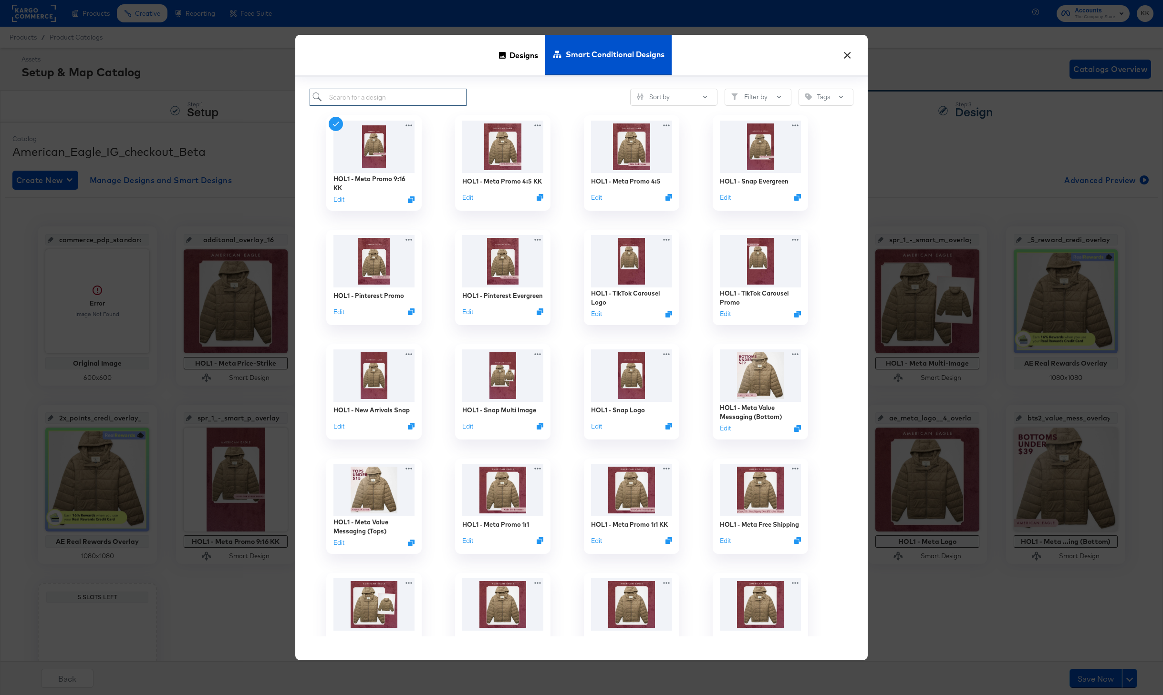
click at [352, 97] on input "search" at bounding box center [387, 98] width 157 height 18
click at [851, 54] on button "×" at bounding box center [846, 52] width 17 height 17
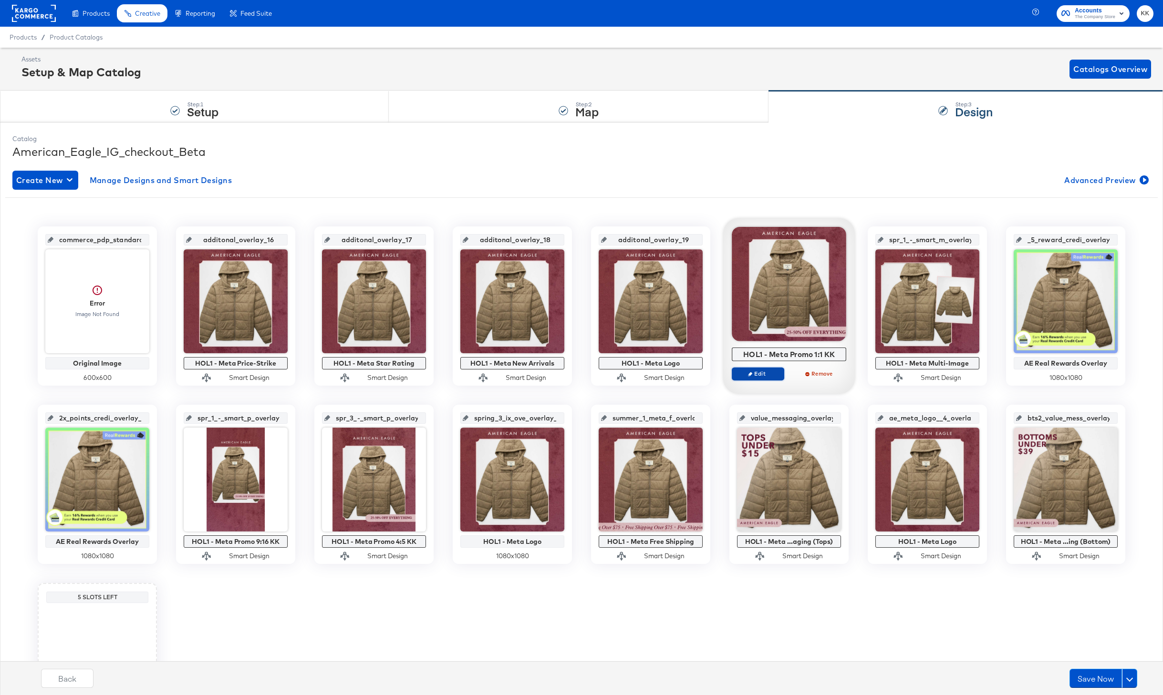
click at [775, 371] on span "Edit" at bounding box center [758, 373] width 44 height 7
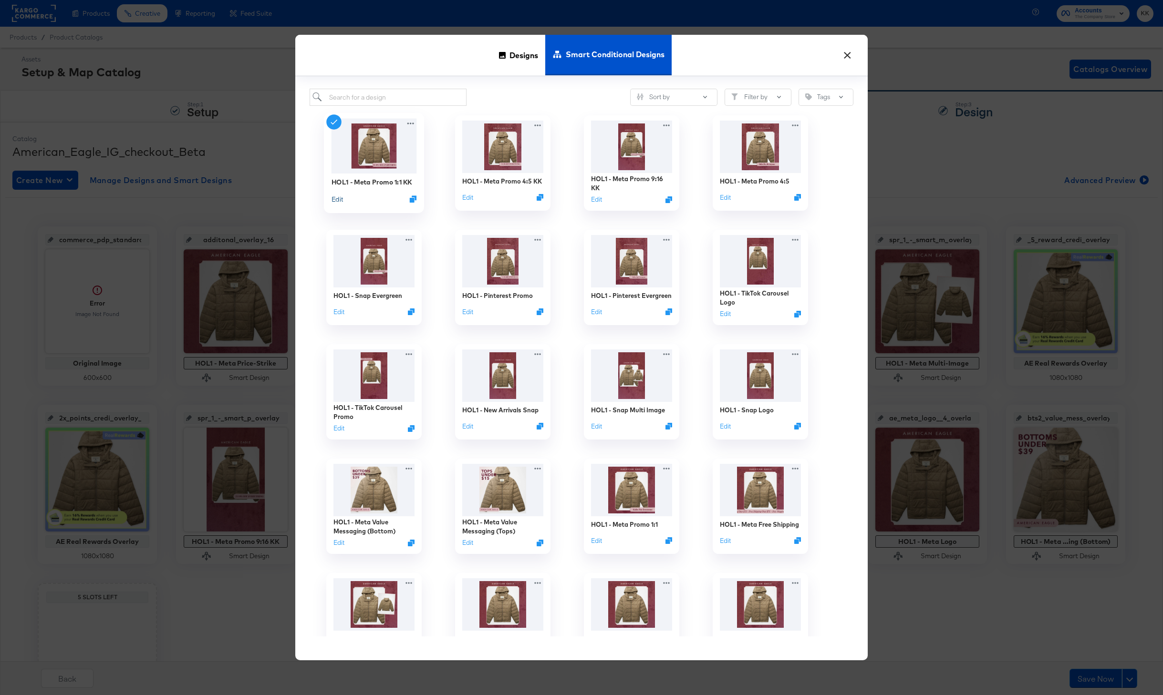
click at [338, 201] on button "Edit" at bounding box center [336, 199] width 11 height 9
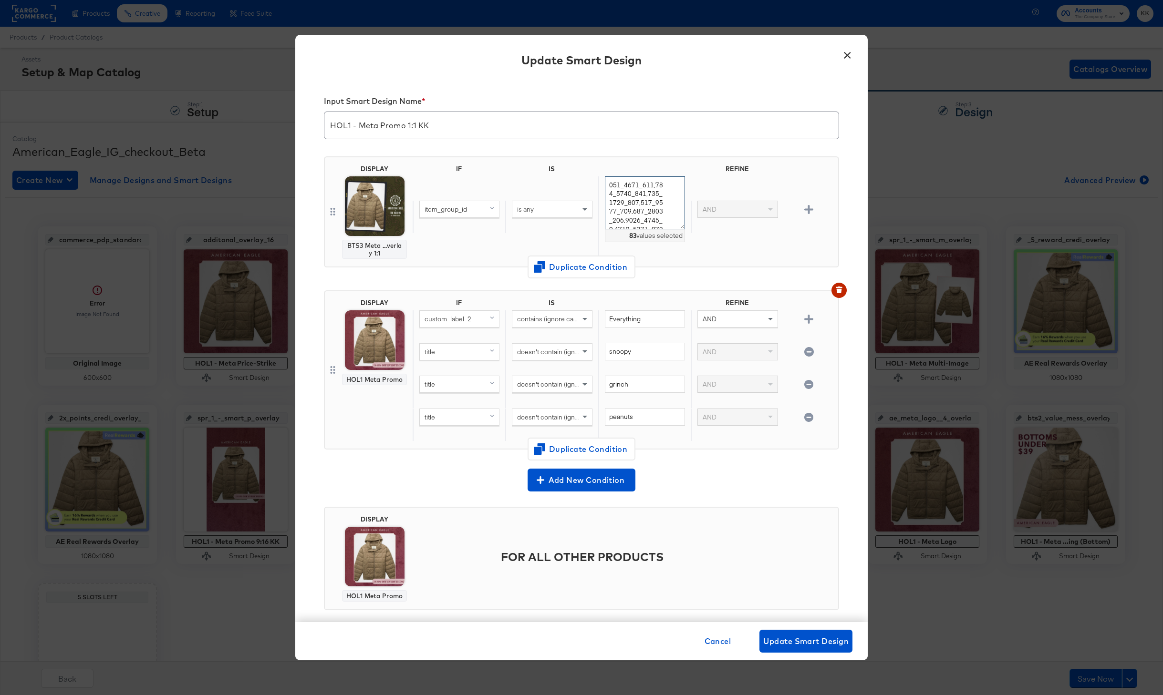
click at [610, 185] on textarea at bounding box center [645, 202] width 80 height 53
click at [474, 213] on div "item_group_id" at bounding box center [459, 209] width 79 height 16
click at [477, 243] on div "Original" at bounding box center [475, 251] width 37 height 19
click at [459, 307] on div "title" at bounding box center [460, 306] width 77 height 9
click at [546, 216] on div "is any" at bounding box center [551, 209] width 79 height 16
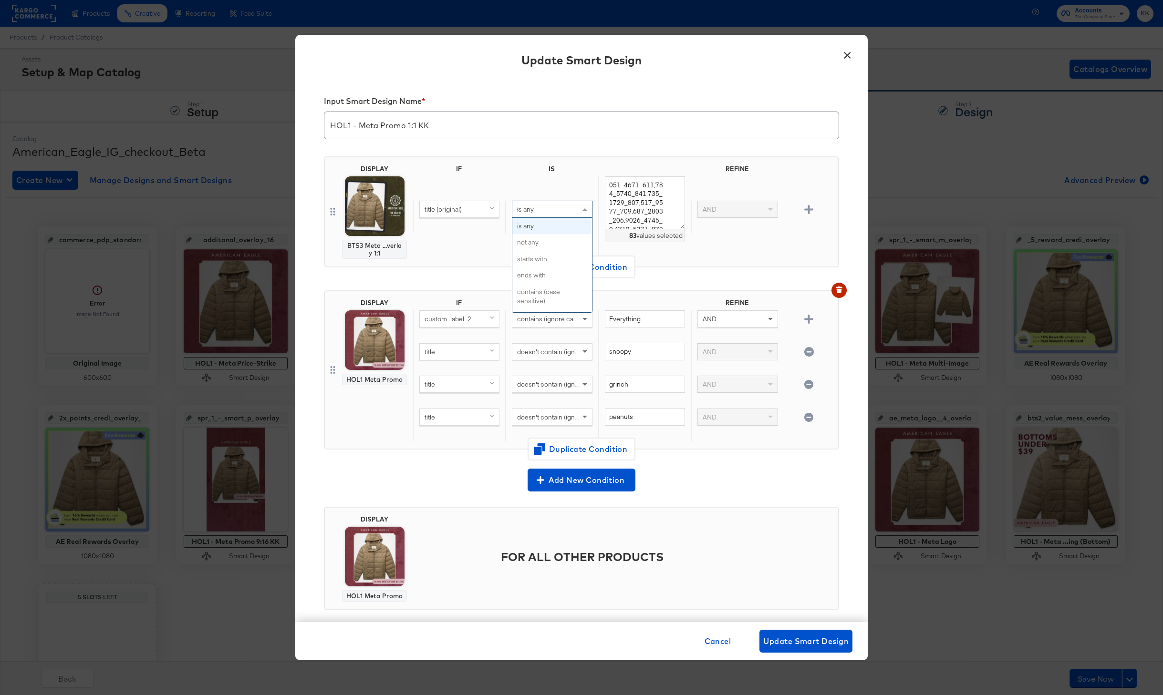
scroll to position [0, 0]
type input "cont"
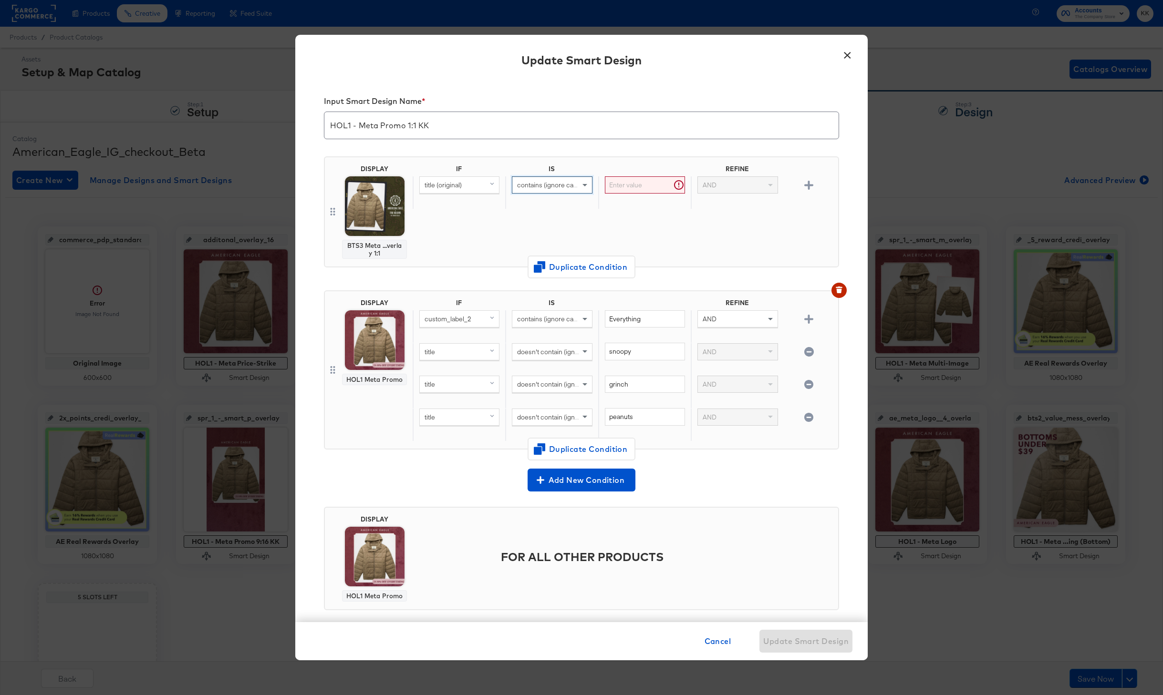
click at [647, 191] on input "text" at bounding box center [645, 185] width 80 height 18
paste input "AE x Tru Kolors"
type input "AE x Tru Kolors"
click at [607, 224] on div "IF IS REFINE title (original) contains (ignore case) AE x Tru Kolors AND" at bounding box center [623, 212] width 422 height 94
click at [811, 643] on span "Update Smart Design" at bounding box center [805, 641] width 85 height 13
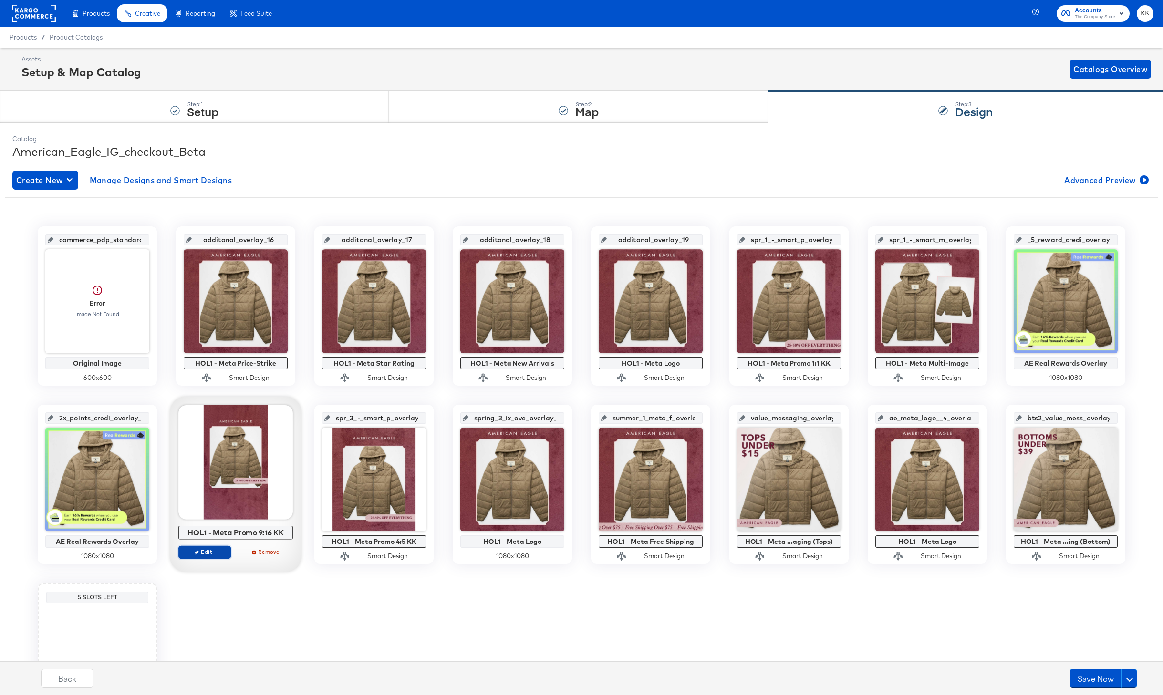
click at [209, 548] on button "Edit" at bounding box center [204, 552] width 52 height 13
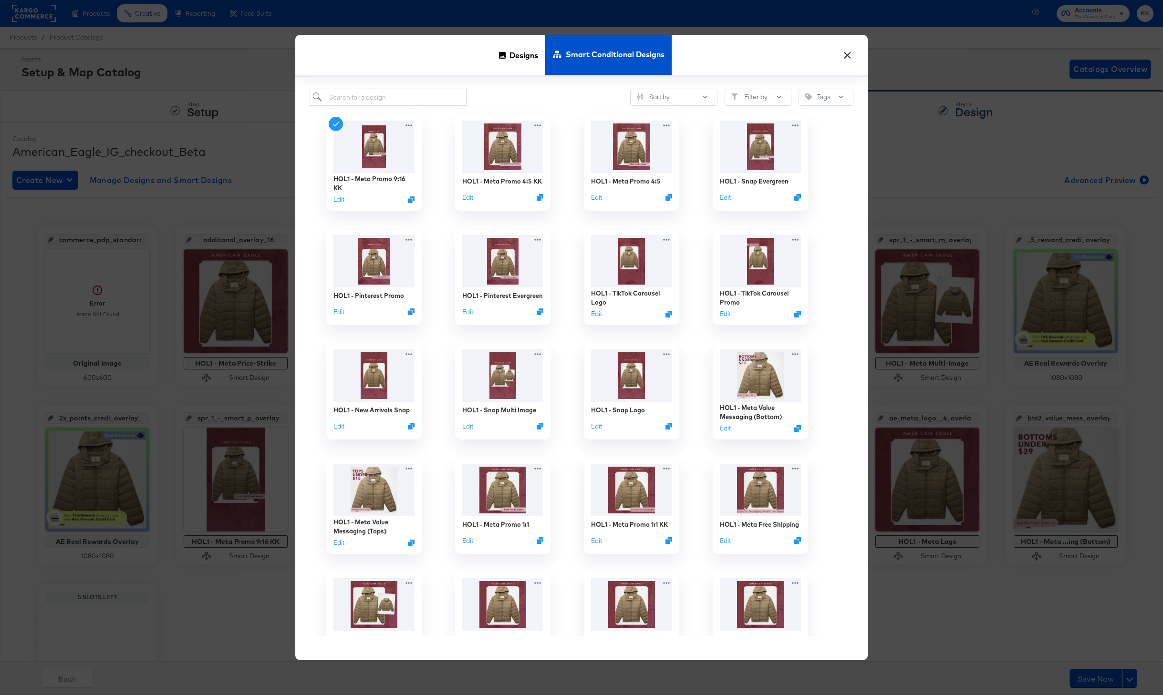
click at [367, 108] on div "HOL1 - Meta Promo 9:16 KK Edit" at bounding box center [373, 163] width 129 height 114
click at [367, 97] on input "search" at bounding box center [387, 98] width 157 height 18
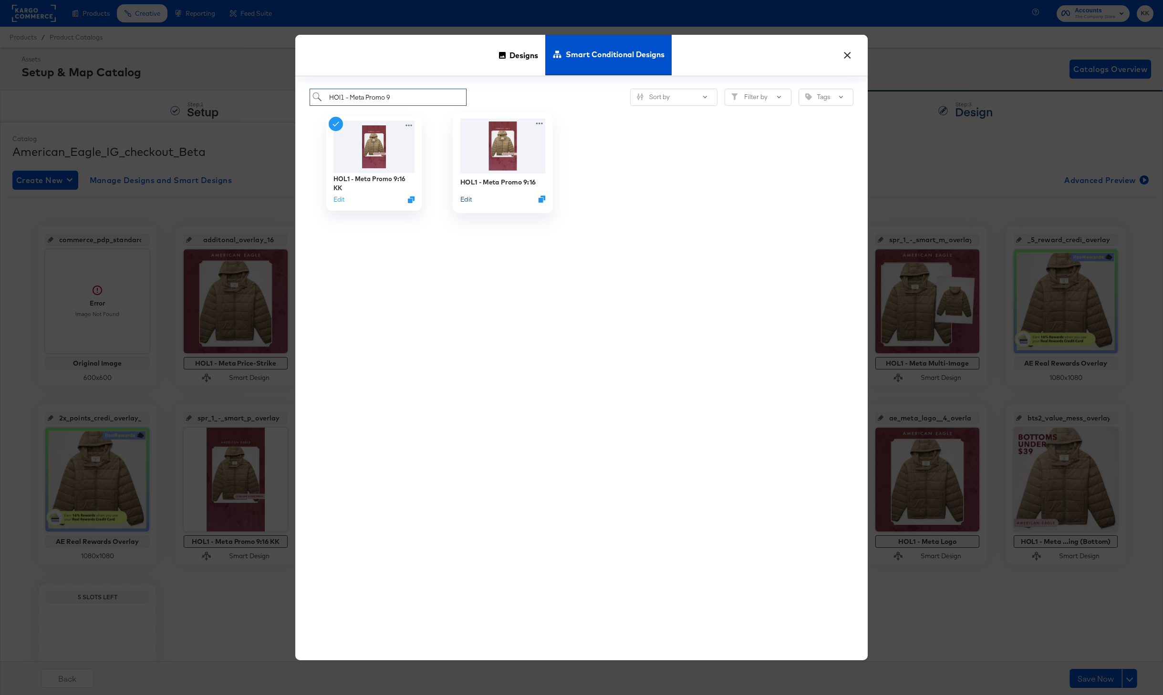
type input "HOl1 - Meta Promo 9"
click at [472, 197] on button "Edit" at bounding box center [465, 199] width 11 height 9
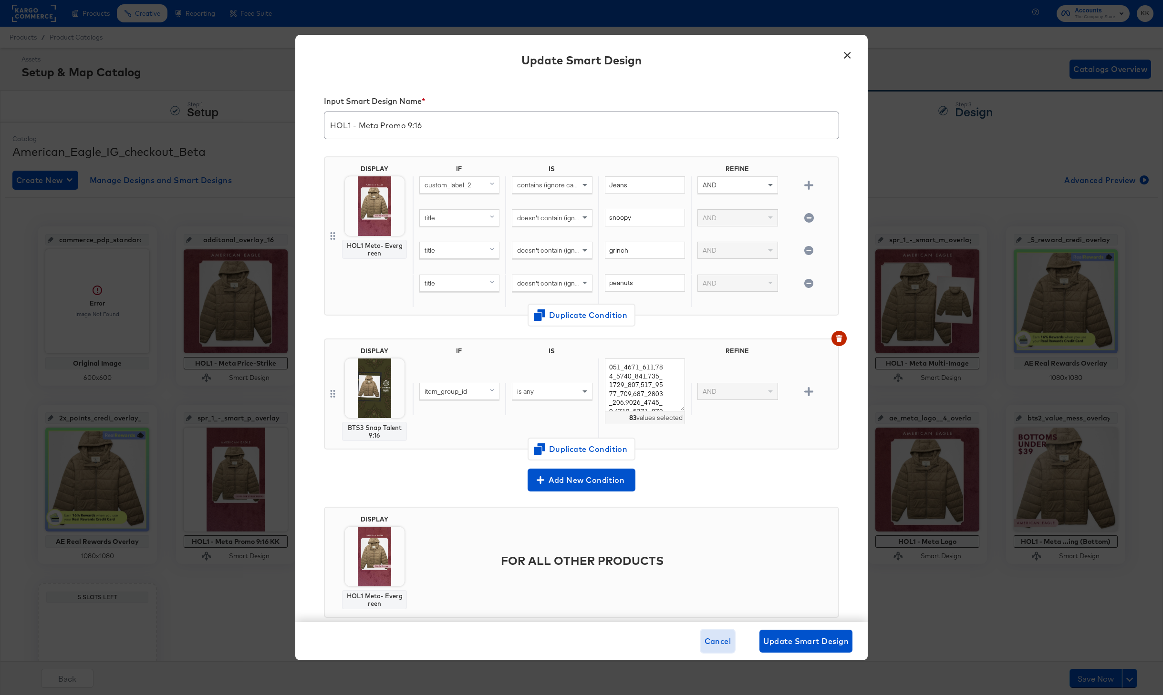
click at [715, 638] on span "Cancel" at bounding box center [717, 641] width 27 height 13
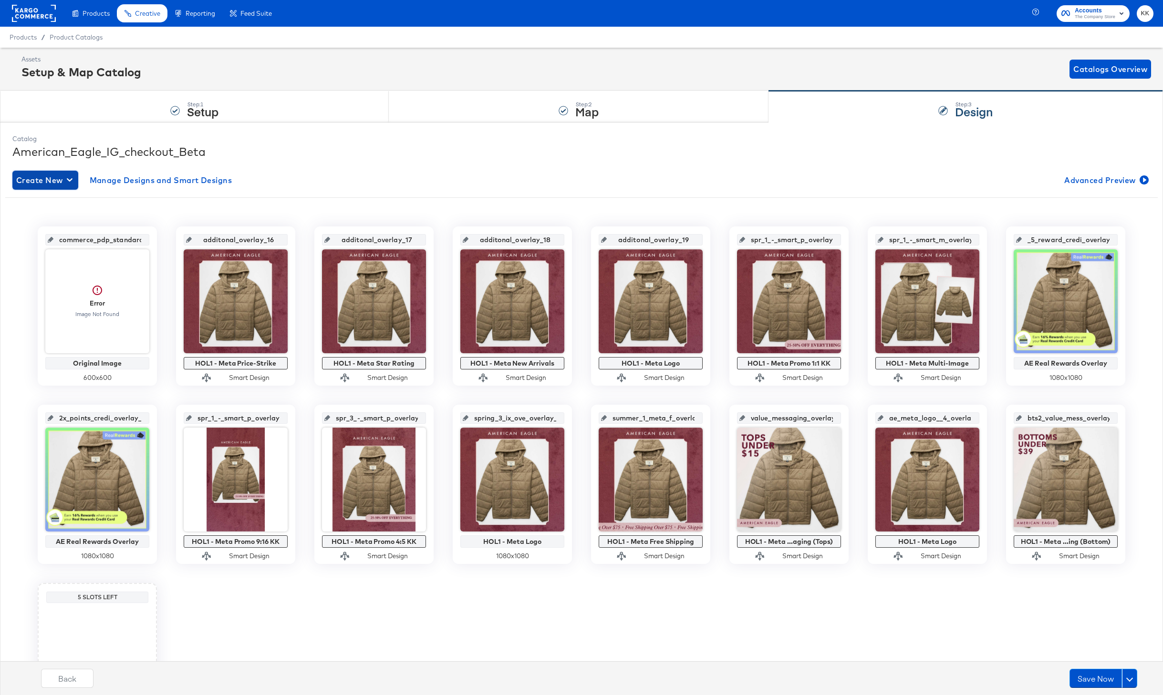
click at [55, 188] on button "Create New" at bounding box center [45, 180] width 66 height 19
click at [62, 218] on div "Create New Smart Design" at bounding box center [63, 219] width 91 height 8
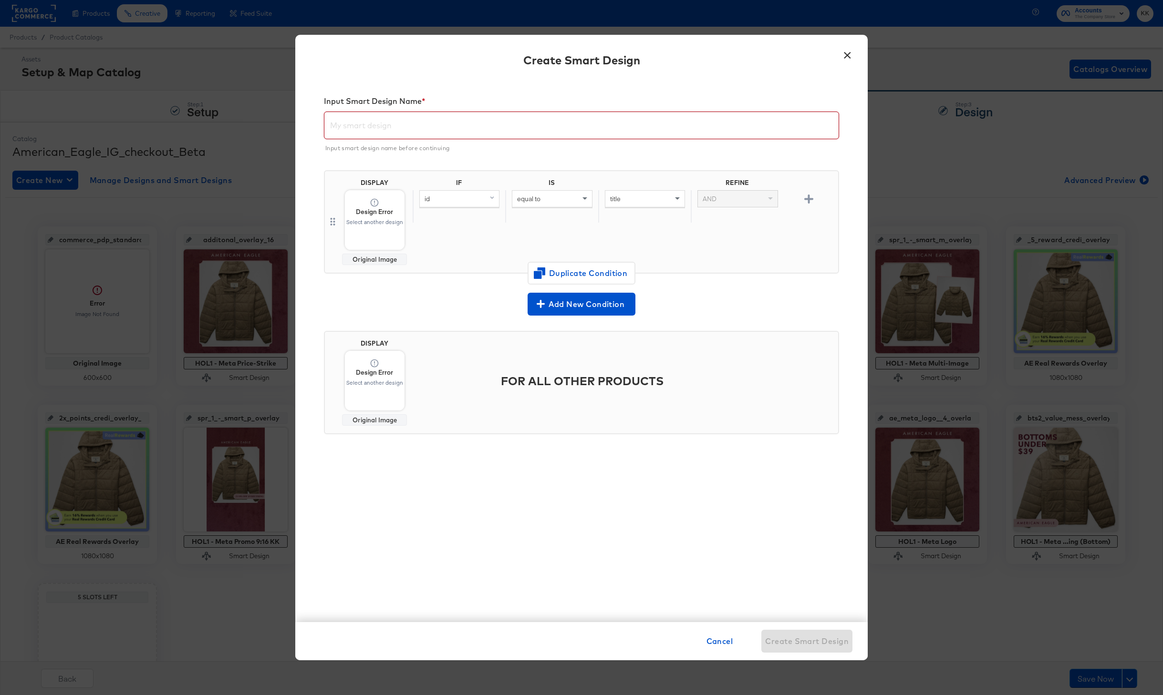
click at [357, 130] on input "text" at bounding box center [581, 121] width 514 height 27
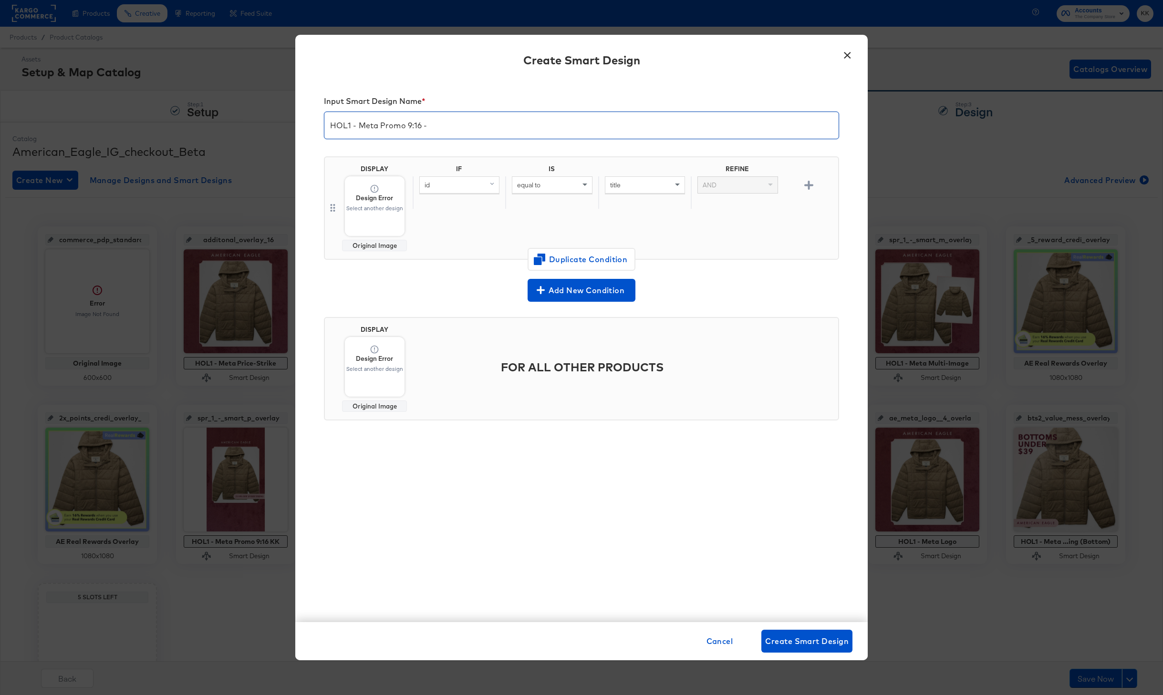
type input "HOL1 - Meta Promo 9:16 -"
click at [372, 214] on body "Products Creative Reporting Feed Suite Accounts The Company Store KK Products /…" at bounding box center [581, 406] width 1163 height 812
click at [446, 187] on div "id" at bounding box center [459, 185] width 79 height 16
click at [385, 218] on span "Design Error Select another design" at bounding box center [375, 206] width 60 height 60
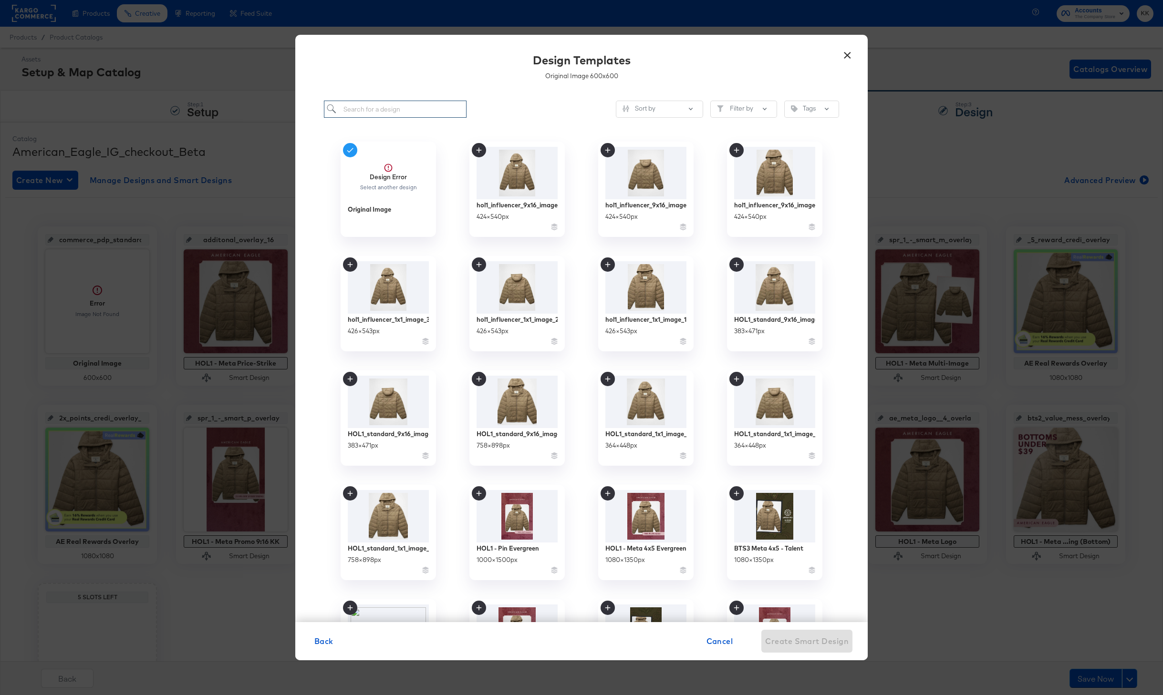
click at [395, 113] on input "search" at bounding box center [395, 110] width 143 height 18
type input "H"
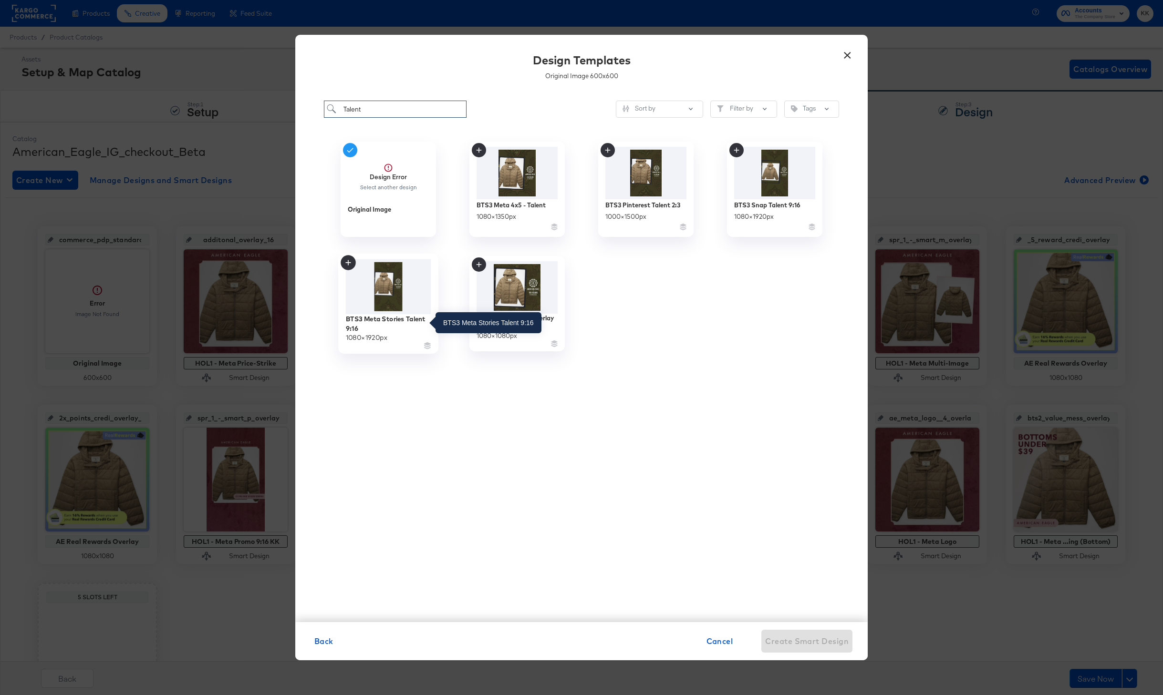
type input "Talent"
click at [402, 320] on div "BTS3 Meta Stories Talent 9:16" at bounding box center [388, 323] width 85 height 19
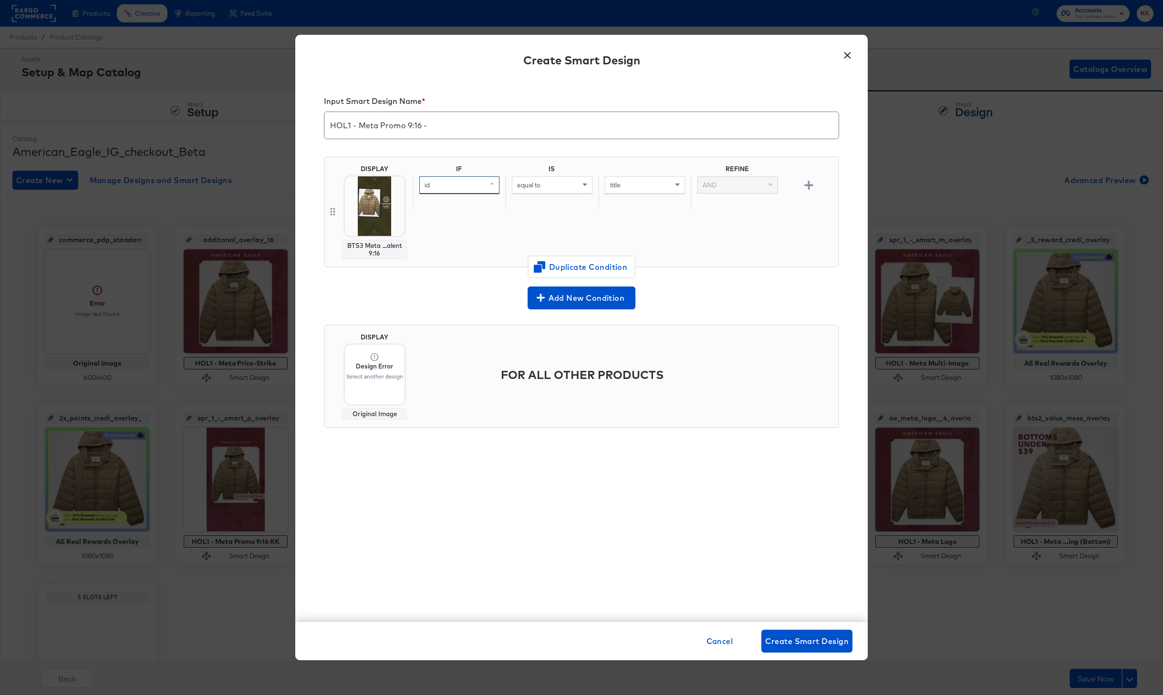
click at [474, 183] on div "id" at bounding box center [459, 185] width 79 height 16
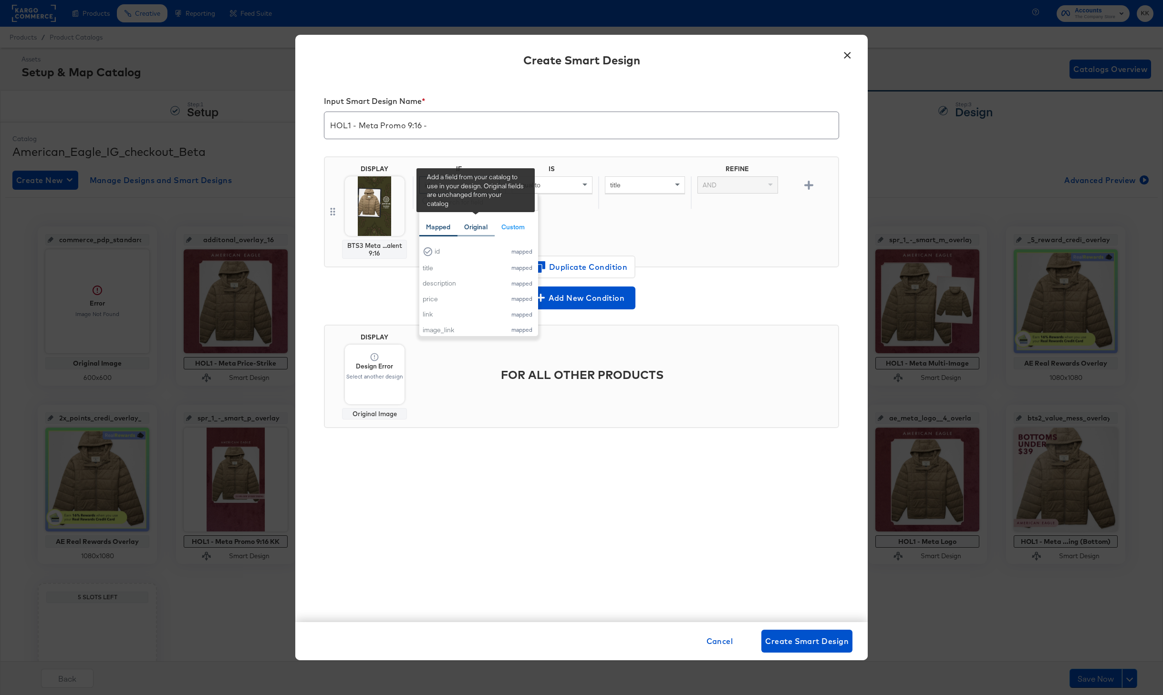
click at [477, 231] on div "Original" at bounding box center [475, 227] width 23 height 9
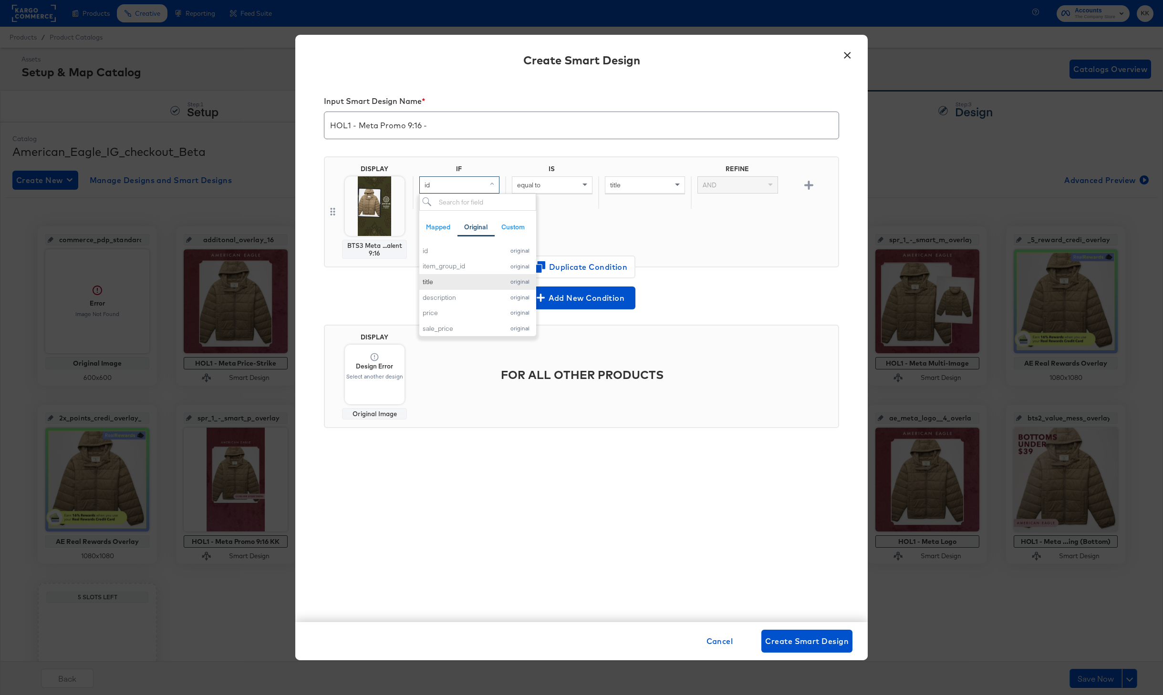
click at [451, 280] on div "title" at bounding box center [460, 282] width 77 height 9
click at [530, 183] on span "equal to" at bounding box center [528, 185] width 23 height 9
type input "contains"
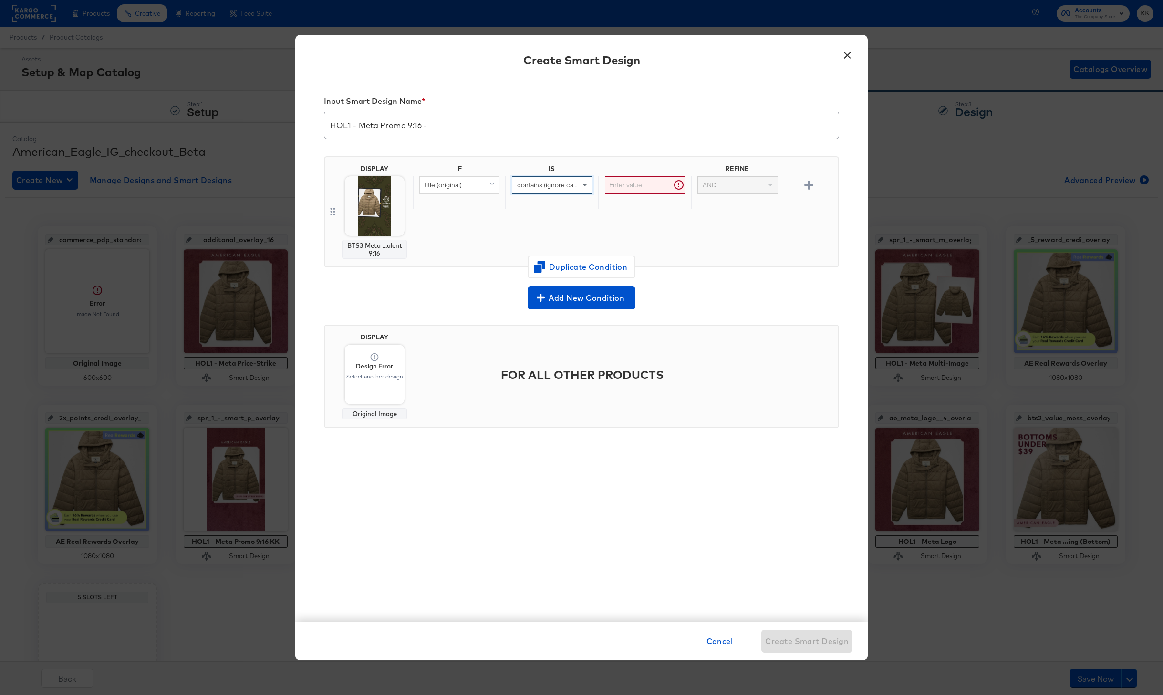
click at [615, 187] on input "text" at bounding box center [645, 185] width 80 height 18
paste input "AE x Tru Kolors"
type input "AE x Tru Kolors"
click at [591, 221] on div "IF IS REFINE title (original) contains (ignore case) AE x Tru Kolors AND" at bounding box center [623, 212] width 422 height 94
click at [564, 261] on span "Duplicate Condition" at bounding box center [581, 266] width 93 height 13
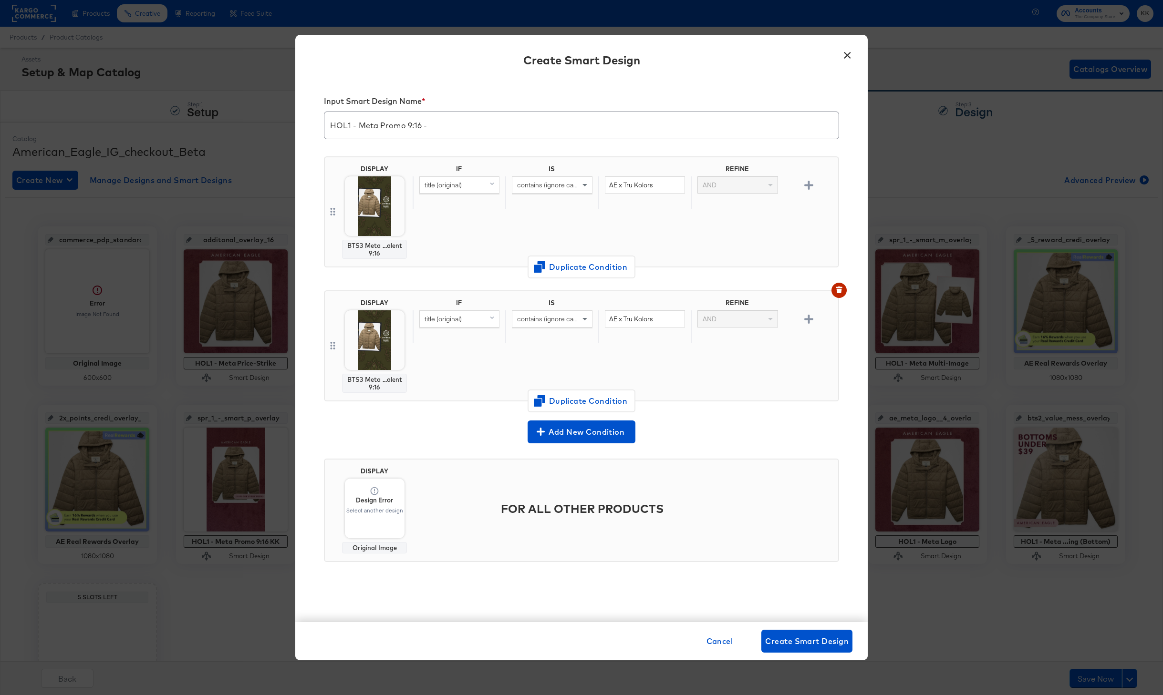
click at [460, 320] on span "title (original)" at bounding box center [442, 319] width 37 height 9
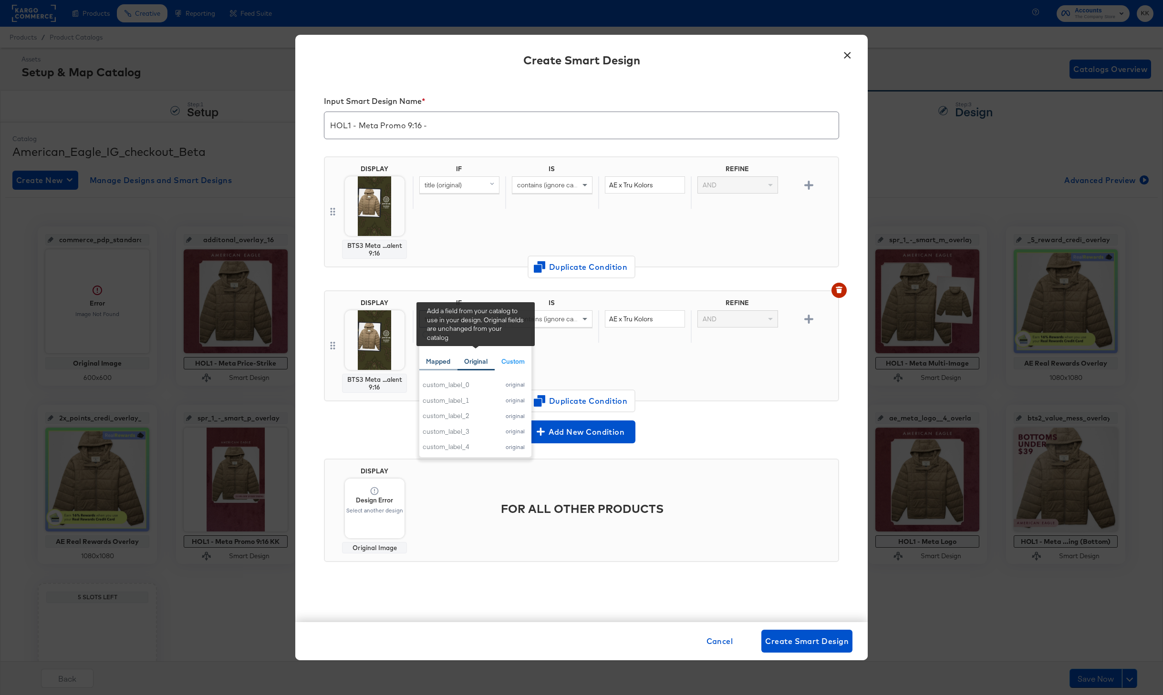
type input "cus"
click at [437, 366] on div "Mapped" at bounding box center [438, 361] width 38 height 19
click at [478, 416] on div "custom_label_2" at bounding box center [458, 416] width 72 height 9
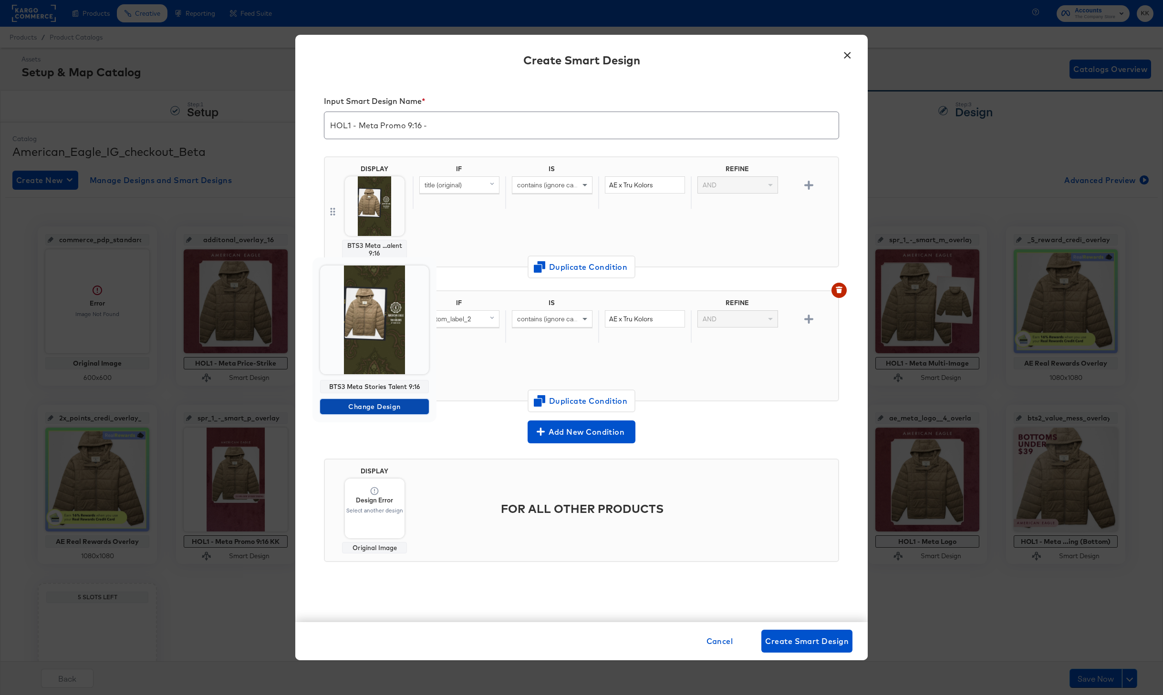
click at [372, 408] on span "Change Design" at bounding box center [374, 407] width 101 height 12
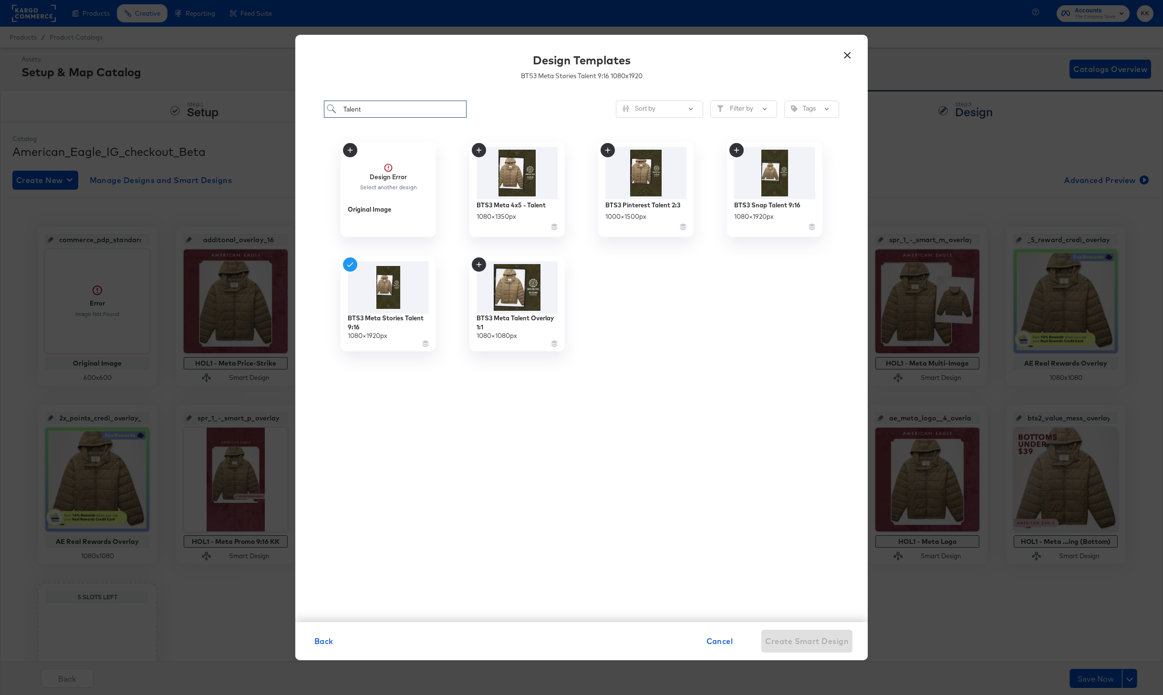
drag, startPoint x: 366, startPoint y: 113, endPoint x: 319, endPoint y: 110, distance: 46.4
click at [319, 110] on div "Talent Sort by Filter by Tags Design Error Select another design Original Image…" at bounding box center [581, 356] width 572 height 531
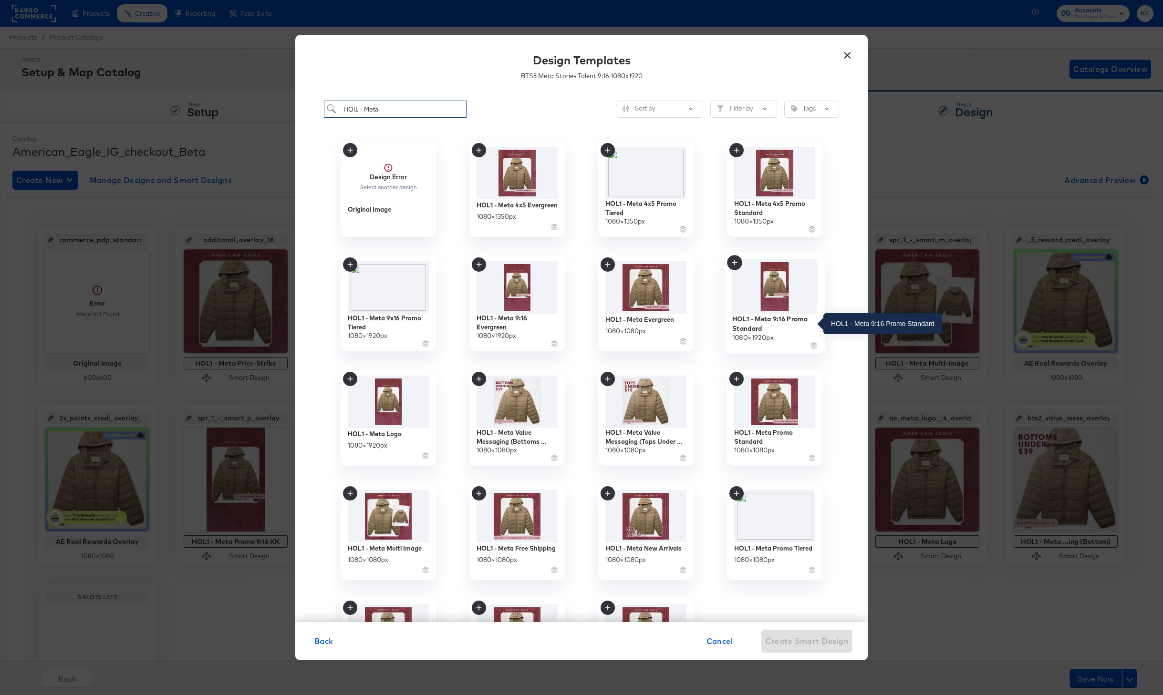
type input "HOl1 - Meta"
click at [757, 324] on div "HOL1 - Meta 9:16 Promo Standard" at bounding box center [774, 323] width 85 height 19
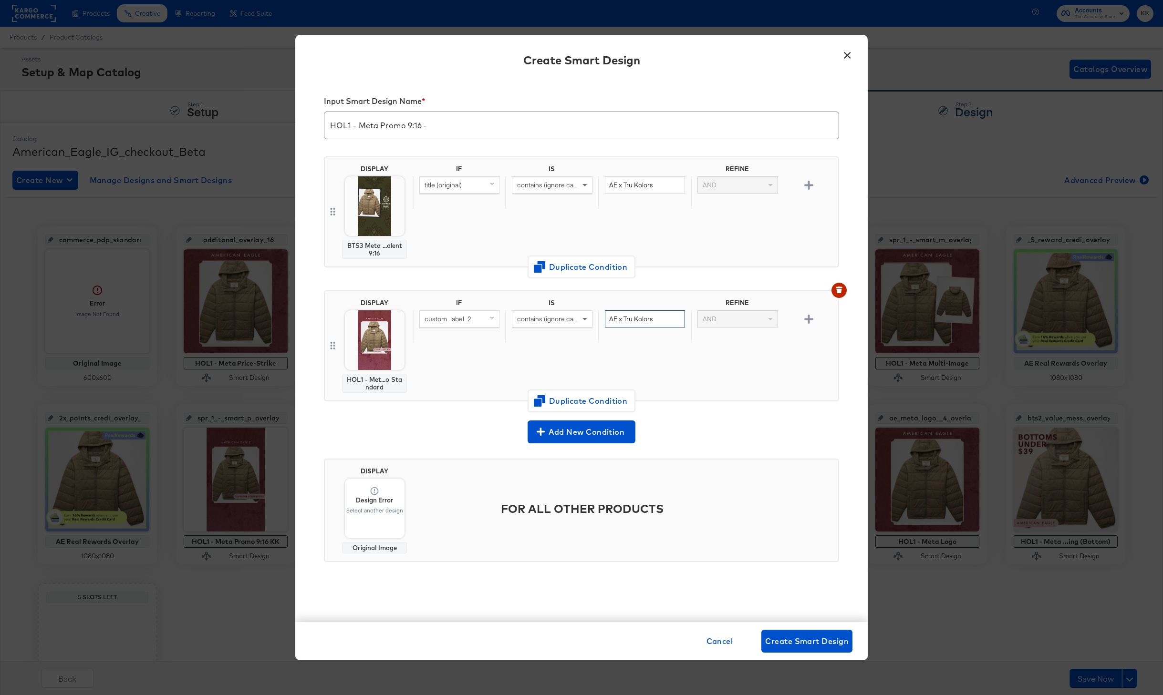
drag, startPoint x: 655, startPoint y: 323, endPoint x: 596, endPoint y: 323, distance: 59.6
click at [596, 323] on div "custom_label_2 contains (ignore case) AE x Tru Kolors AND" at bounding box center [623, 326] width 422 height 33
type input "Everything"
click at [811, 315] on icon "button" at bounding box center [808, 319] width 9 height 9
click at [451, 356] on div "custom_label_2" at bounding box center [459, 352] width 79 height 16
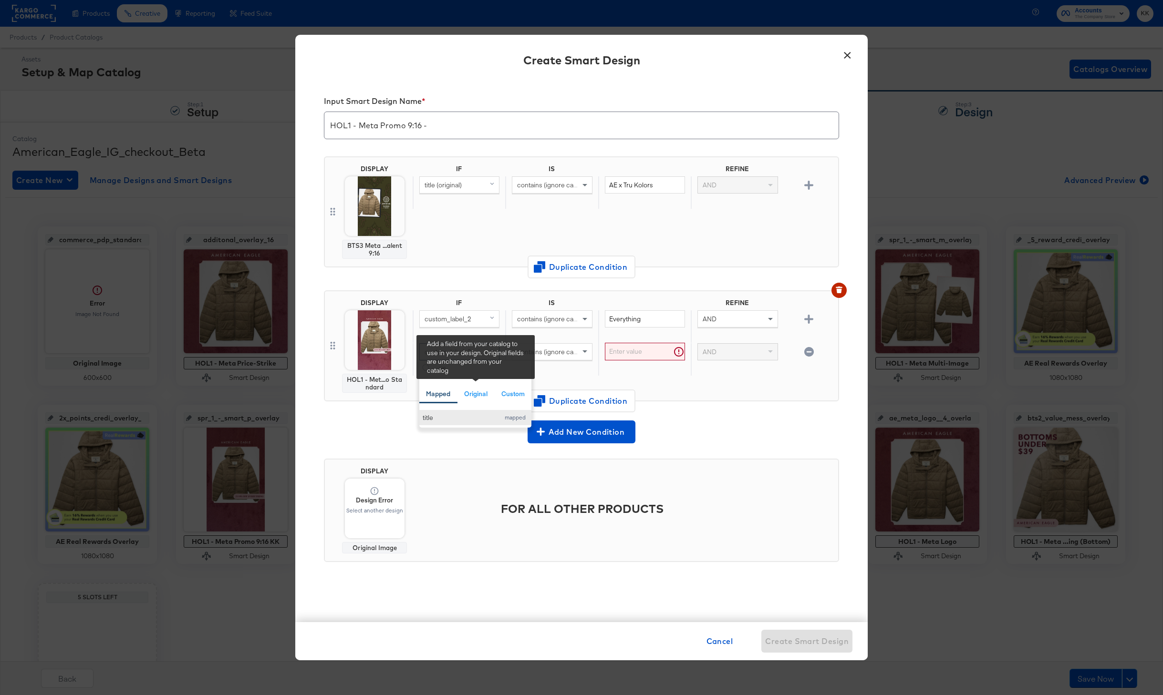
type input "titl"
click at [459, 419] on div "title" at bounding box center [458, 417] width 72 height 9
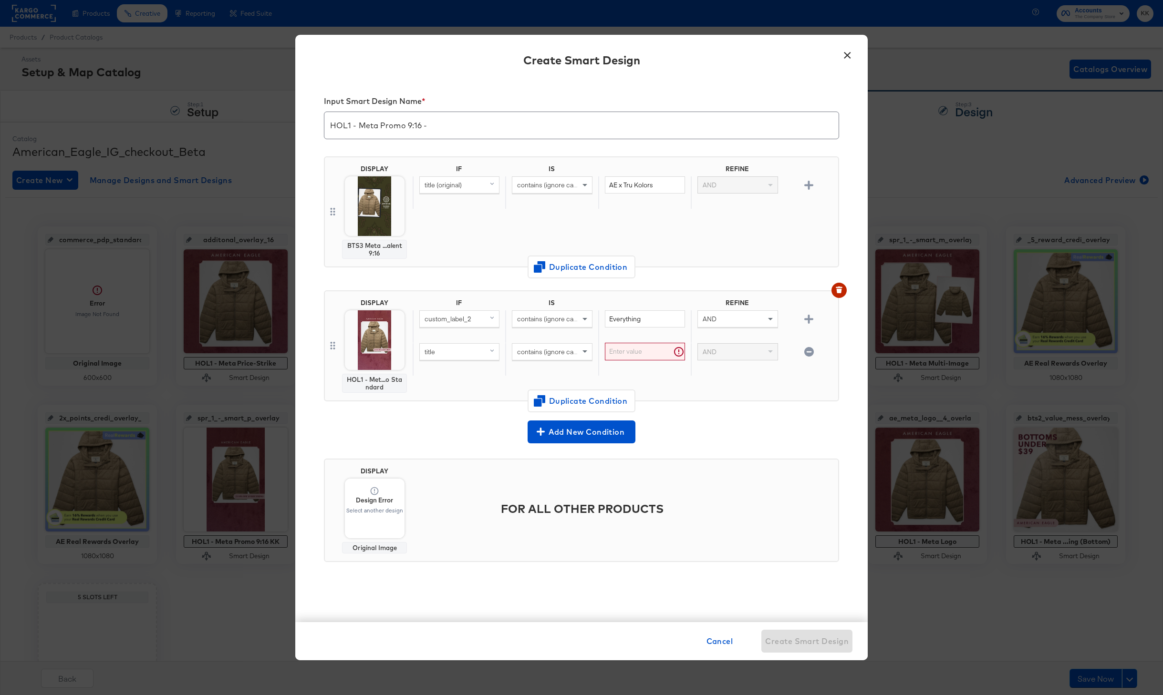
click at [546, 349] on span "contains (ignore case)" at bounding box center [549, 352] width 65 height 9
type input "doesn"
click at [618, 359] on input "text" at bounding box center [645, 352] width 80 height 18
type input "snoppy"
click at [808, 321] on icon "button" at bounding box center [808, 319] width 9 height 9
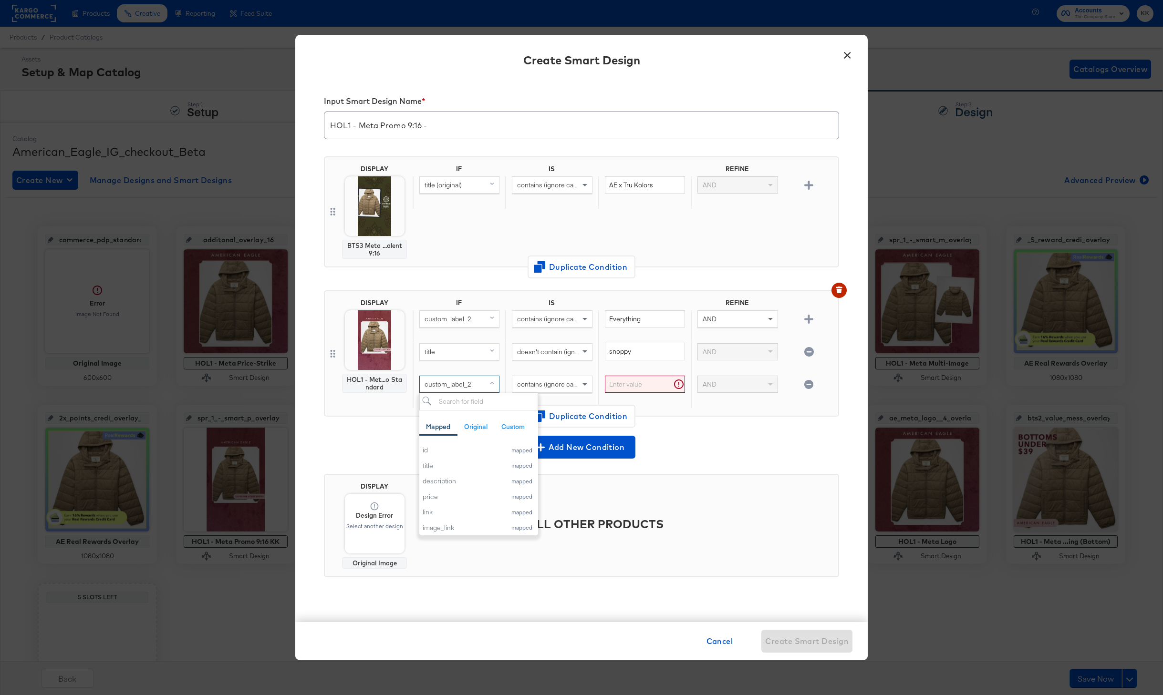
click at [463, 382] on span "custom_label_2" at bounding box center [447, 384] width 47 height 9
type input "title"
click at [445, 449] on div "title" at bounding box center [458, 450] width 72 height 9
click at [541, 387] on span "contains (ignore case)" at bounding box center [549, 384] width 65 height 9
type input "does"
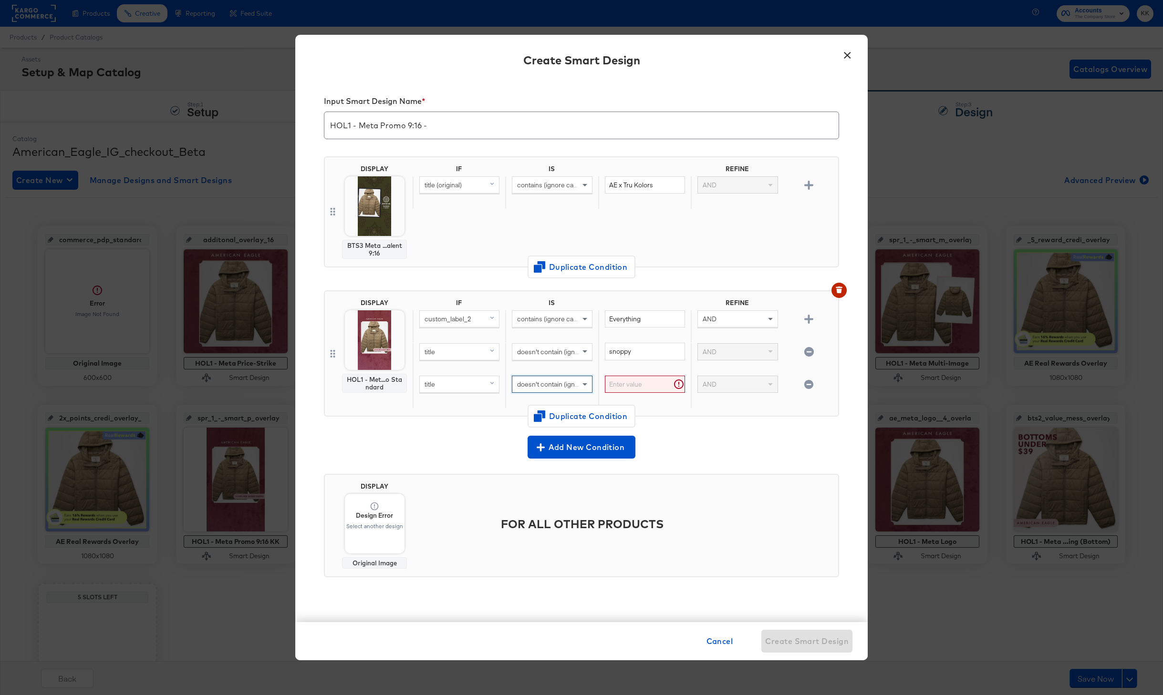
click at [639, 376] on input "text" at bounding box center [645, 385] width 80 height 18
type input "grinch"
click at [808, 321] on icon "button" at bounding box center [808, 319] width 9 height 9
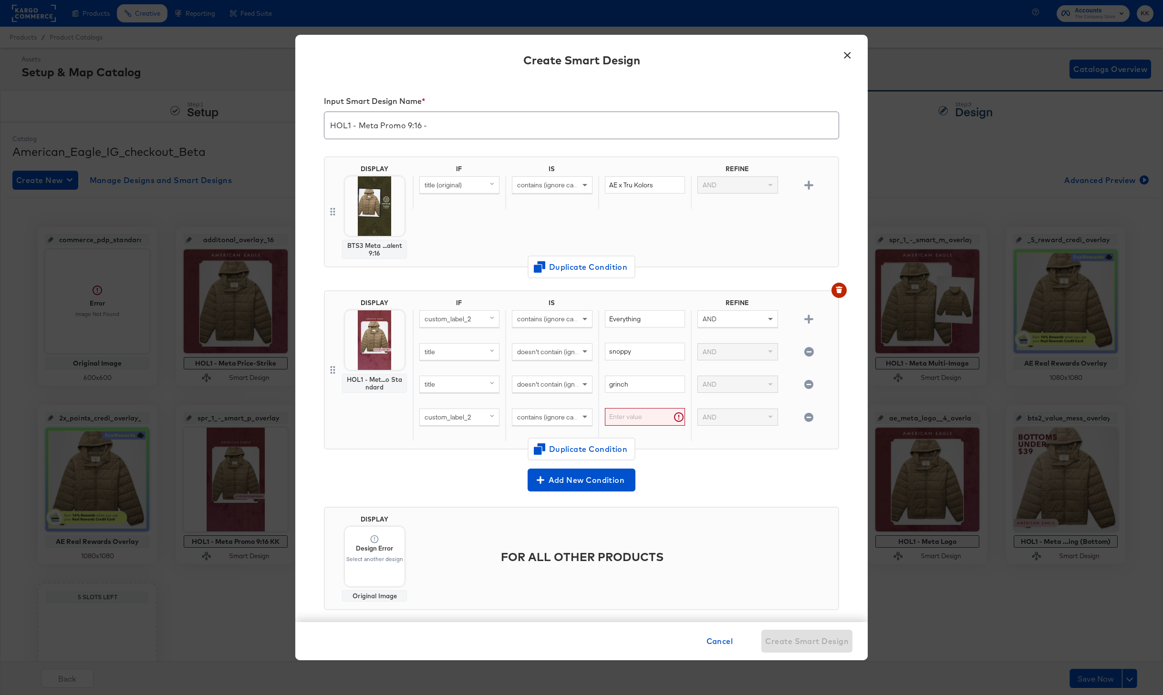
click at [440, 425] on div "custom_label_2" at bounding box center [459, 417] width 80 height 17
type input "title"
click at [450, 485] on div "title" at bounding box center [458, 483] width 72 height 9
click at [554, 419] on span "contains (ignore case)" at bounding box center [549, 417] width 65 height 9
type input "does"
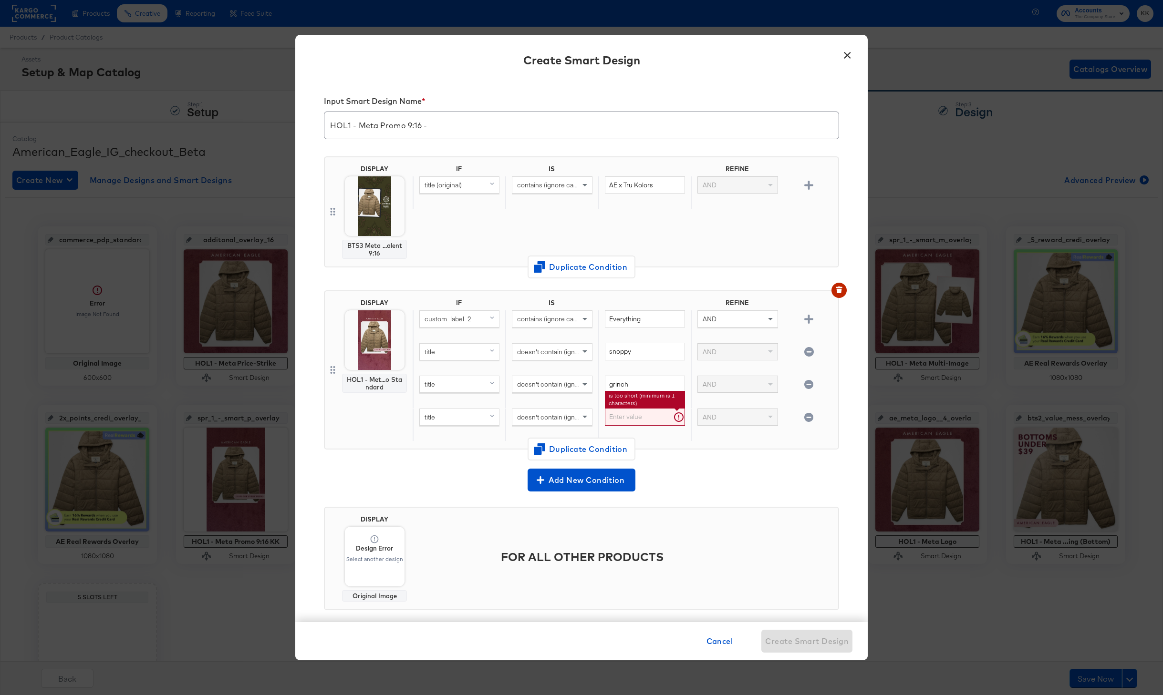
click at [626, 408] on input "text" at bounding box center [645, 417] width 80 height 18
type input "peanuts"
click at [688, 433] on div "peanuts" at bounding box center [644, 424] width 93 height 33
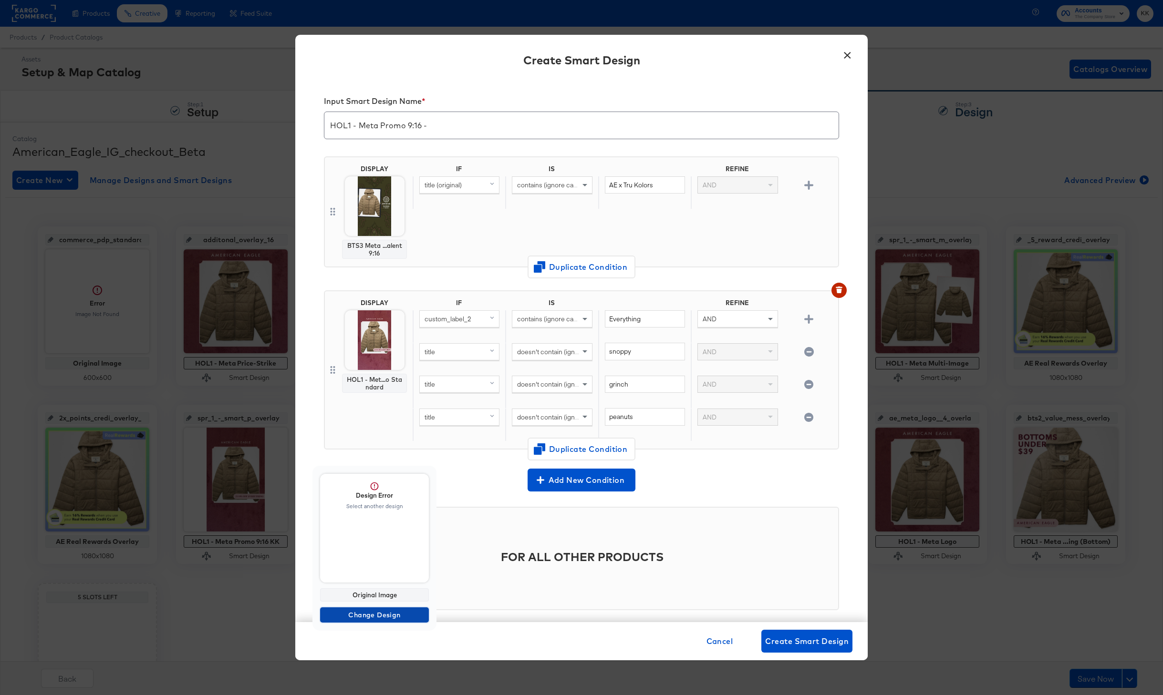
click at [371, 614] on span "Change Design" at bounding box center [374, 615] width 101 height 12
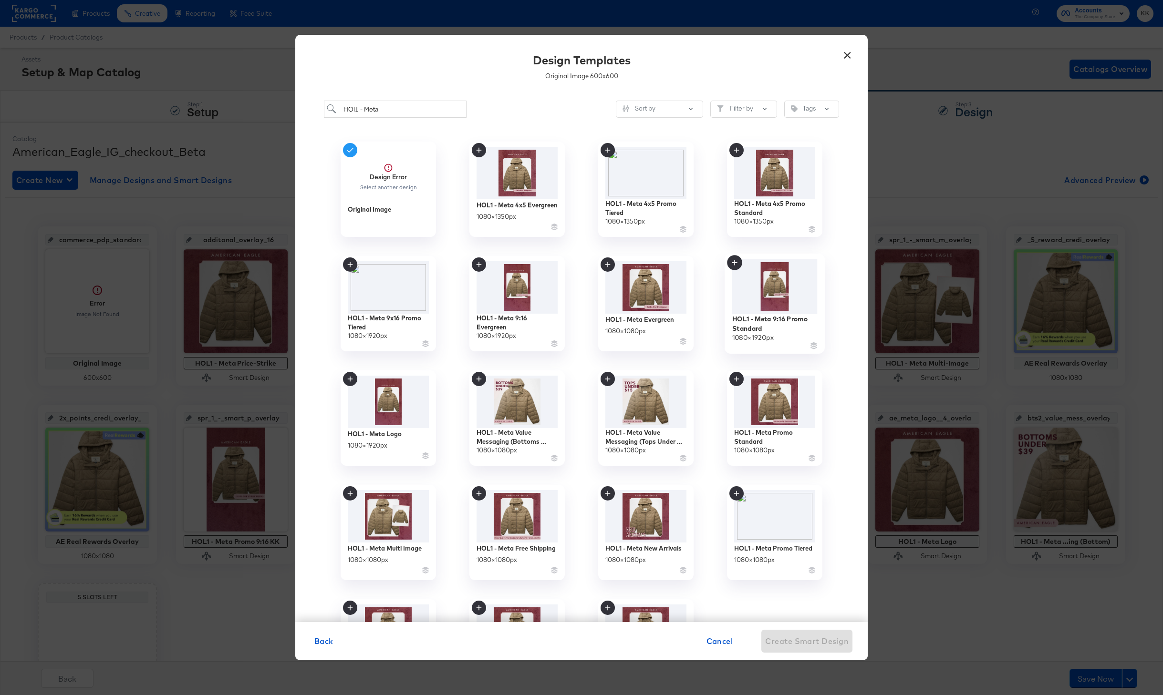
click at [757, 333] on div "1080 × 1920 px" at bounding box center [752, 337] width 41 height 9
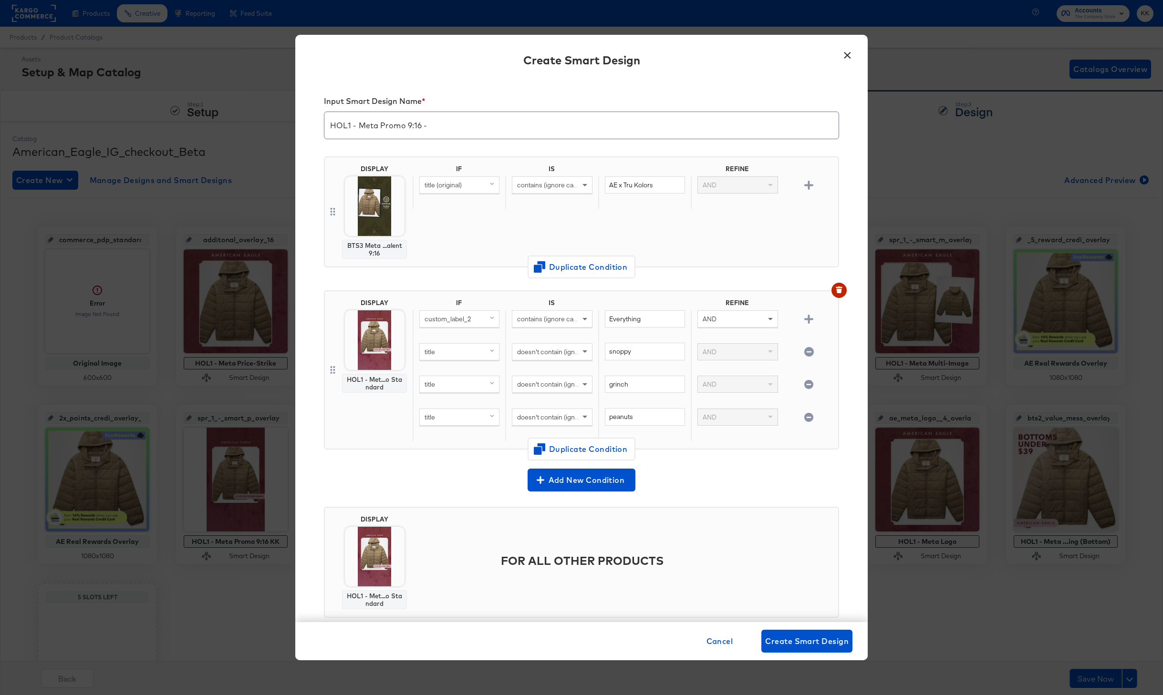
scroll to position [21, 0]
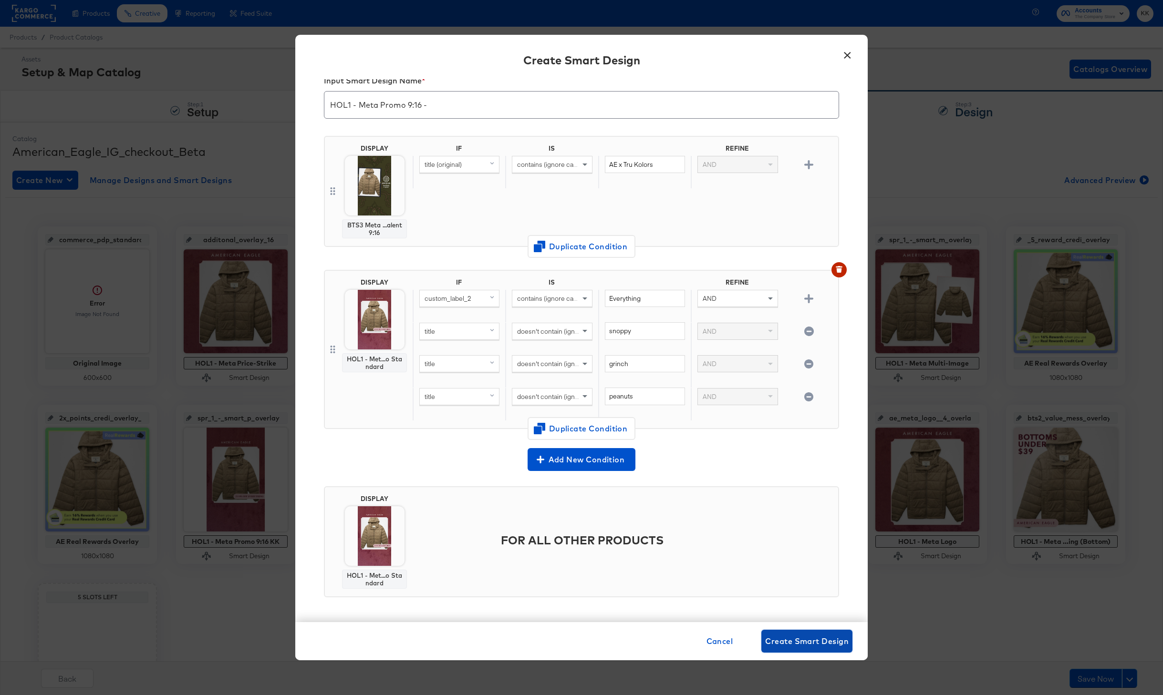
click at [808, 638] on span "Create Smart Design" at bounding box center [806, 641] width 83 height 13
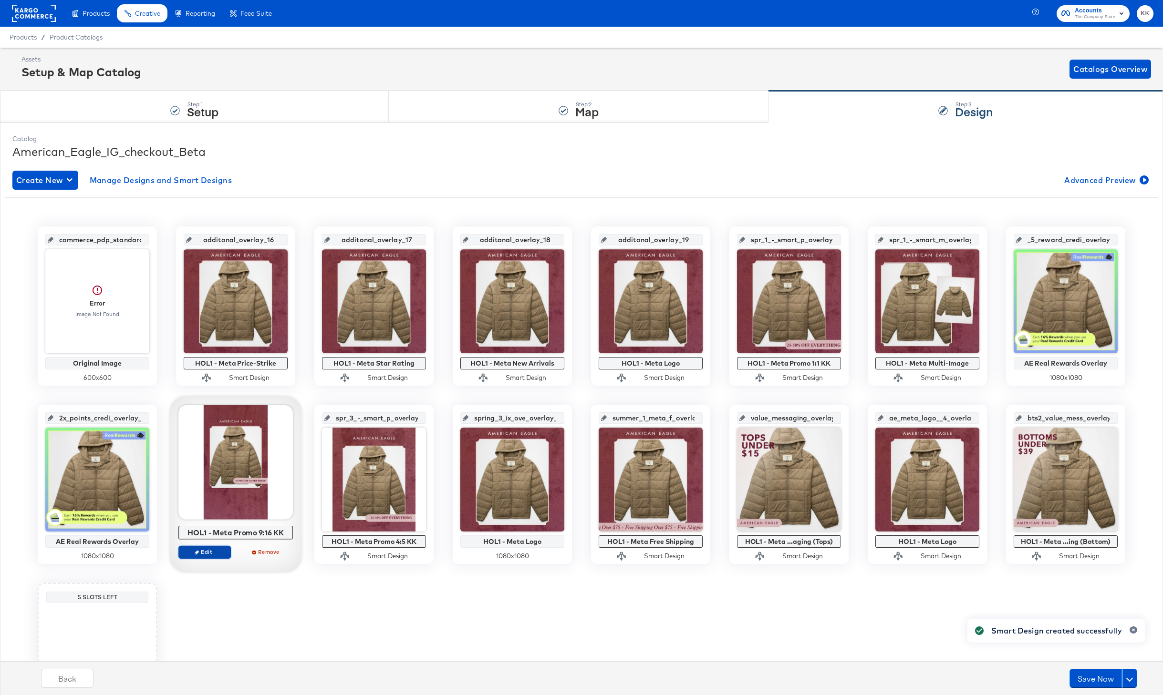
click at [220, 548] on span "Edit" at bounding box center [205, 551] width 44 height 7
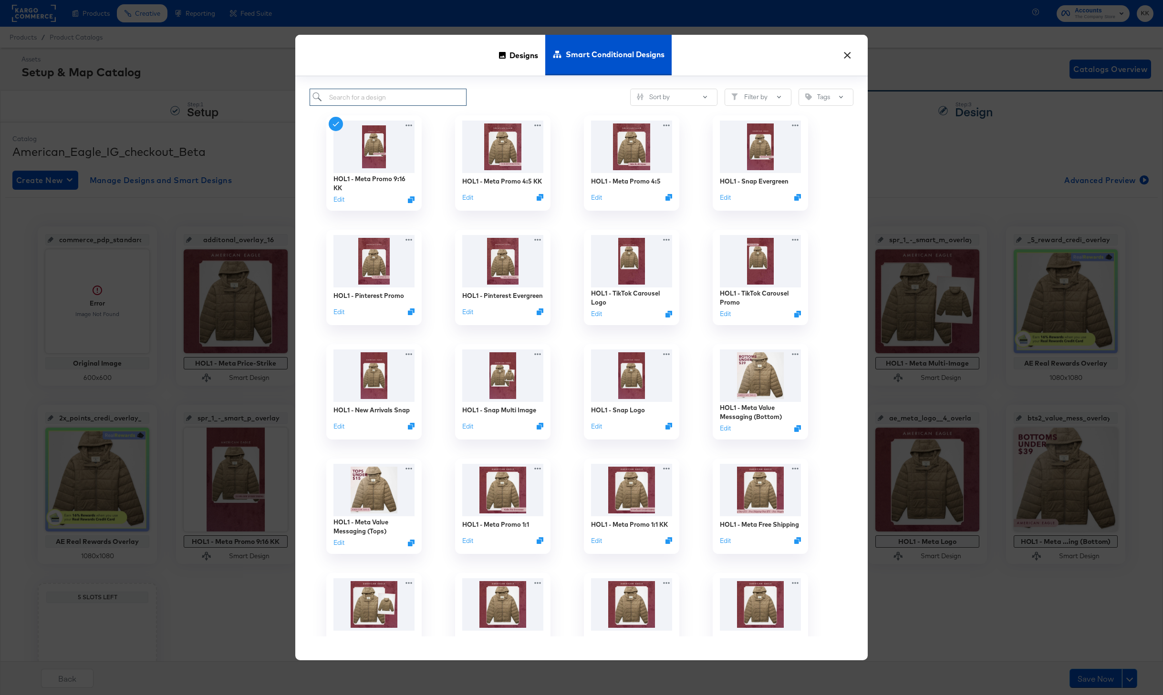
click at [380, 99] on input "search" at bounding box center [387, 98] width 157 height 18
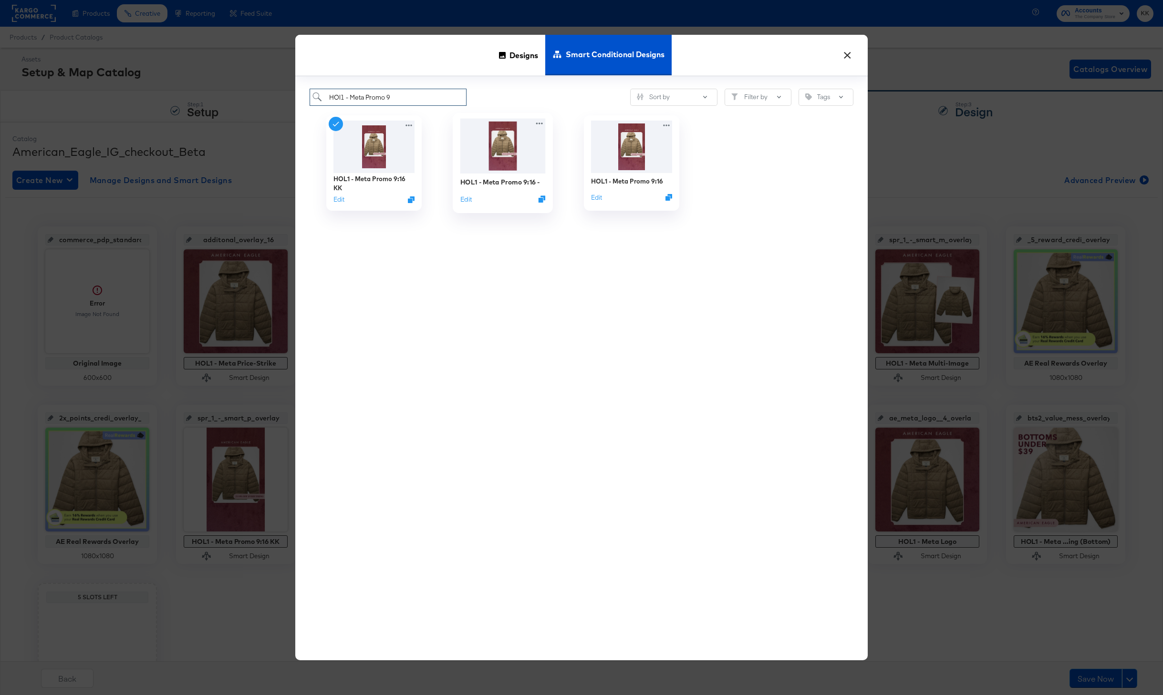
type input "HOl1 - Meta Promo 9"
click at [503, 183] on div "HOL1 - Meta Promo 9:16 -" at bounding box center [500, 182] width 80 height 9
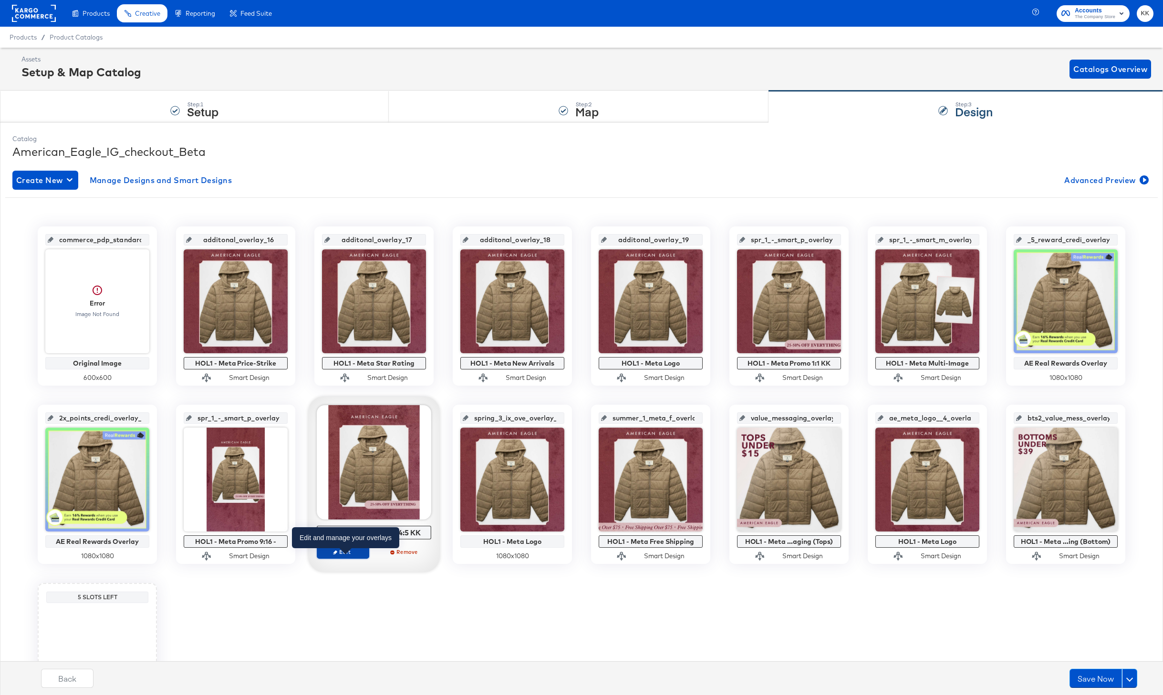
click at [345, 554] on span "Edit" at bounding box center [343, 551] width 44 height 7
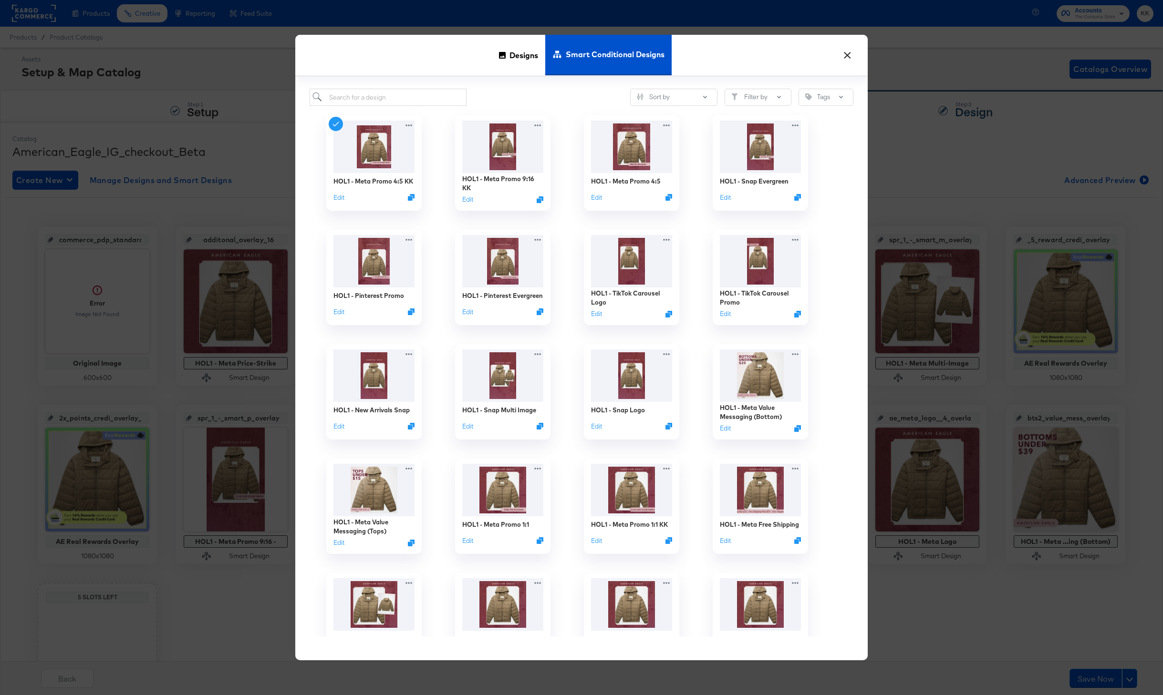
click at [253, 178] on div "× Designs Smart Conditional Designs Sort by Filter by Tags HOL1 - Meta Promo 4:…" at bounding box center [581, 347] width 1163 height 695
click at [847, 62] on button "×" at bounding box center [846, 52] width 17 height 17
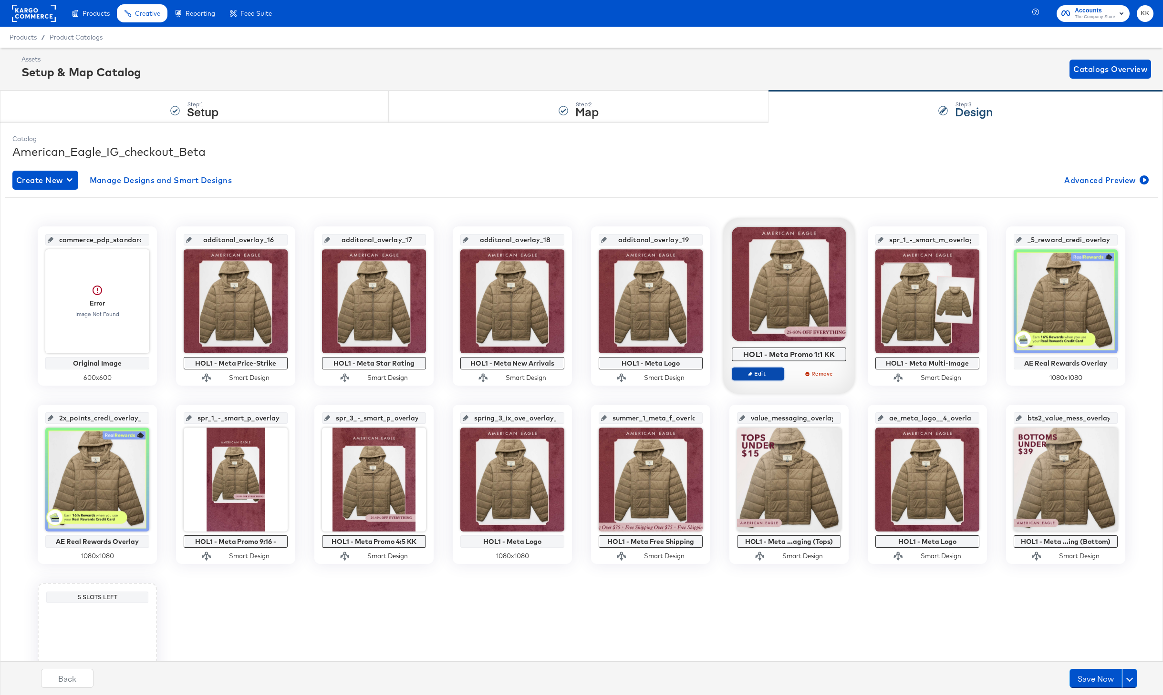
click at [762, 371] on span "Edit" at bounding box center [758, 373] width 44 height 7
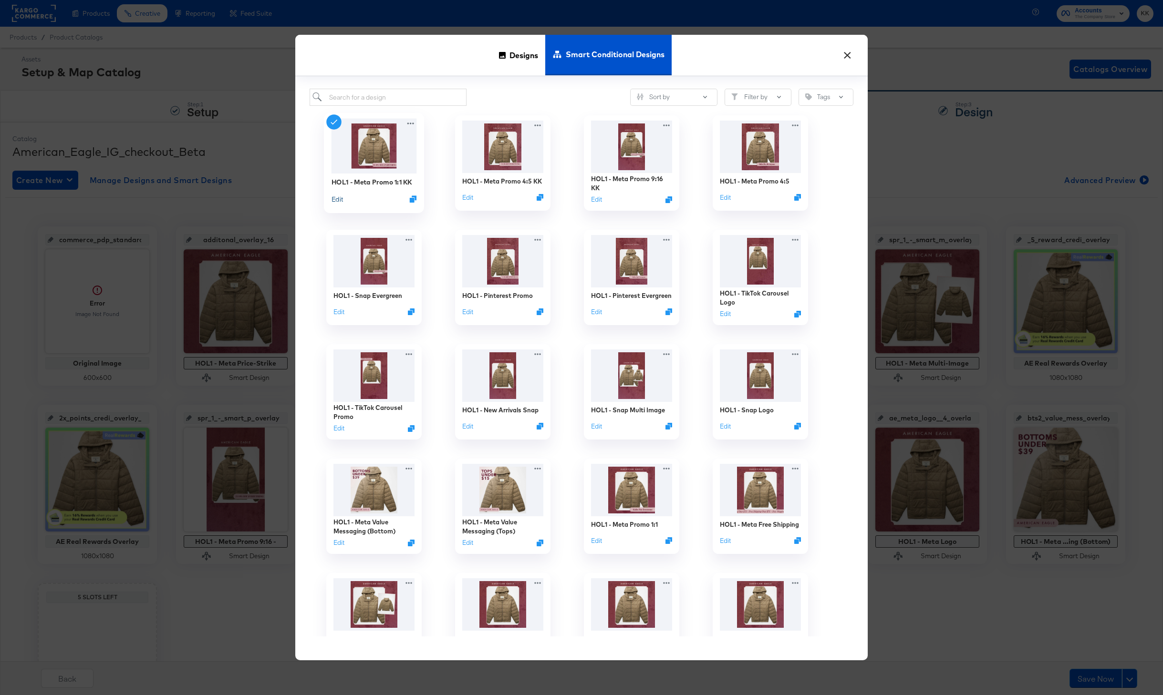
click at [338, 199] on button "Edit" at bounding box center [336, 199] width 11 height 9
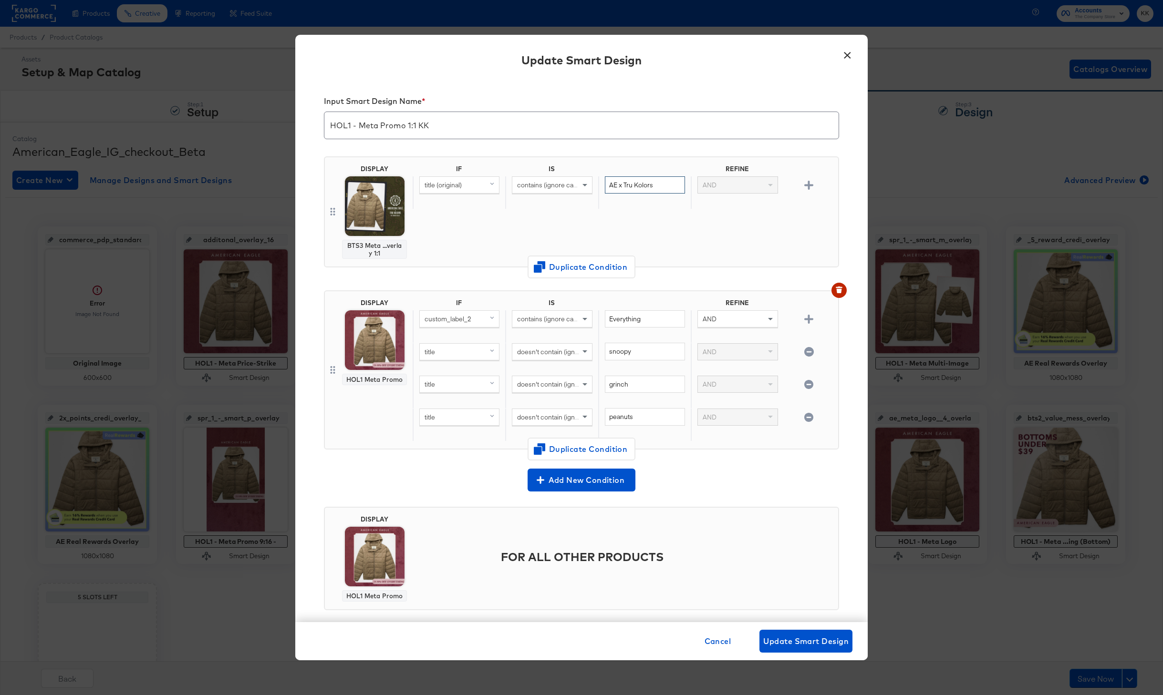
click at [659, 185] on input "AE x Tru Kolors" at bounding box center [645, 185] width 80 height 18
drag, startPoint x: 653, startPoint y: 189, endPoint x: 601, endPoint y: 185, distance: 52.6
click at [601, 185] on div "AE x Tru Kolors" at bounding box center [644, 192] width 93 height 33
click at [843, 54] on button "×" at bounding box center [846, 52] width 17 height 17
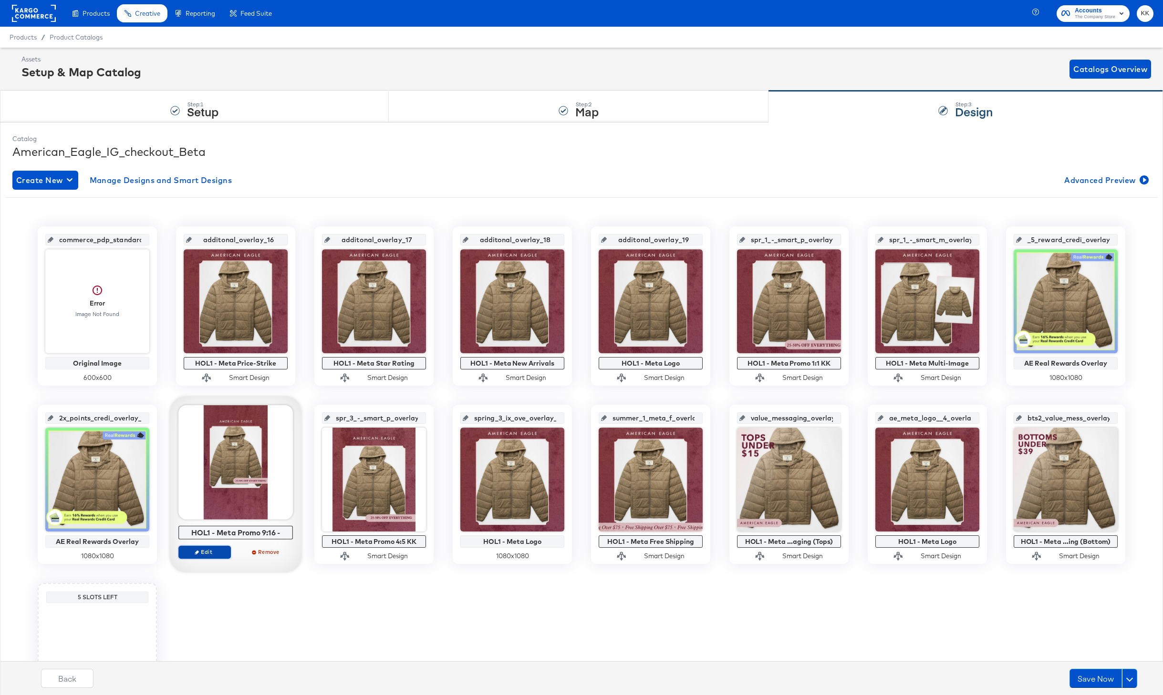
click at [204, 552] on span "Edit" at bounding box center [205, 551] width 44 height 7
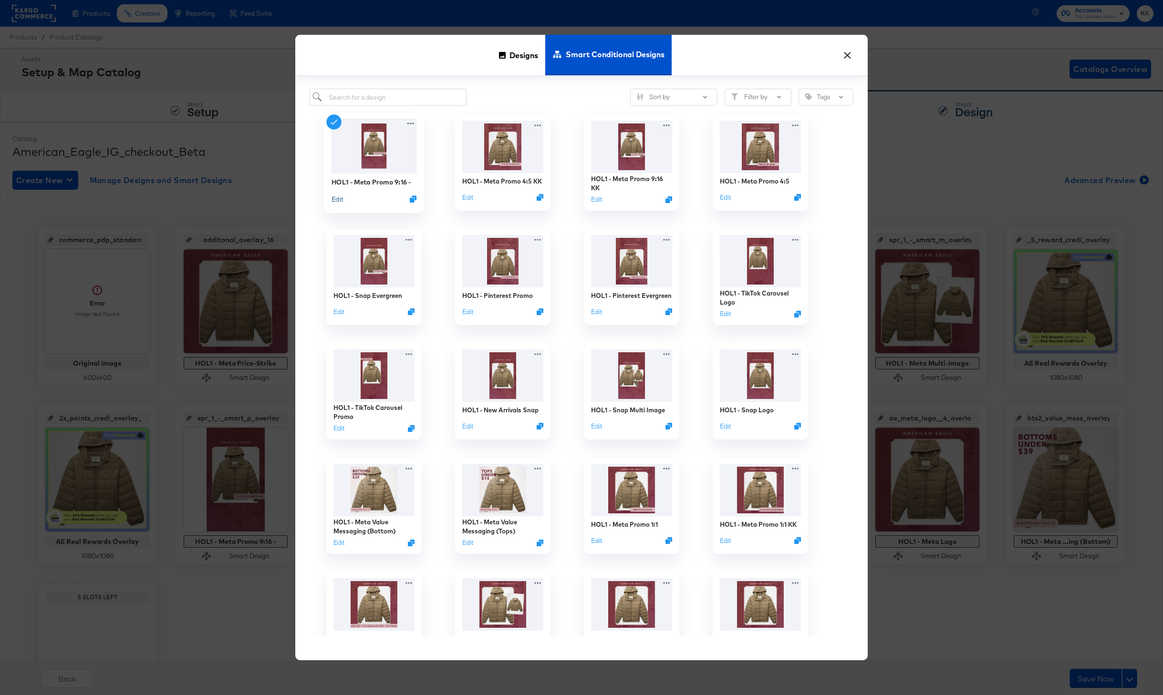
click at [339, 199] on button "Edit" at bounding box center [336, 199] width 11 height 9
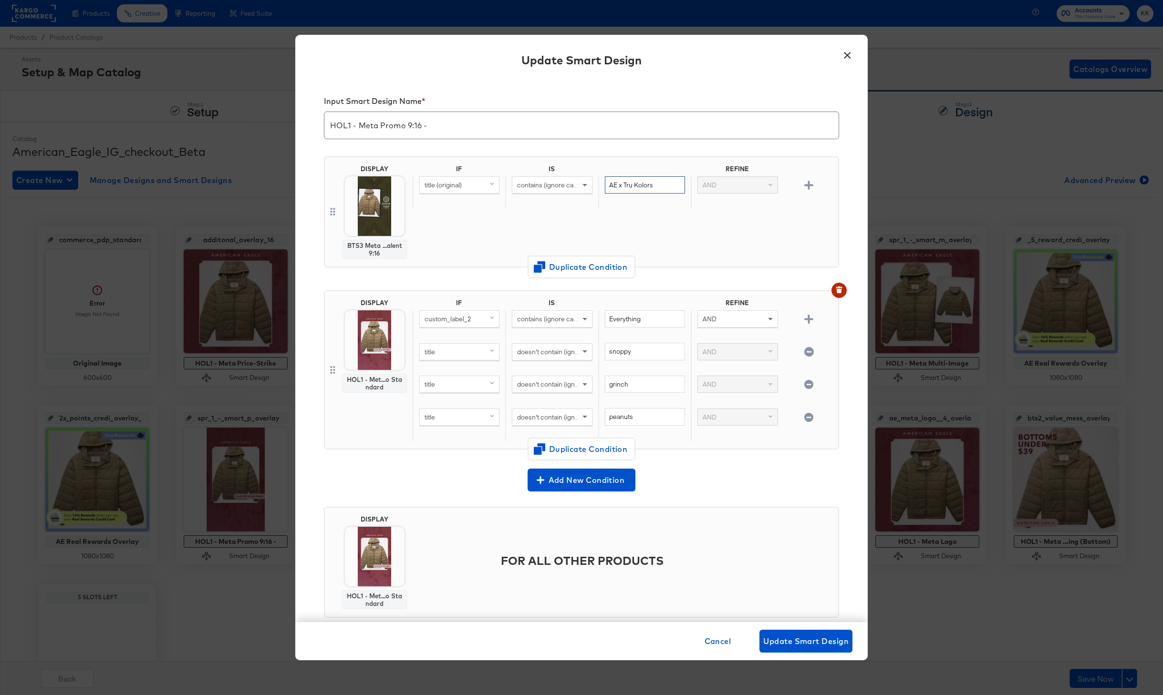
drag, startPoint x: 652, startPoint y: 185, endPoint x: 576, endPoint y: 185, distance: 76.8
click at [576, 185] on div "title (original) contains (ignore case) AE x Tru Kolors AND" at bounding box center [623, 192] width 422 height 33
click at [628, 207] on div "AE x Tru Kolors" at bounding box center [644, 192] width 93 height 33
click at [827, 638] on span "Update Smart Design" at bounding box center [805, 641] width 85 height 13
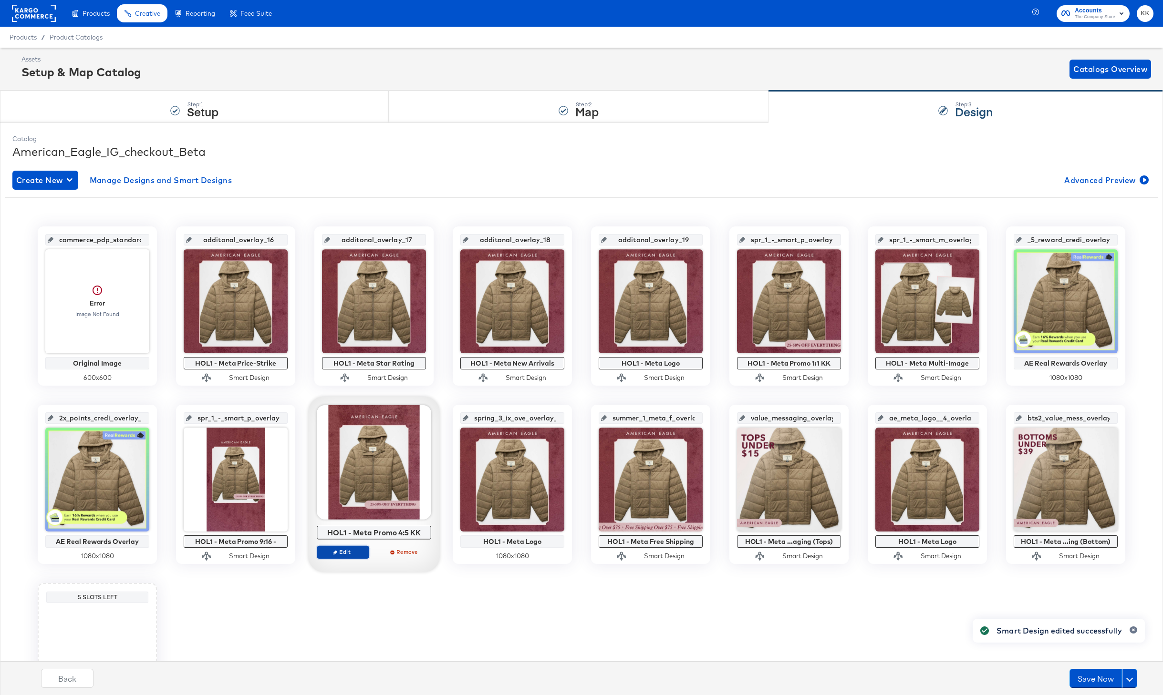
click at [335, 551] on icon "button" at bounding box center [335, 552] width 4 height 4
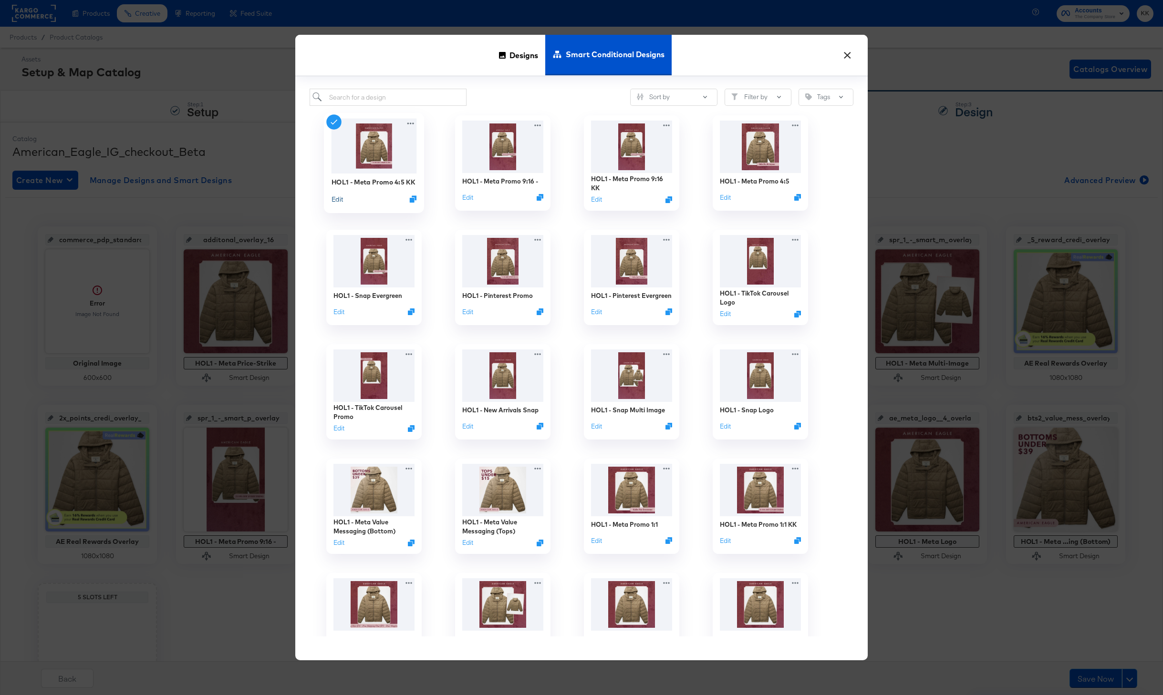
click at [339, 201] on button "Edit" at bounding box center [336, 199] width 11 height 9
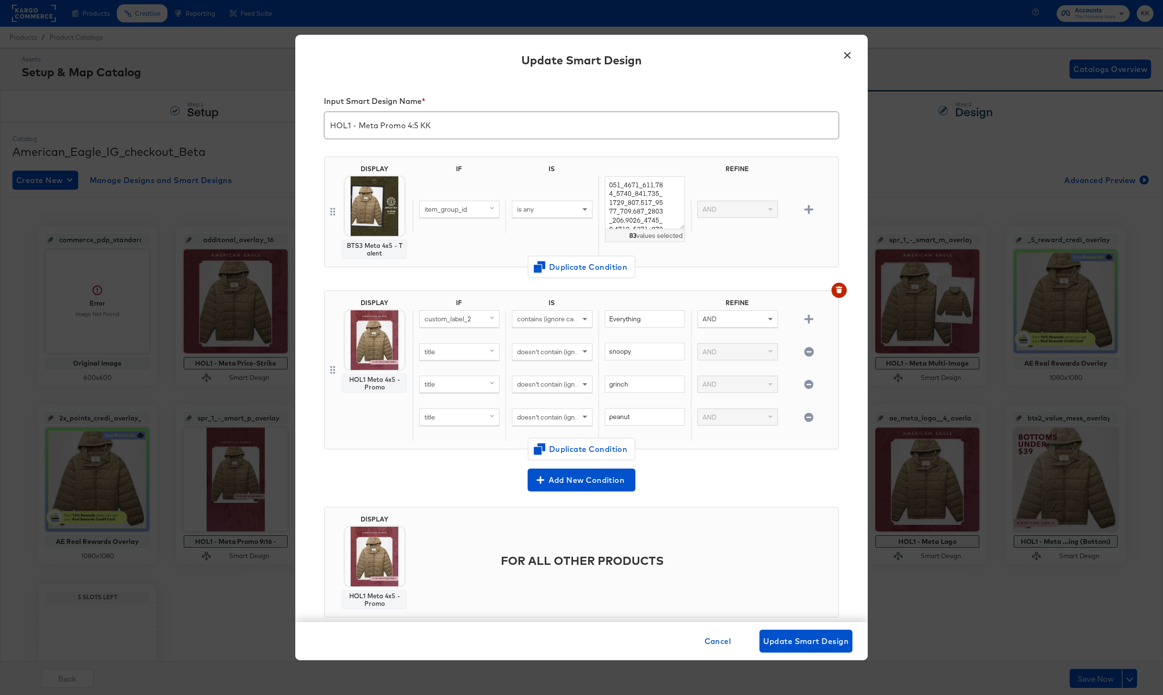
click at [450, 213] on span "item_group_id" at bounding box center [445, 209] width 42 height 9
type input "titl"
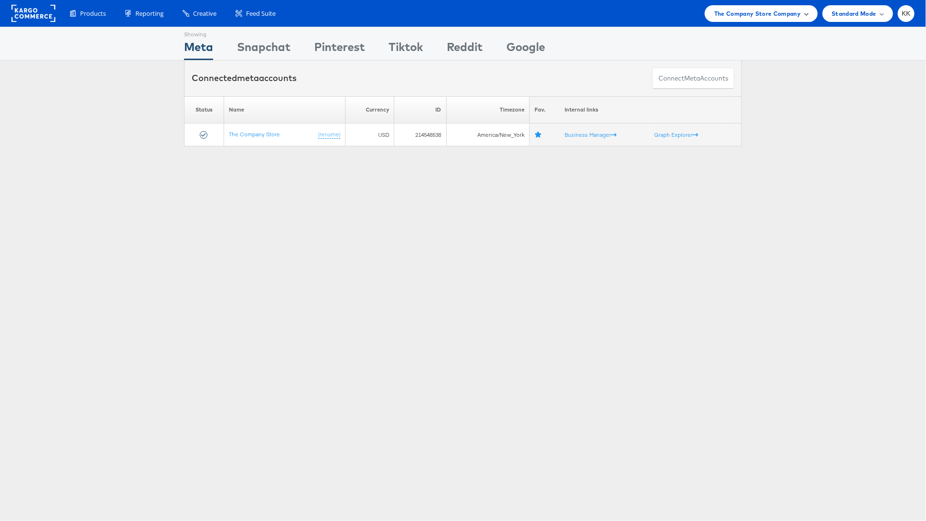
click at [767, 12] on span "The Company Store Company" at bounding box center [757, 14] width 87 height 10
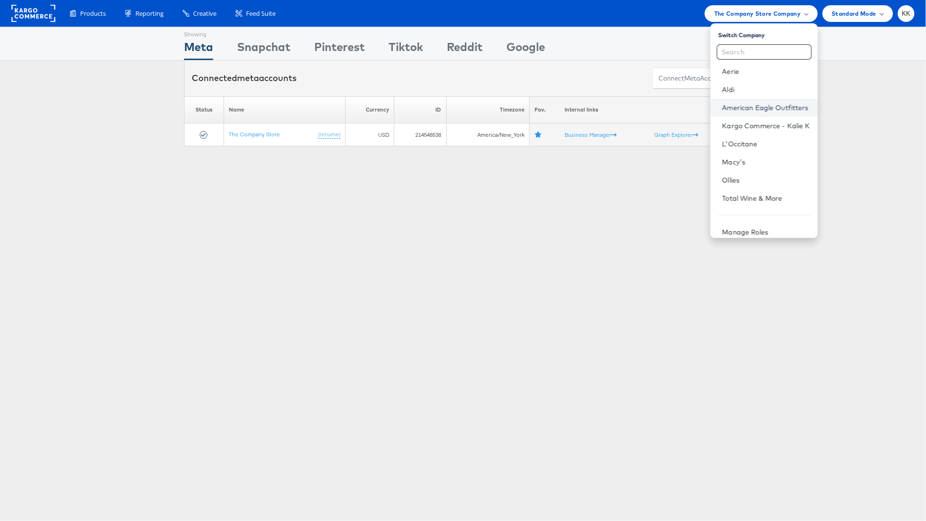
click at [766, 109] on link "American Eagle Outfitters" at bounding box center [766, 108] width 88 height 10
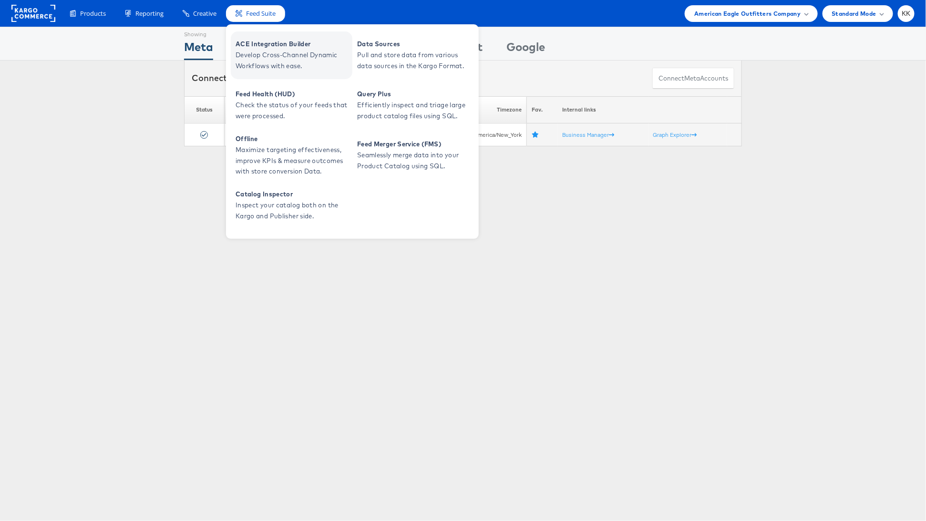
click at [286, 56] on span "Develop Cross-Channel Dynamic Workflows with ease." at bounding box center [293, 61] width 114 height 22
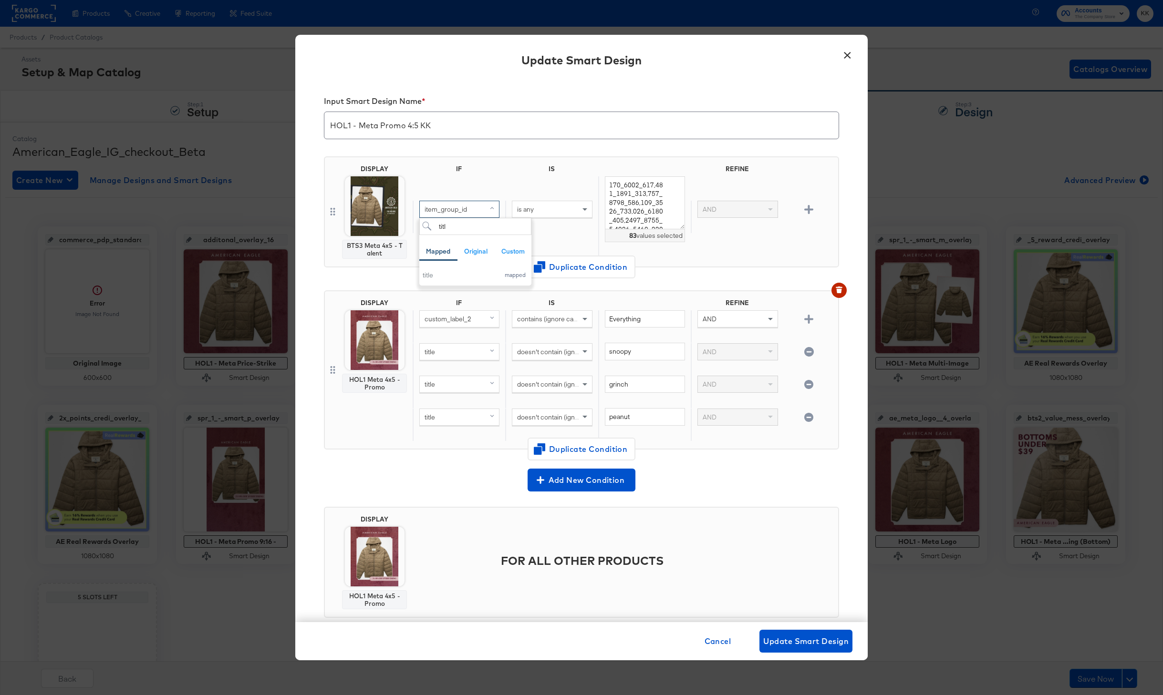
click at [436, 276] on div "title" at bounding box center [458, 275] width 72 height 9
click at [558, 209] on div "is any" at bounding box center [551, 209] width 79 height 16
type input "con"
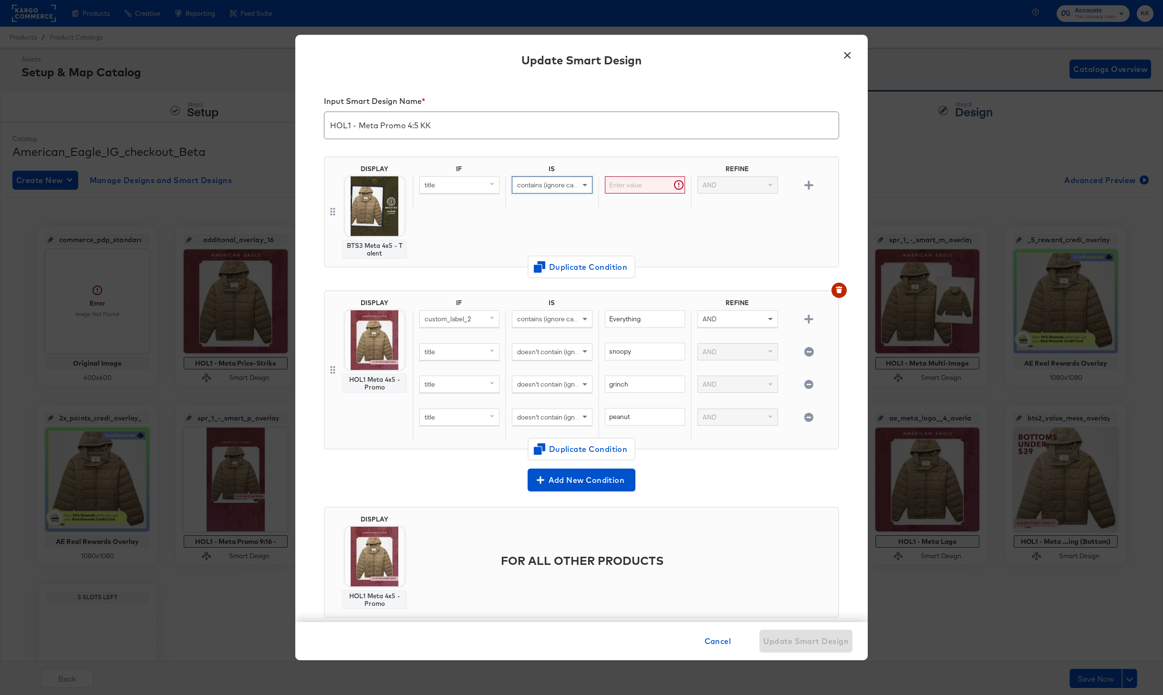
click at [626, 189] on input "text" at bounding box center [645, 185] width 80 height 18
paste input "AE x Tru Kolors"
type input "AE x Tru Kolors"
click at [647, 214] on div "IF IS REFINE title contains (ignore case) AE x Tru Kolors AND" at bounding box center [623, 212] width 422 height 94
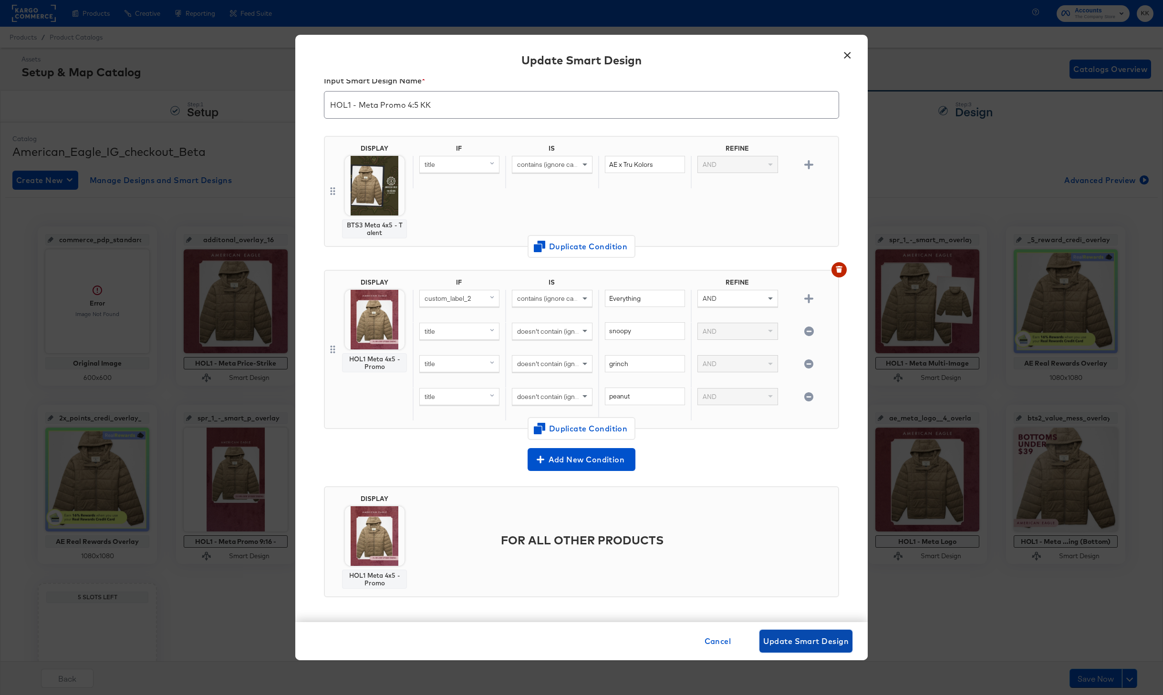
click at [811, 637] on span "Update Smart Design" at bounding box center [805, 641] width 85 height 13
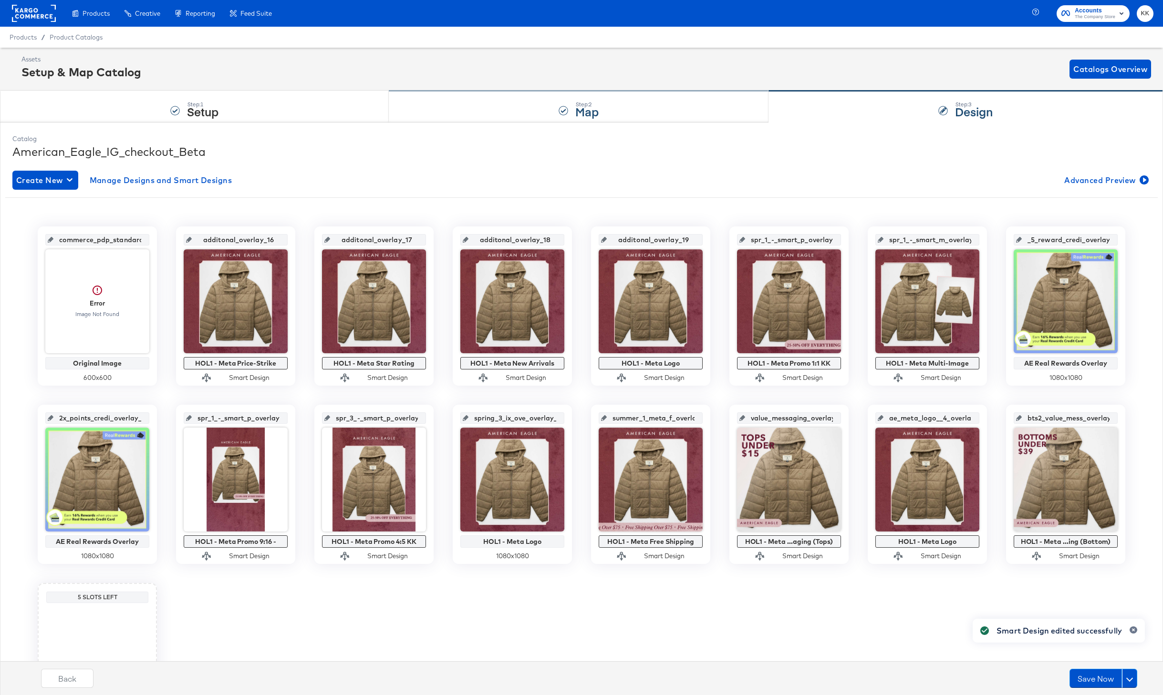
click at [580, 113] on strong "Map" at bounding box center [586, 111] width 23 height 16
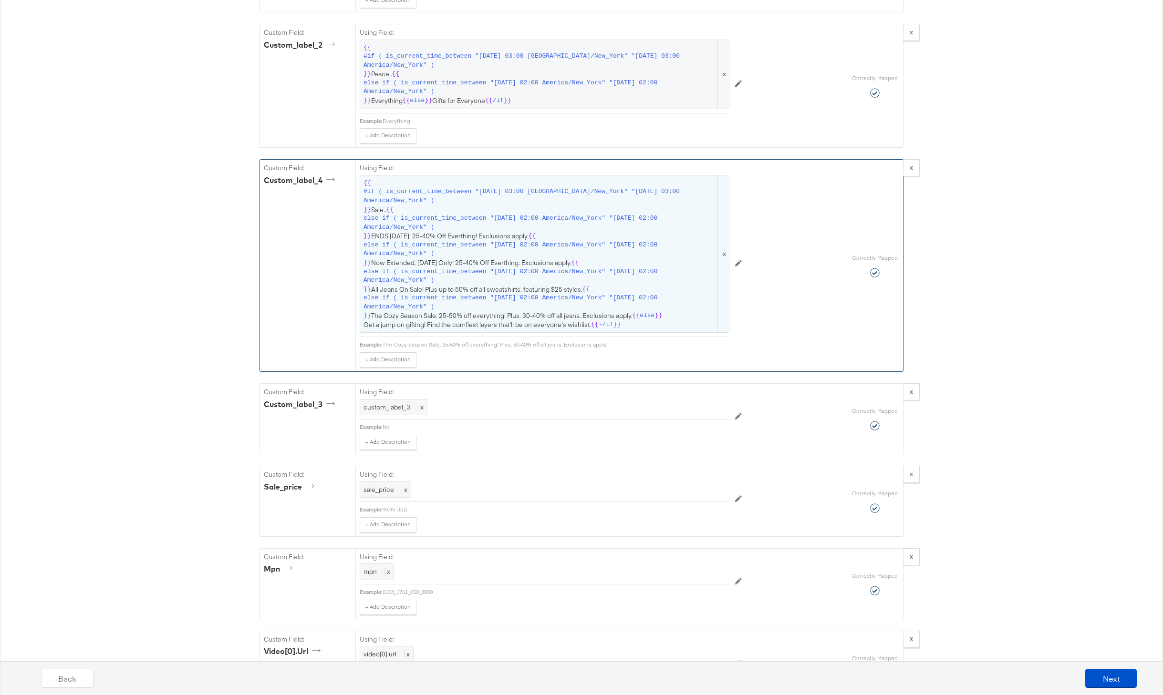
scroll to position [1432, 0]
click at [553, 254] on span "else if ( is_current_time_between "2025-10-06 02:00 America/New_York" "2025-10-…" at bounding box center [539, 251] width 352 height 18
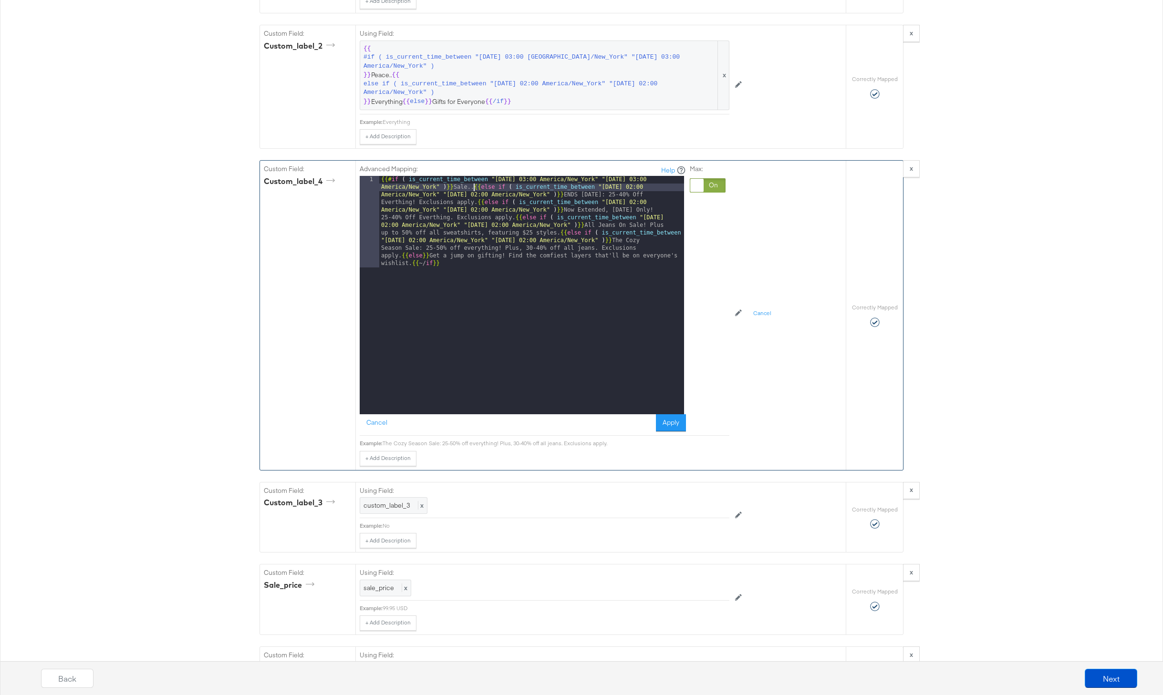
click at [473, 190] on div "{{# if ( is_current_time_between "2024-06-11 03:00 America/New_York" "2024-06-1…" at bounding box center [531, 387] width 305 height 422
click at [655, 428] on div "Cancel Apply" at bounding box center [523, 422] width 326 height 17
click at [669, 428] on button "Apply" at bounding box center [671, 422] width 30 height 17
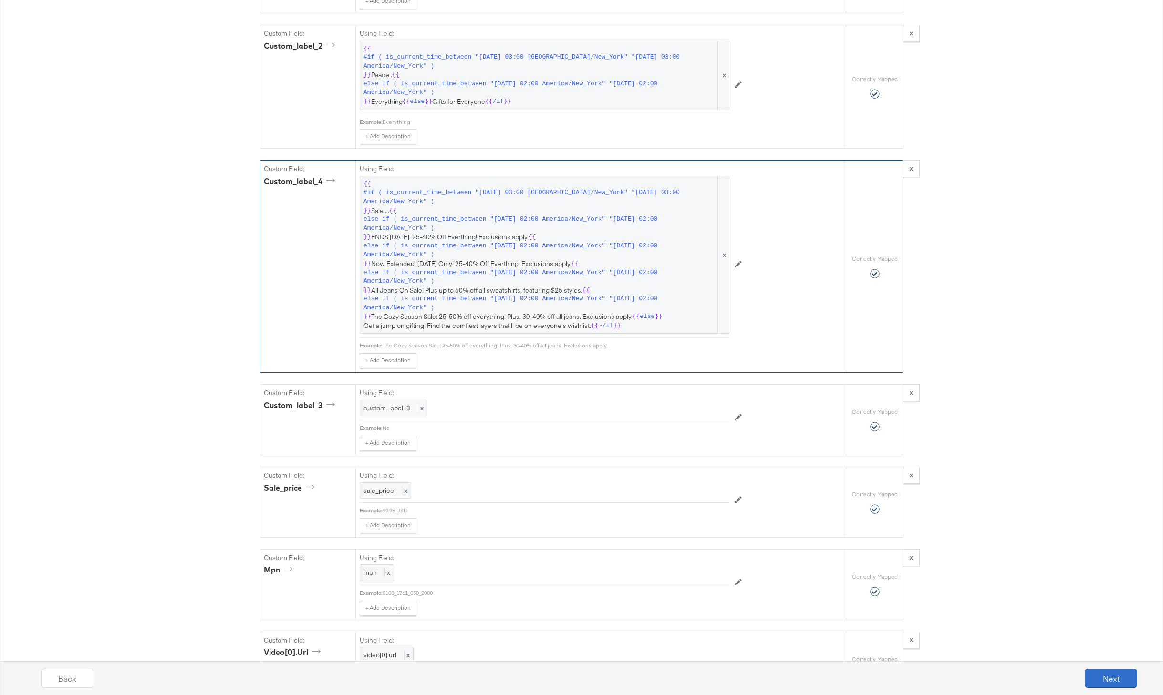
click at [1126, 684] on button "Next" at bounding box center [1110, 678] width 52 height 19
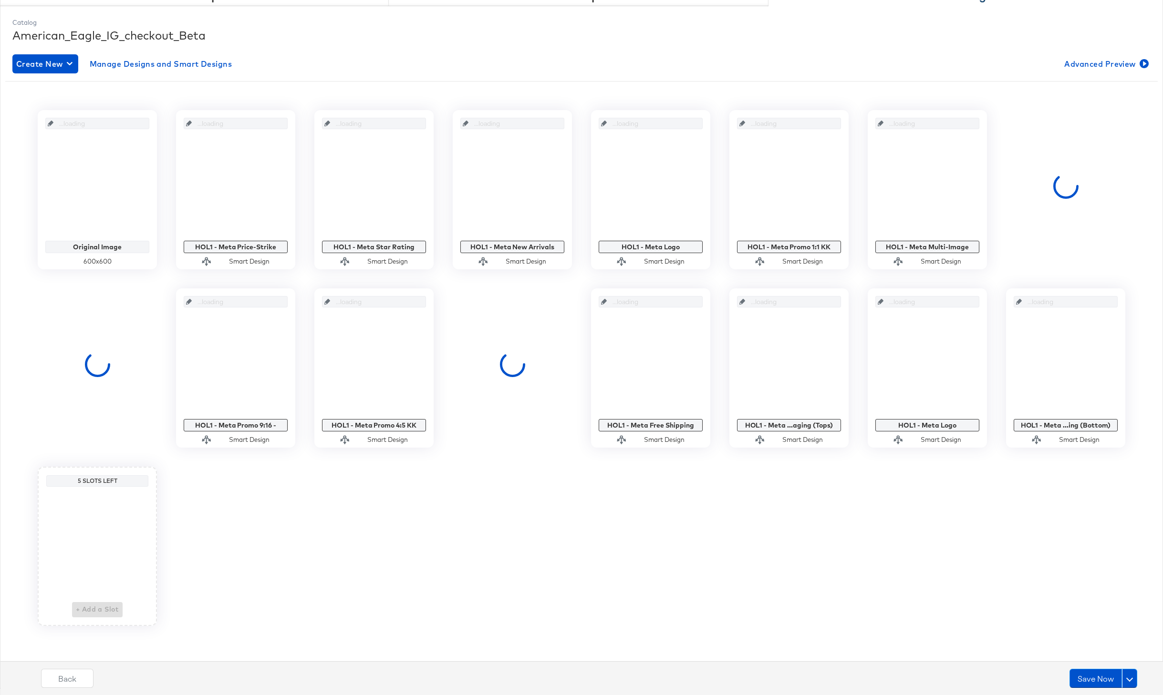
scroll to position [0, 0]
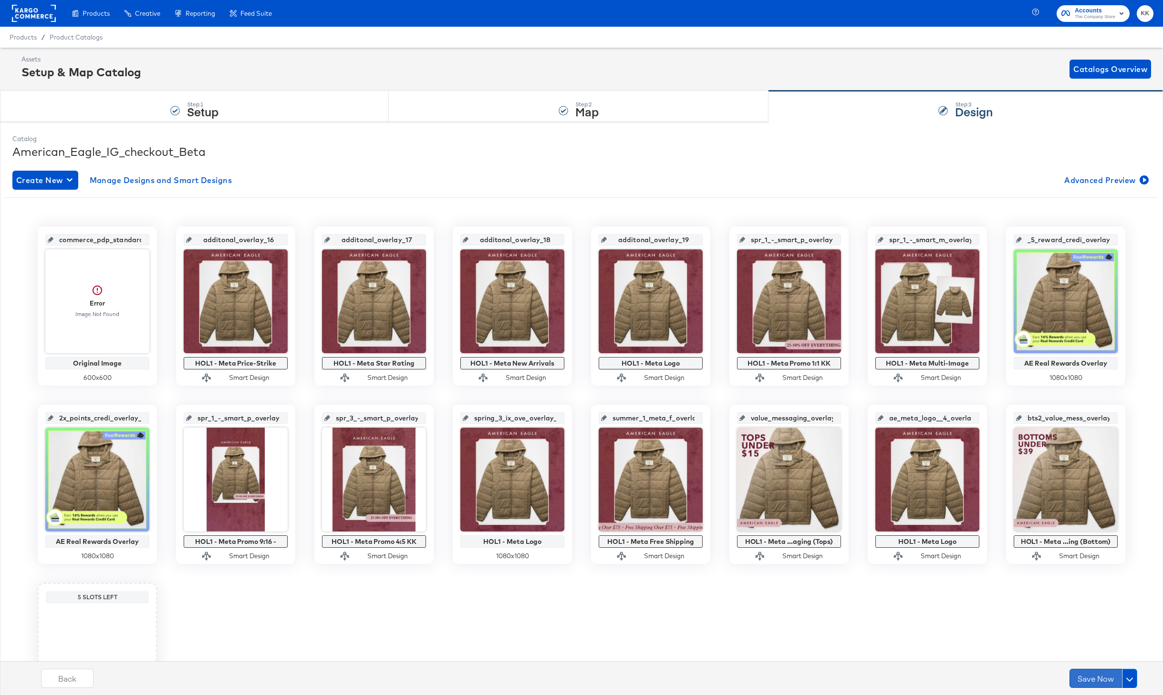
click at [1080, 683] on button "Save Now" at bounding box center [1095, 678] width 52 height 19
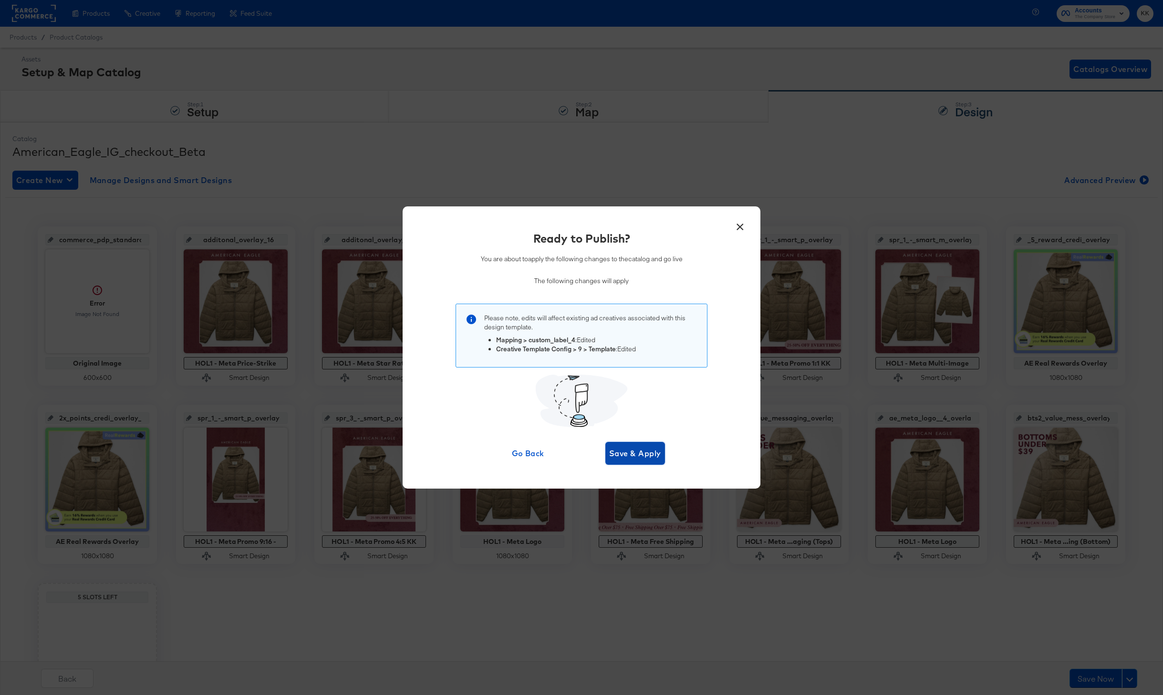
click at [631, 452] on span "Save & Apply" at bounding box center [635, 453] width 52 height 13
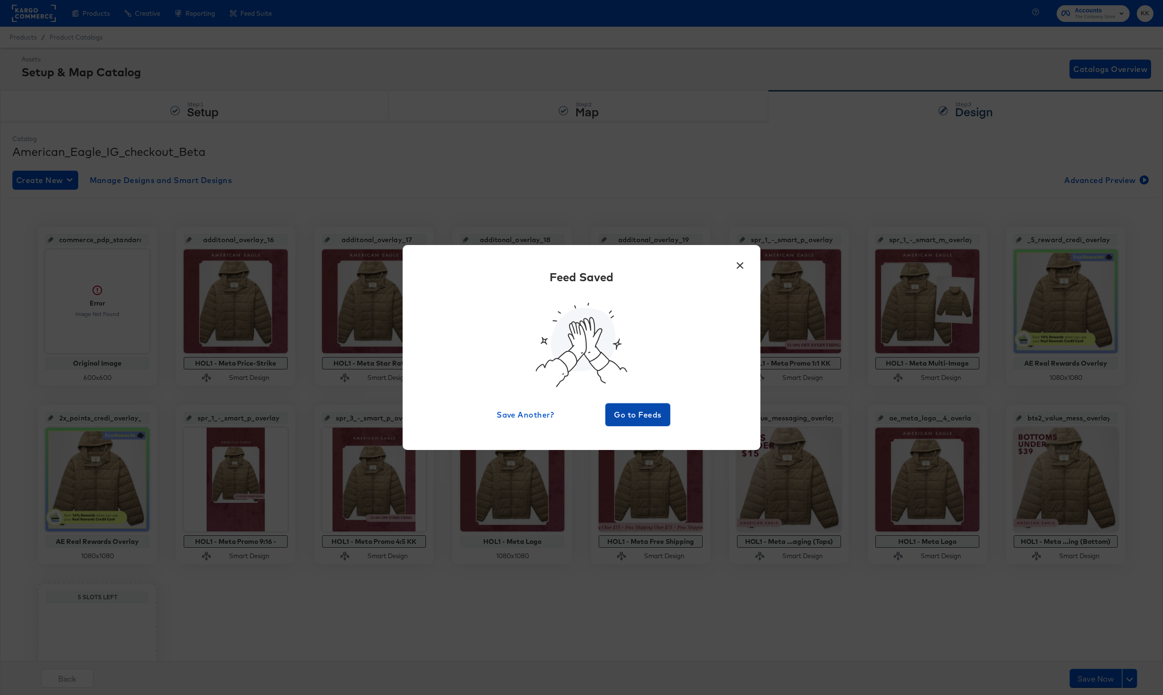
click at [637, 409] on span "Go to Feeds" at bounding box center [637, 414] width 57 height 13
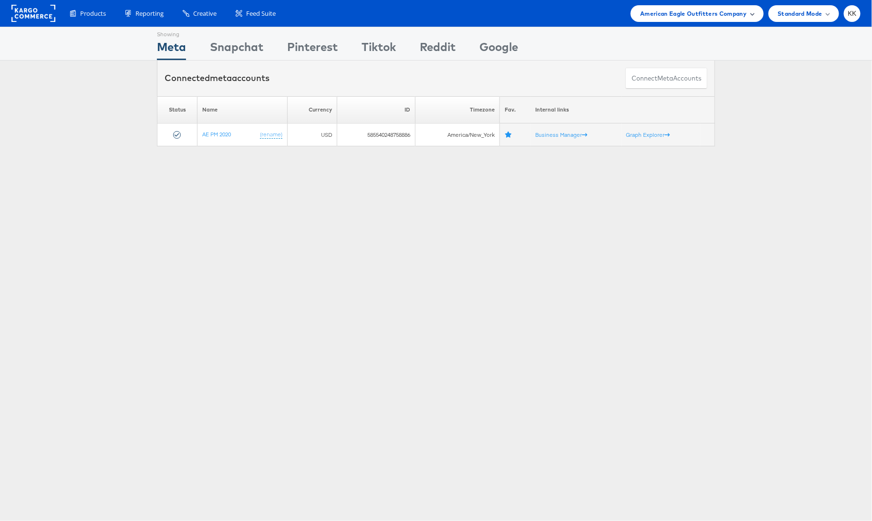
click at [710, 20] on div "American Eagle Outfitters Company" at bounding box center [696, 13] width 133 height 17
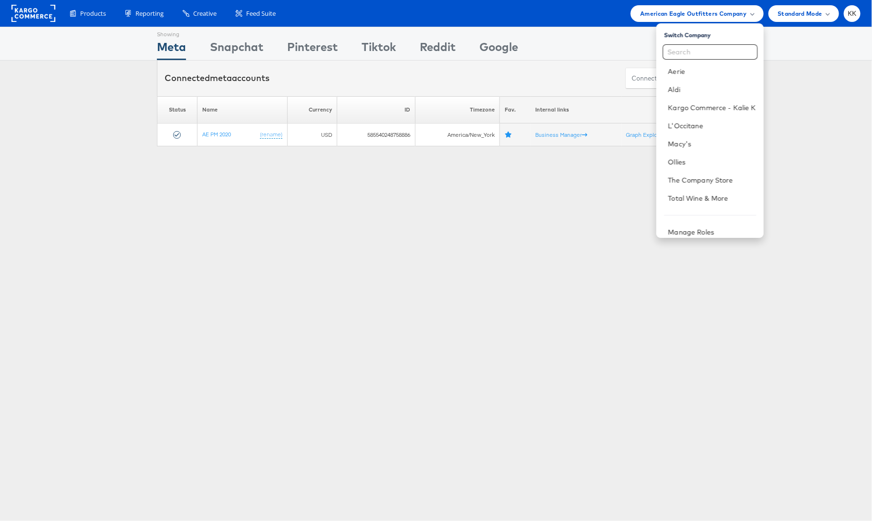
click at [599, 203] on div "Showing Meta Showing [GEOGRAPHIC_DATA] Showing Pinterest Showing Tiktok Showing…" at bounding box center [436, 265] width 872 height 477
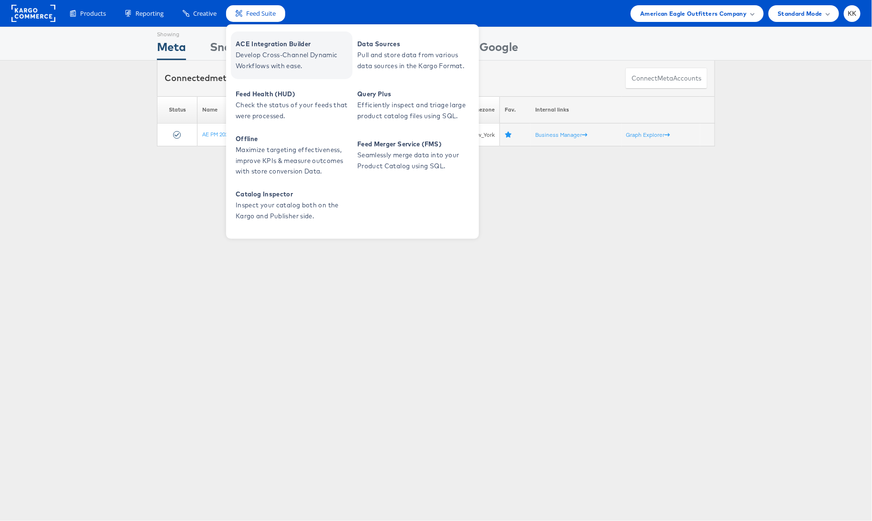
click at [264, 53] on span "Develop Cross-Channel Dynamic Workflows with ease." at bounding box center [293, 61] width 114 height 22
